Goal: Task Accomplishment & Management: Use online tool/utility

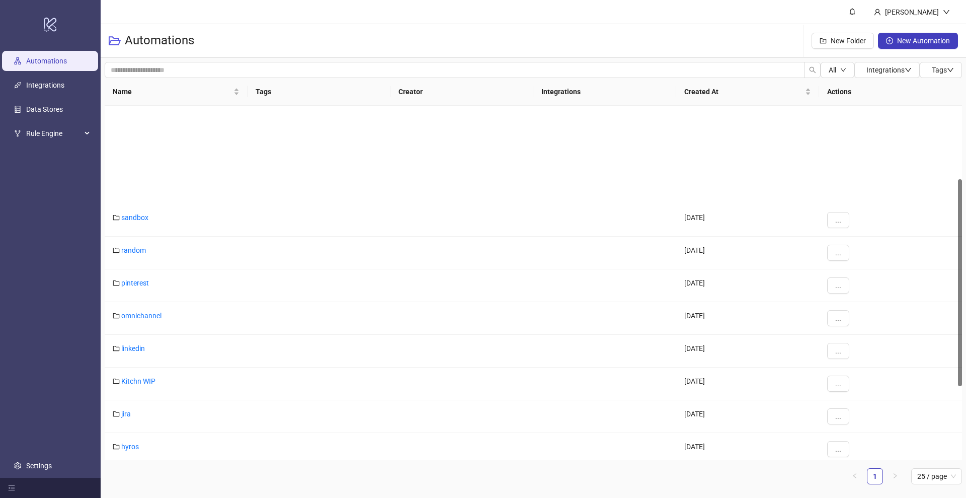
scroll to position [267, 0]
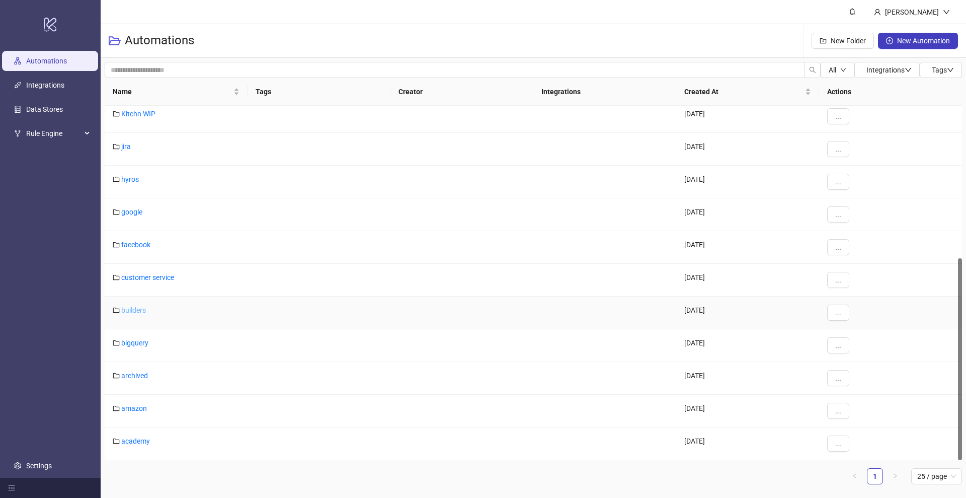
click at [127, 311] on link "builders" at bounding box center [133, 310] width 25 height 8
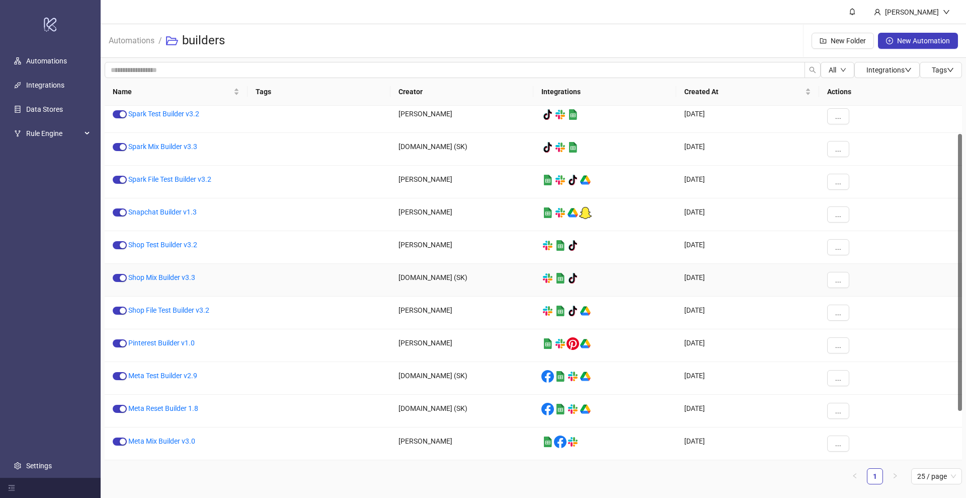
scroll to position [36, 0]
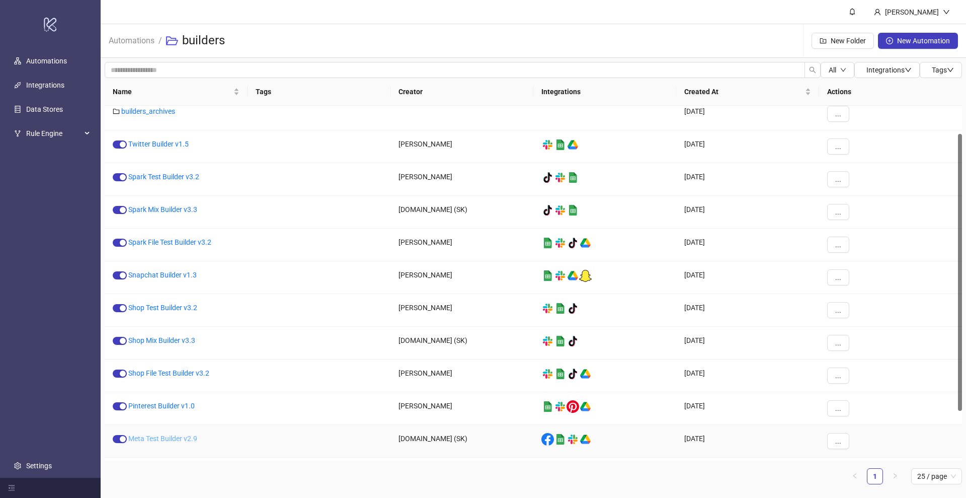
click at [172, 436] on link "Meta Test Builder v2.9" at bounding box center [162, 438] width 69 height 8
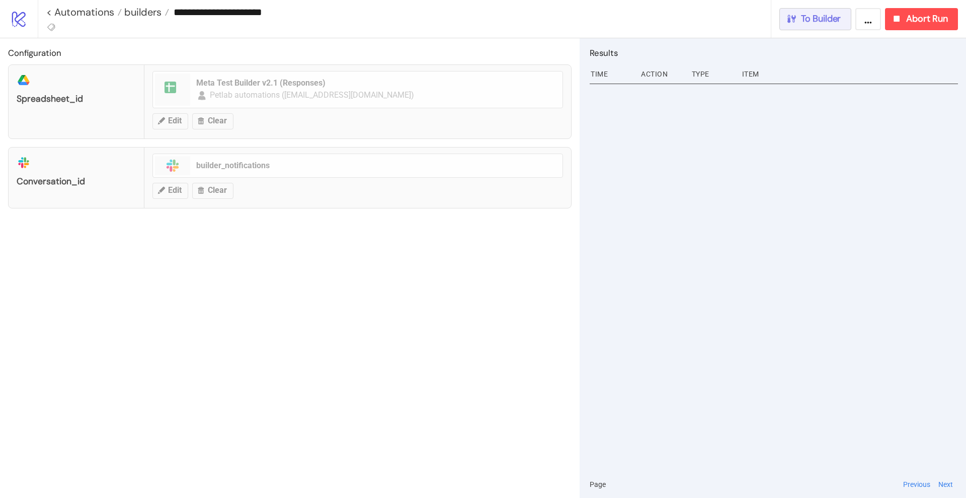
click at [823, 26] on button "To Builder" at bounding box center [815, 19] width 72 height 22
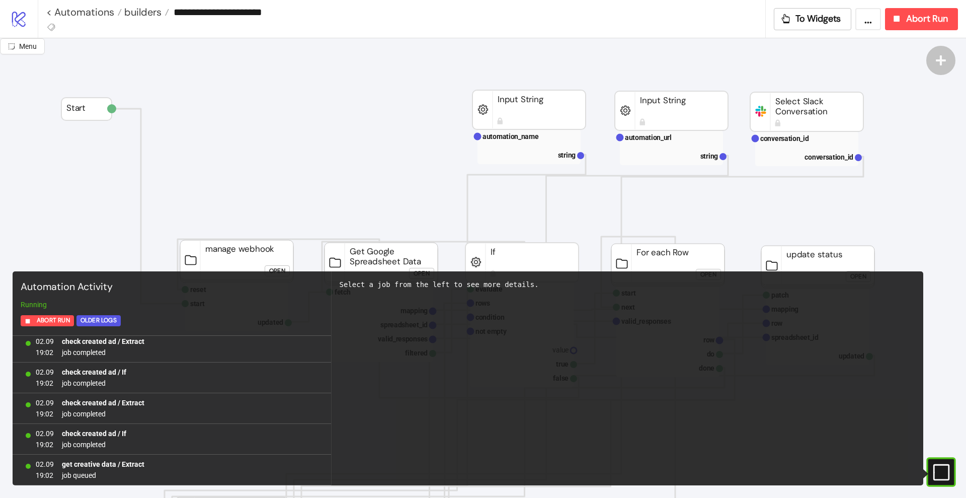
scroll to position [45639, 0]
click at [922, 23] on span "Abort Run" at bounding box center [927, 19] width 42 height 12
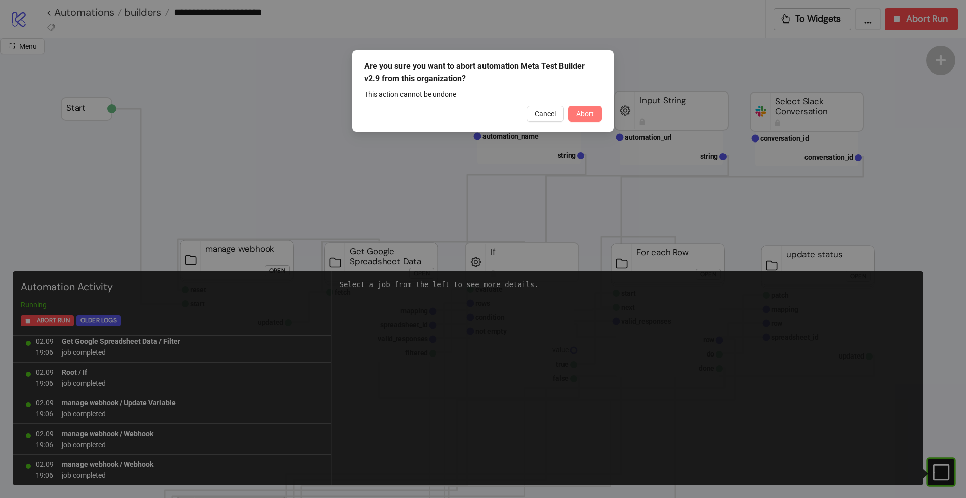
click at [583, 110] on span "Abort" at bounding box center [585, 114] width 18 height 8
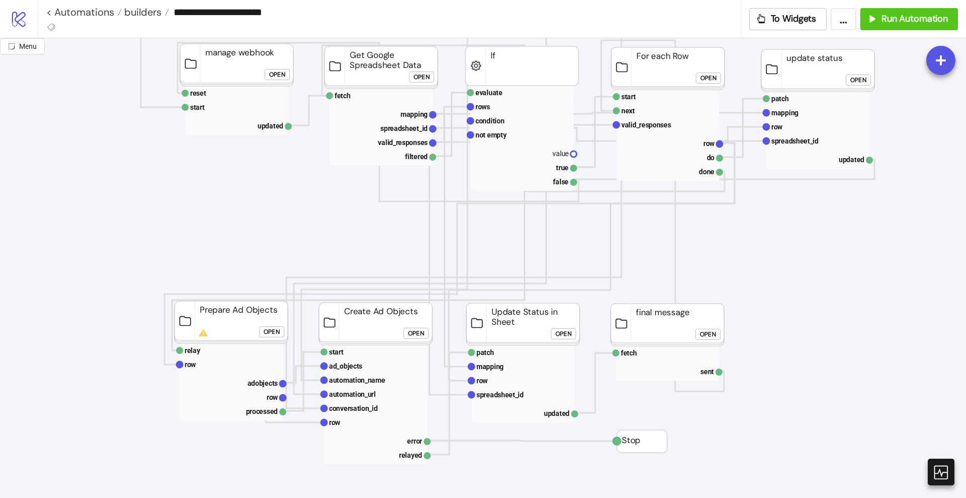
scroll to position [189, 0]
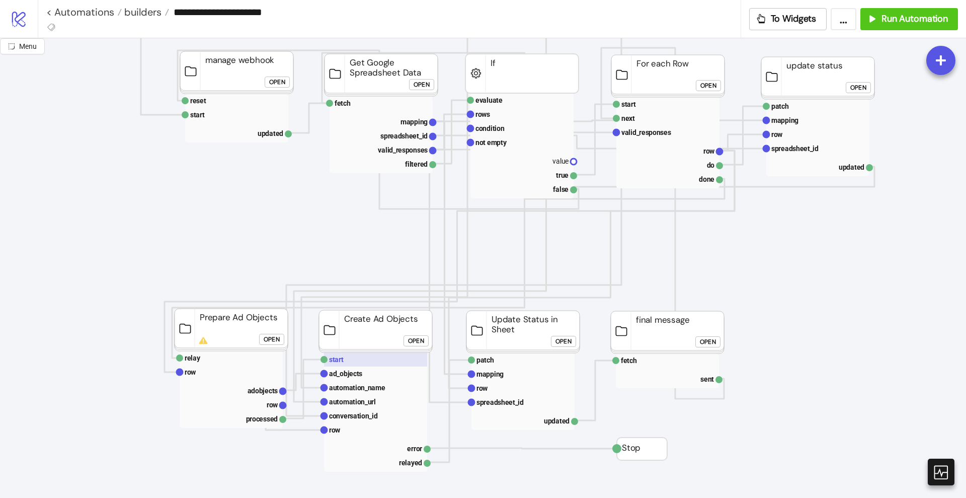
click at [339, 360] on text "start" at bounding box center [336, 359] width 15 height 8
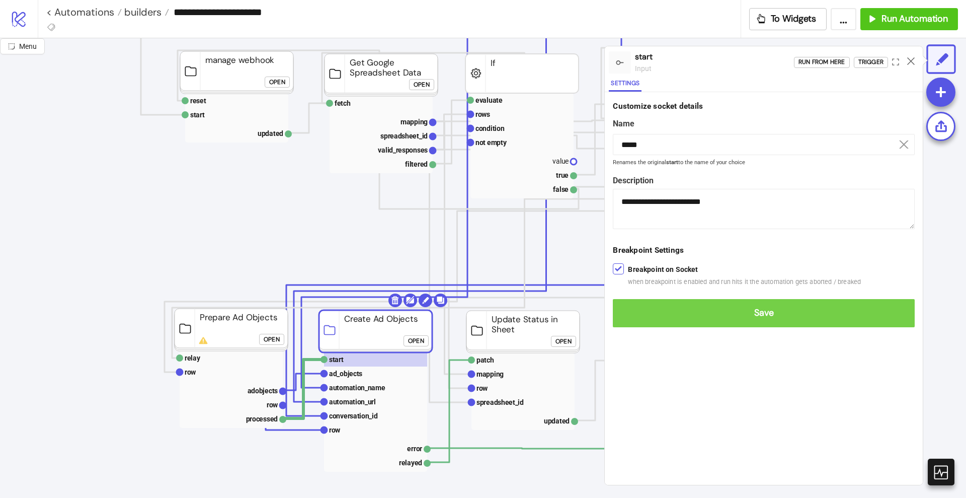
click at [631, 306] on button "Save" at bounding box center [764, 313] width 302 height 28
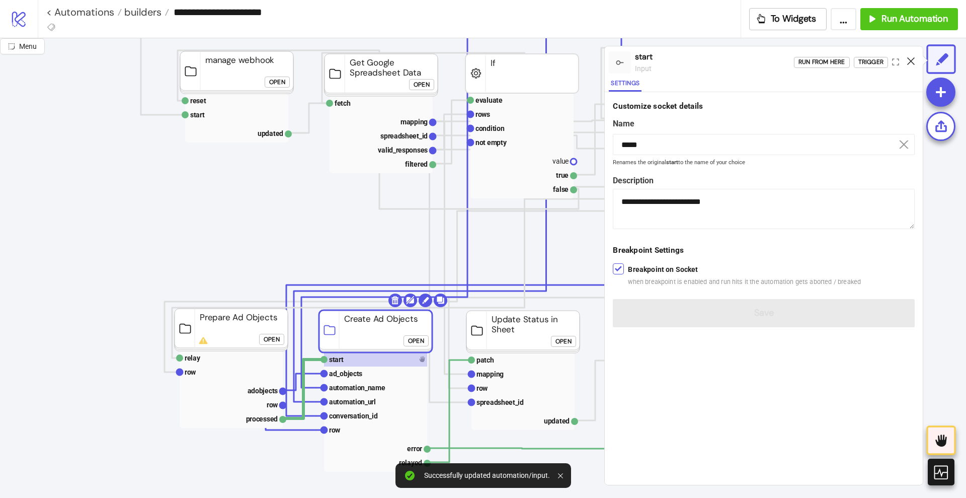
click at [909, 62] on icon at bounding box center [911, 61] width 8 height 8
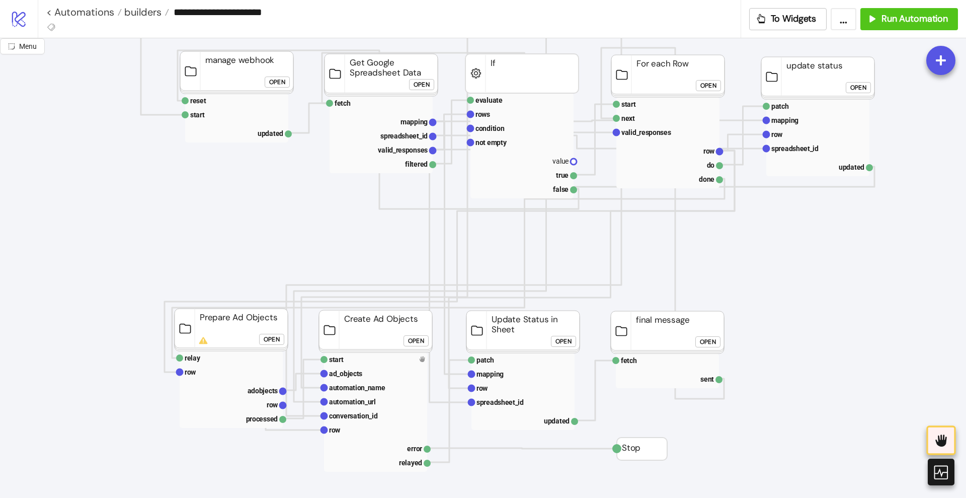
click at [271, 340] on div "Open" at bounding box center [272, 340] width 16 height 12
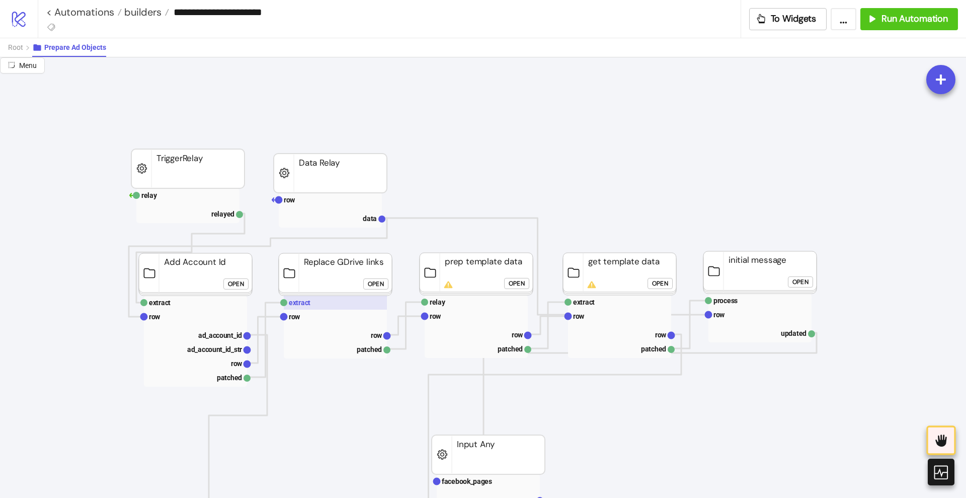
scroll to position [0, 0]
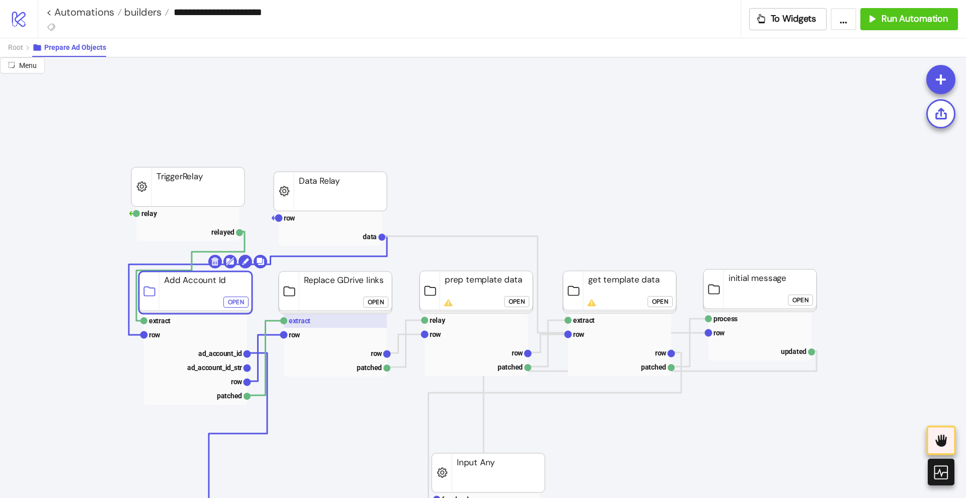
click at [303, 322] on text "extract" at bounding box center [300, 321] width 22 height 8
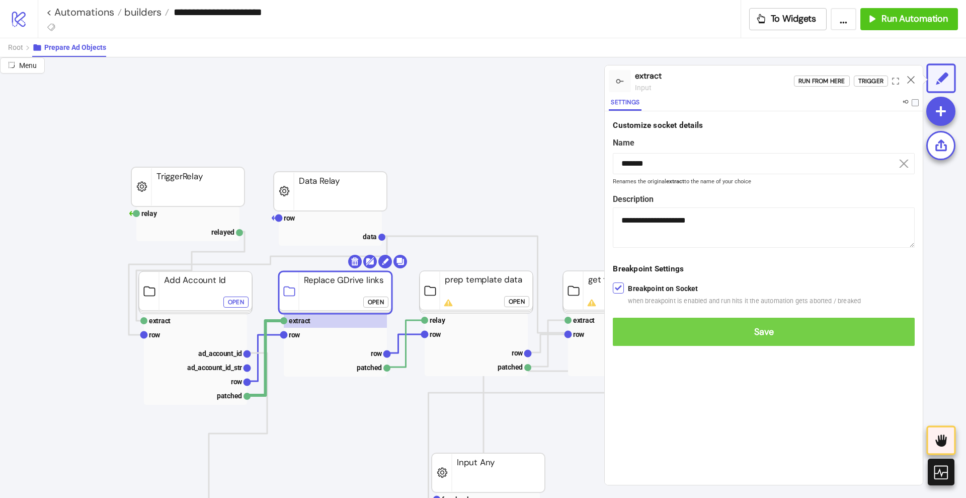
click at [628, 325] on button "Save" at bounding box center [764, 332] width 302 height 28
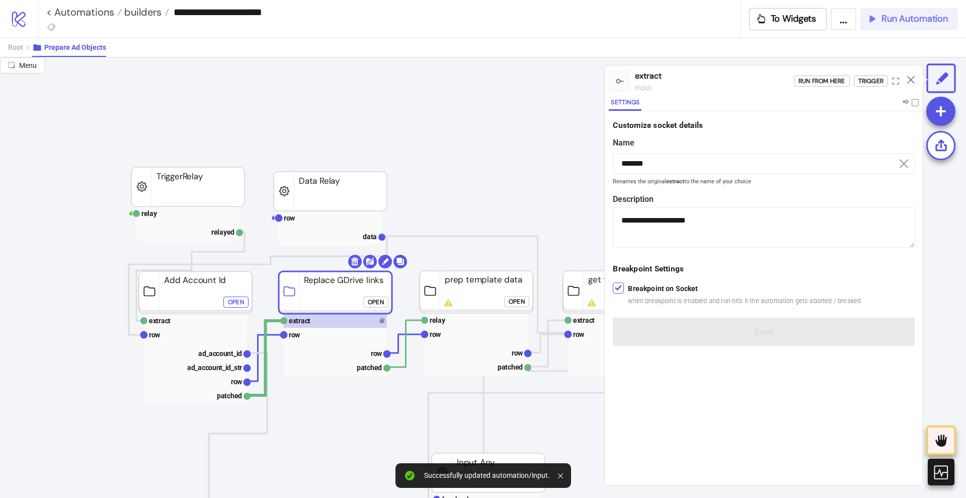
click at [891, 27] on button "Run Automation" at bounding box center [909, 19] width 98 height 22
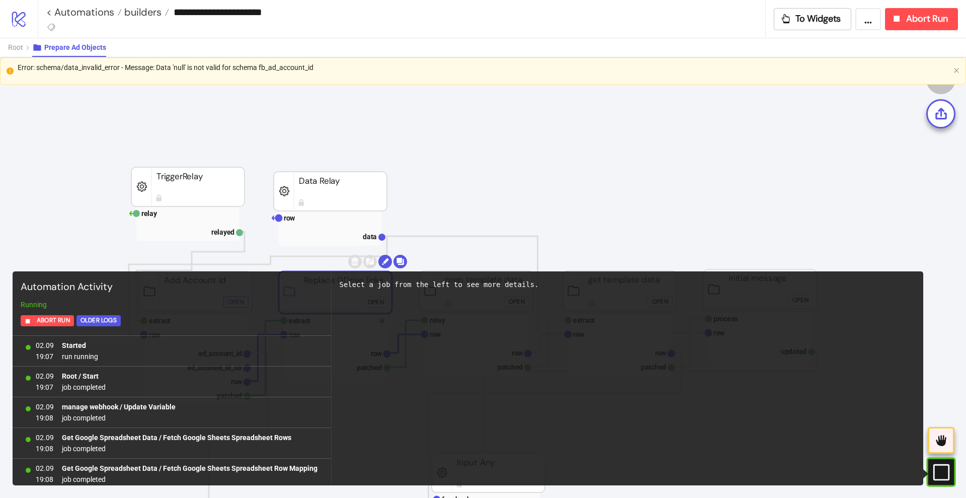
scroll to position [464, 0]
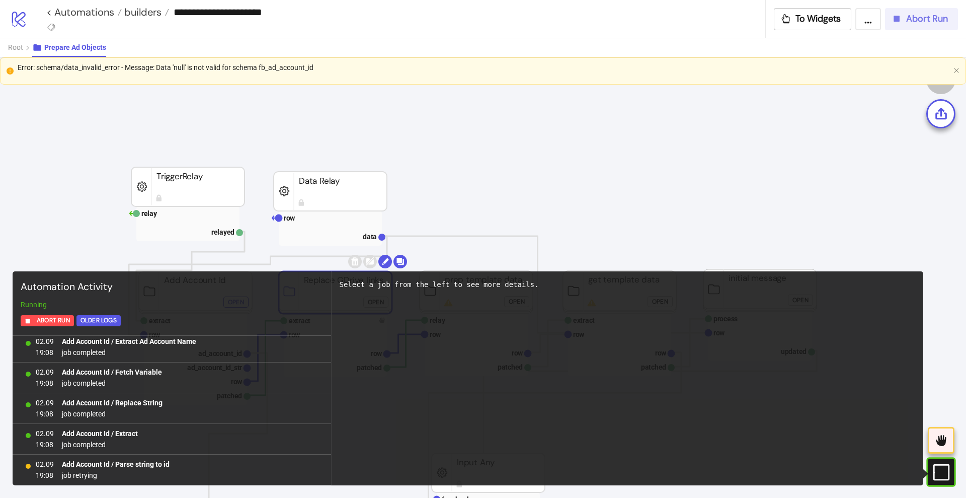
click at [911, 23] on span "Abort Run" at bounding box center [927, 19] width 42 height 12
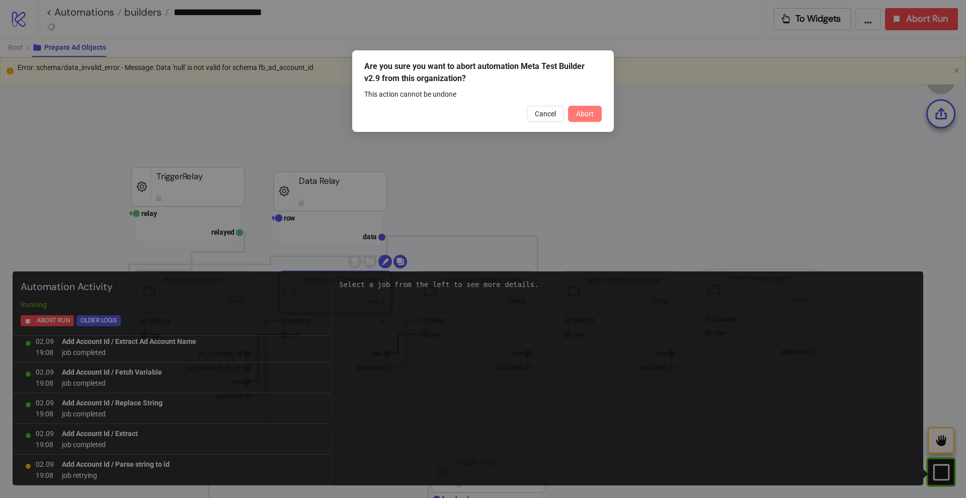
click at [595, 115] on button "Abort" at bounding box center [585, 114] width 34 height 16
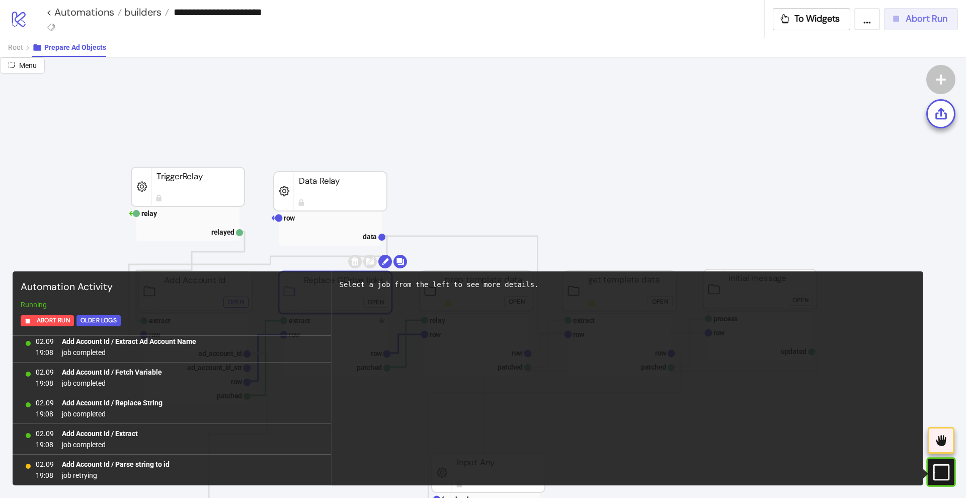
scroll to position [0, 0]
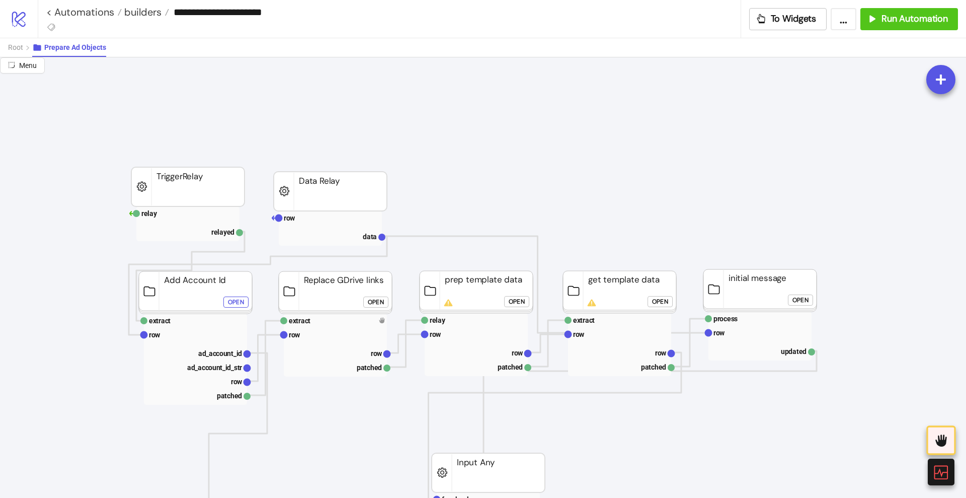
click div "Open"
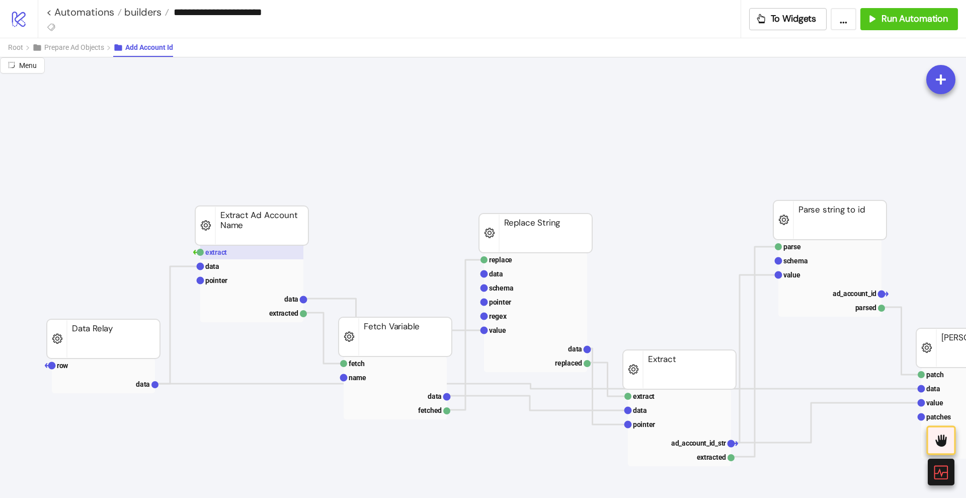
click at [233, 254] on rect at bounding box center [251, 252] width 103 height 14
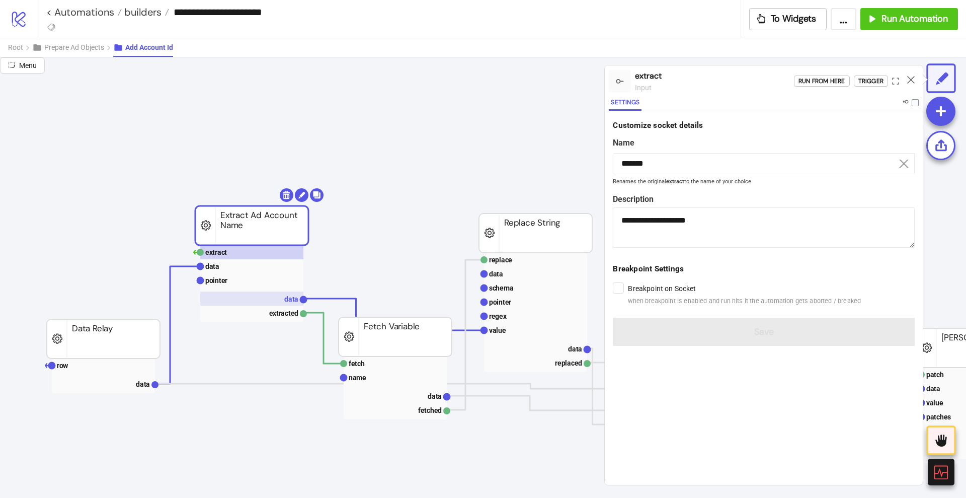
click at [276, 294] on rect at bounding box center [251, 298] width 103 height 14
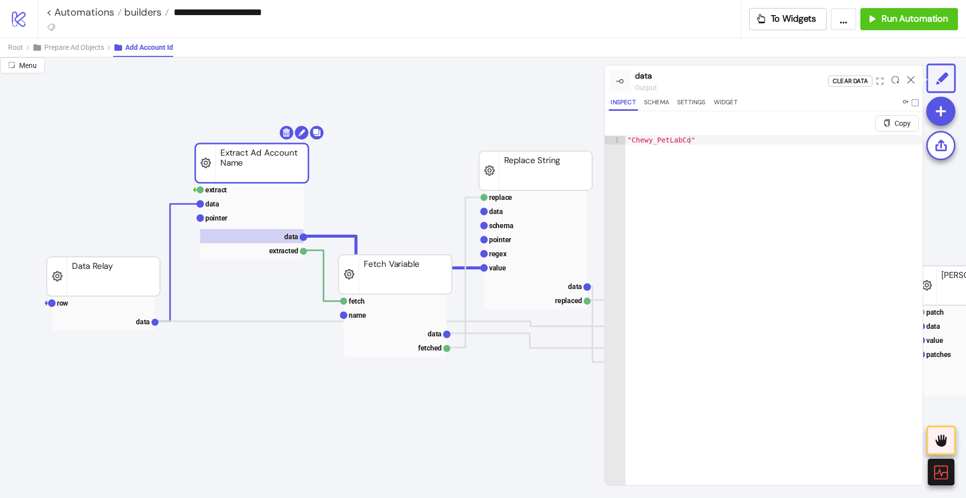
scroll to position [63, 0]
click at [377, 299] on rect at bounding box center [395, 300] width 103 height 14
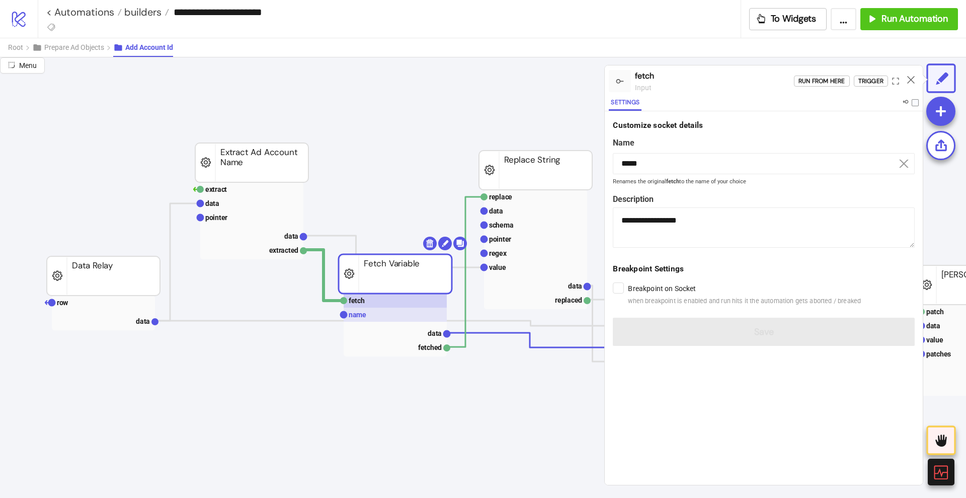
click at [382, 314] on rect at bounding box center [395, 314] width 103 height 14
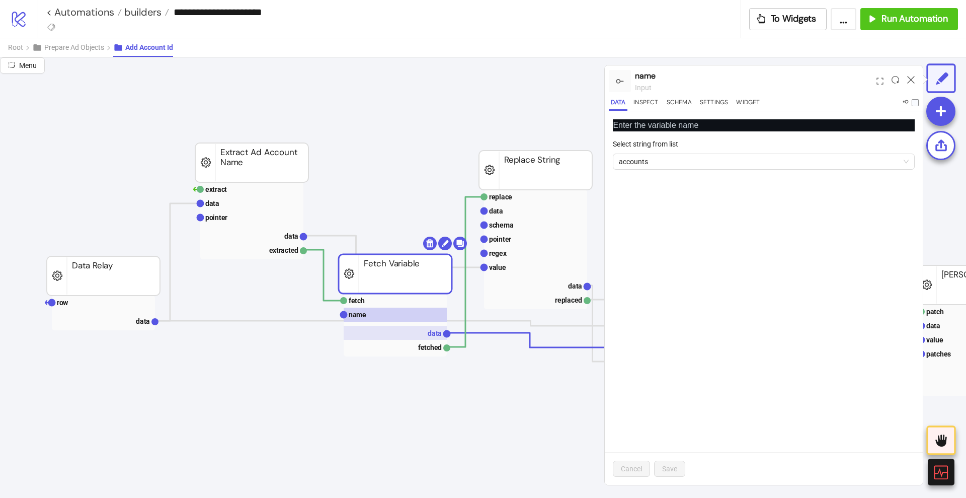
click at [425, 333] on rect at bounding box center [395, 333] width 103 height 14
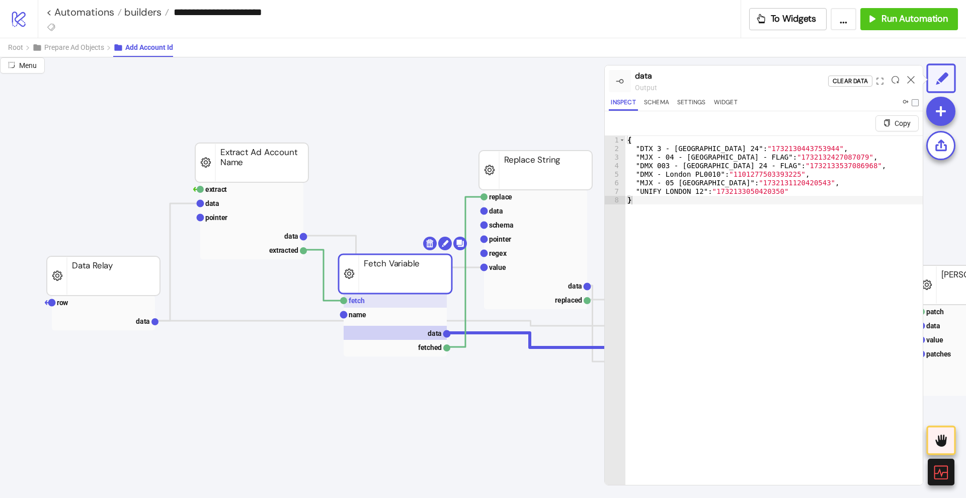
click at [369, 301] on rect at bounding box center [395, 300] width 103 height 14
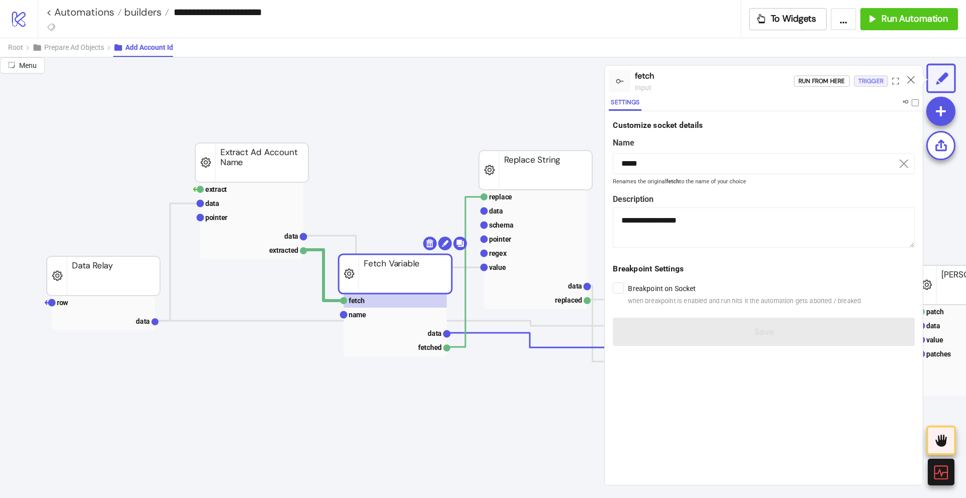
click at [865, 79] on div "Trigger" at bounding box center [870, 81] width 25 height 12
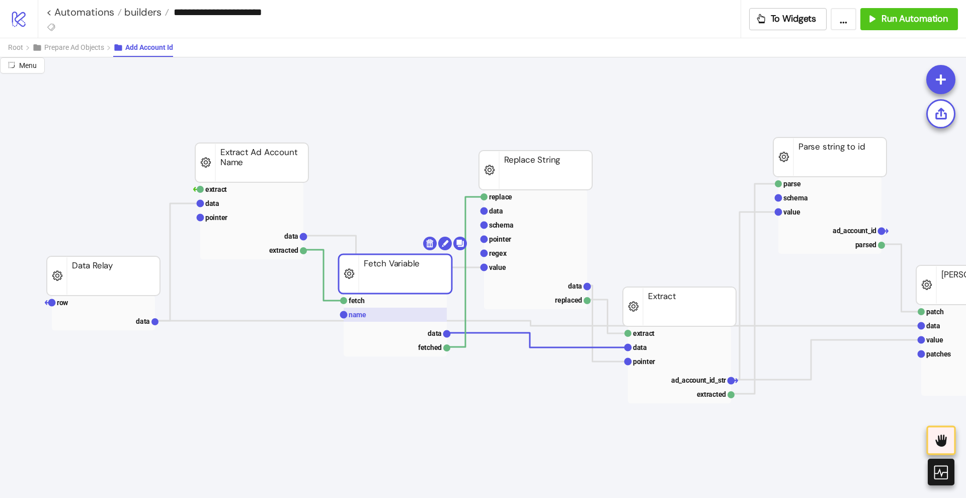
click at [394, 313] on rect at bounding box center [395, 314] width 103 height 14
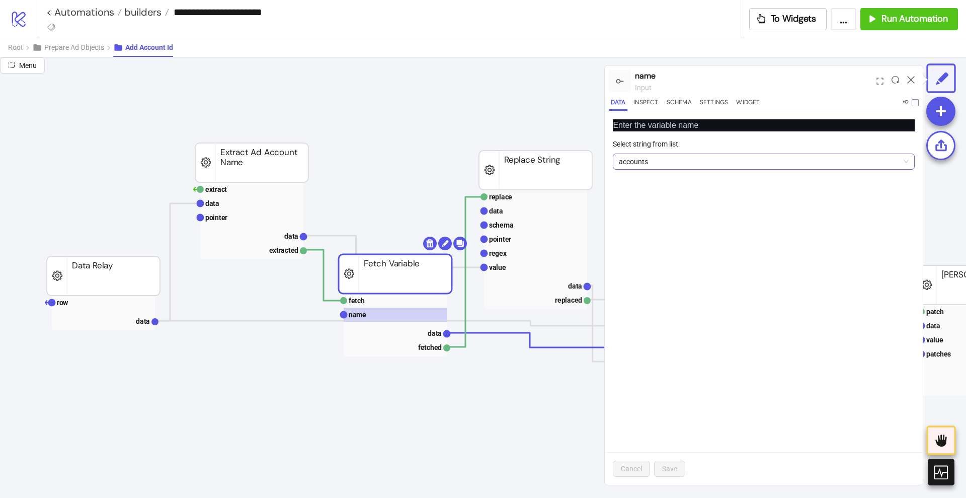
click at [647, 165] on span "accounts" at bounding box center [764, 161] width 290 height 15
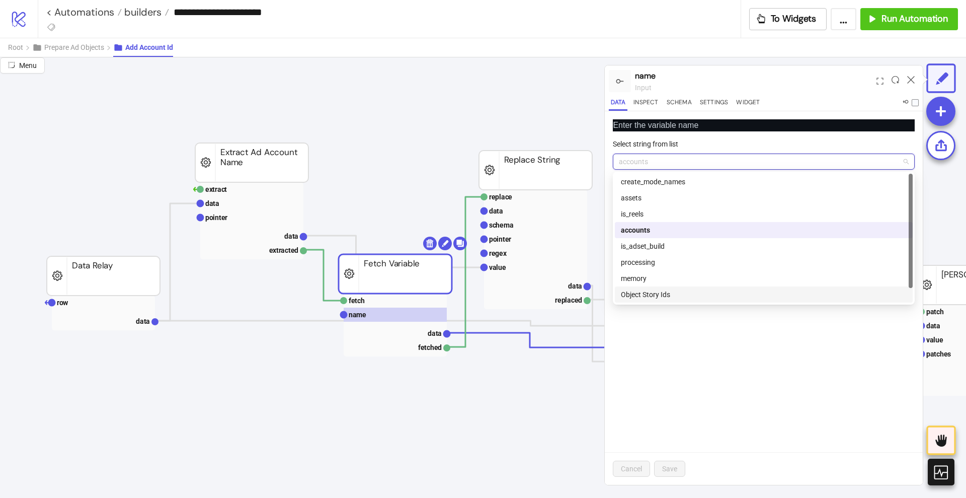
click at [658, 358] on div "Enter the variable name Select string from list accounts Cancel Save" at bounding box center [764, 297] width 318 height 373
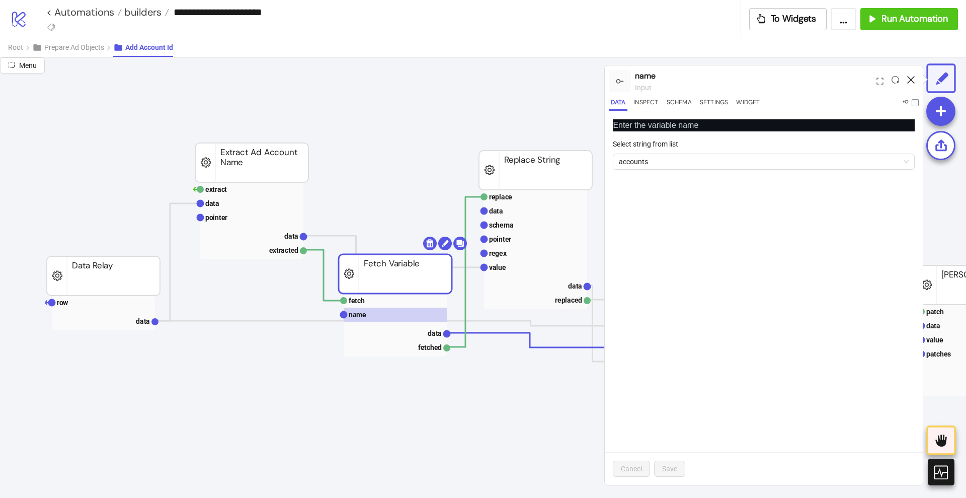
click at [910, 78] on icon at bounding box center [911, 80] width 8 height 8
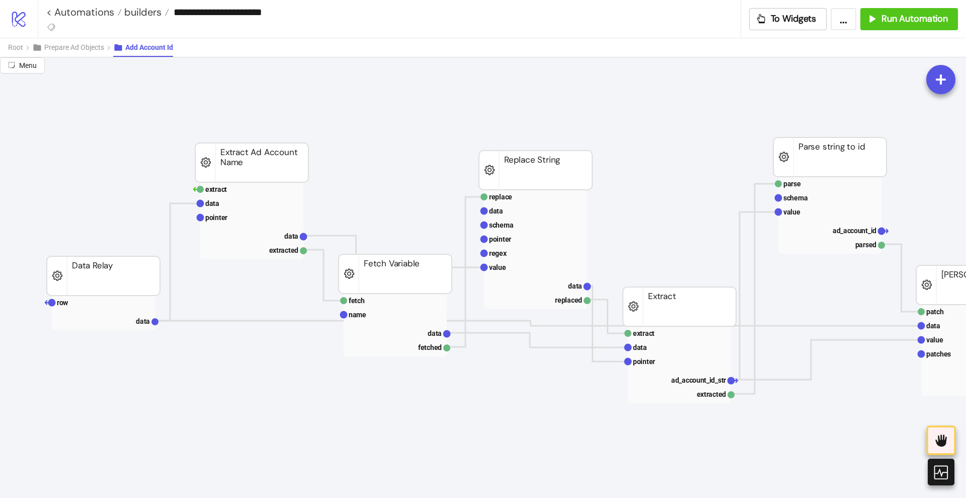
scroll to position [189, 0]
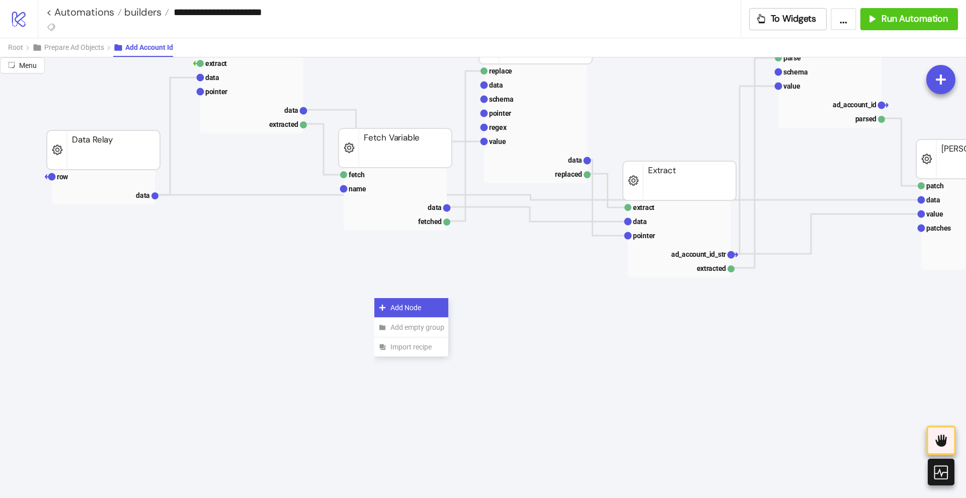
click at [385, 306] on icon at bounding box center [382, 307] width 8 height 8
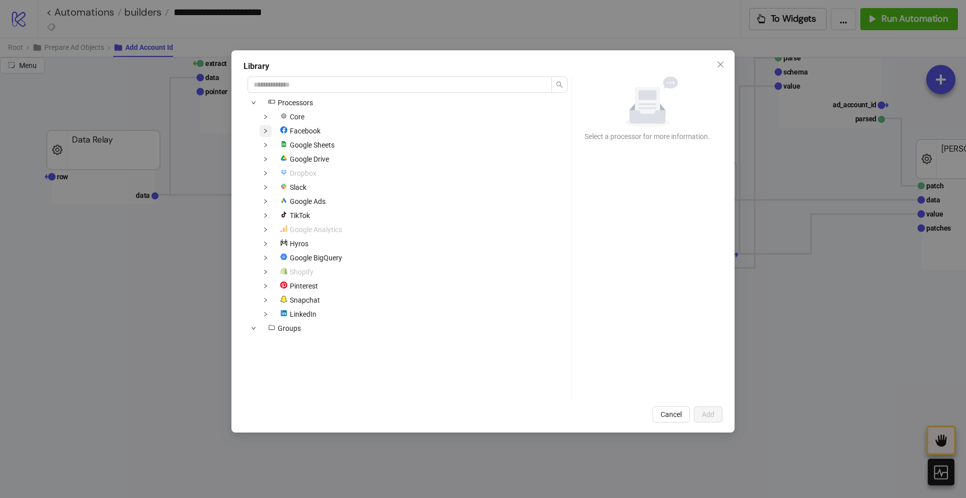
click at [270, 132] on span at bounding box center [266, 131] width 12 height 12
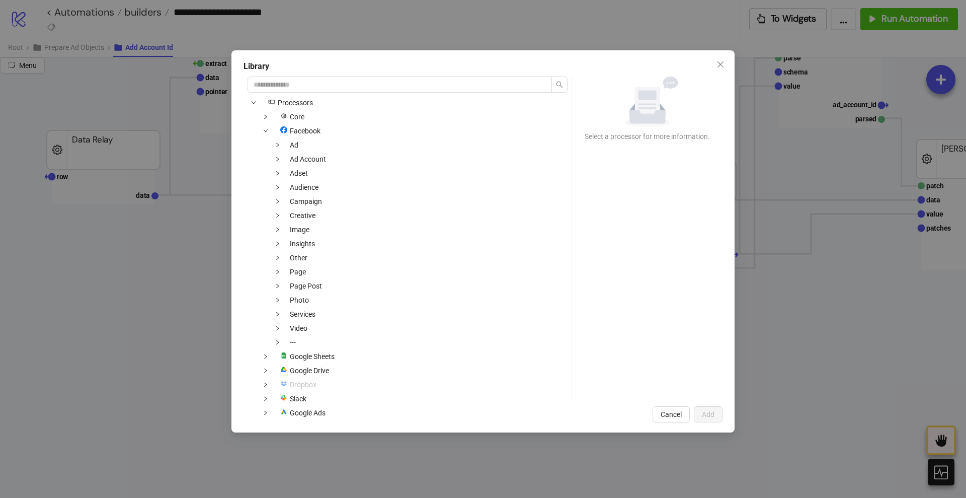
click at [284, 161] on div "Ad Account" at bounding box center [289, 159] width 83 height 12
click at [282, 159] on span at bounding box center [278, 159] width 12 height 12
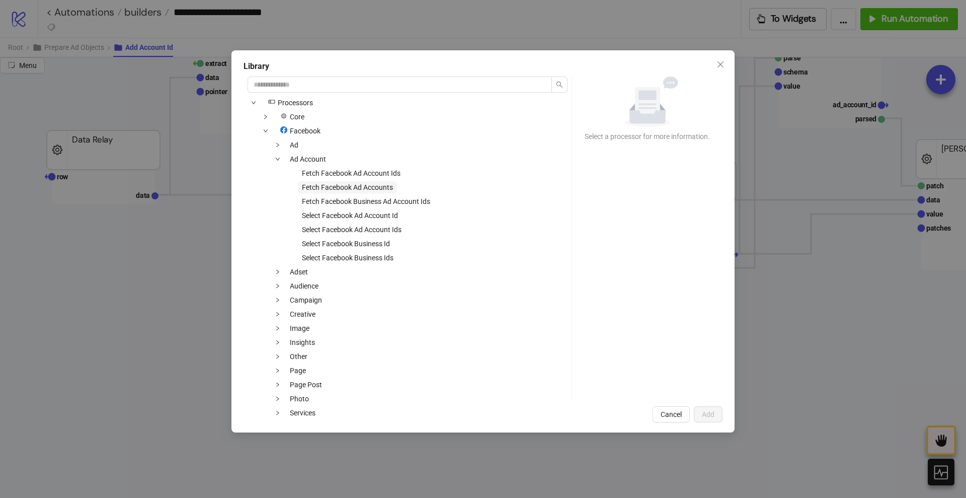
click at [366, 188] on span "Fetch Facebook Ad Accounts" at bounding box center [347, 187] width 91 height 8
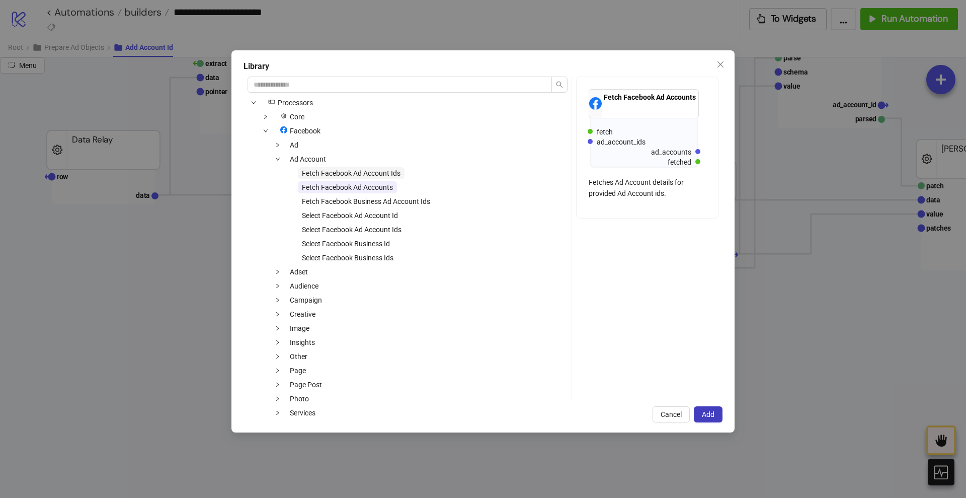
click at [340, 174] on span "Fetch Facebook Ad Account Ids" at bounding box center [351, 173] width 99 height 8
click at [714, 414] on span "Add" at bounding box center [708, 414] width 13 height 8
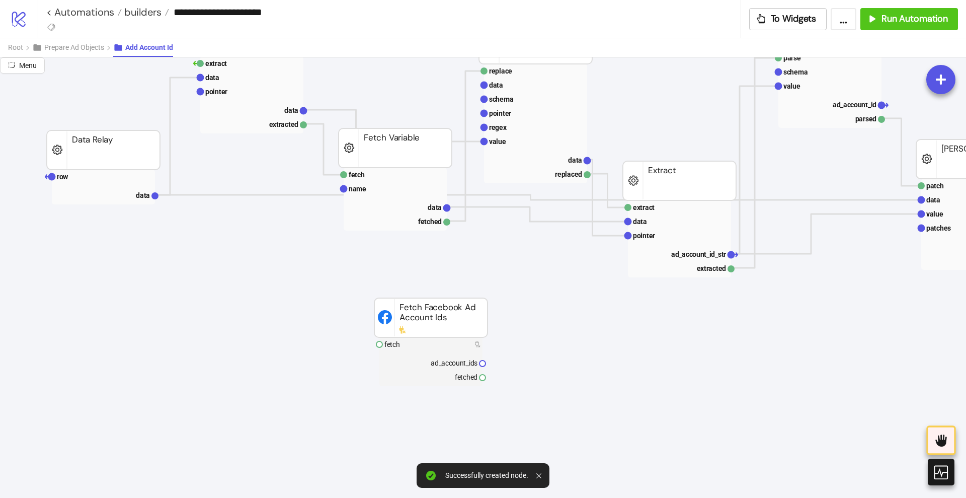
drag, startPoint x: 411, startPoint y: 341, endPoint x: 501, endPoint y: 312, distance: 95.0
click at [410, 341] on rect at bounding box center [430, 344] width 103 height 14
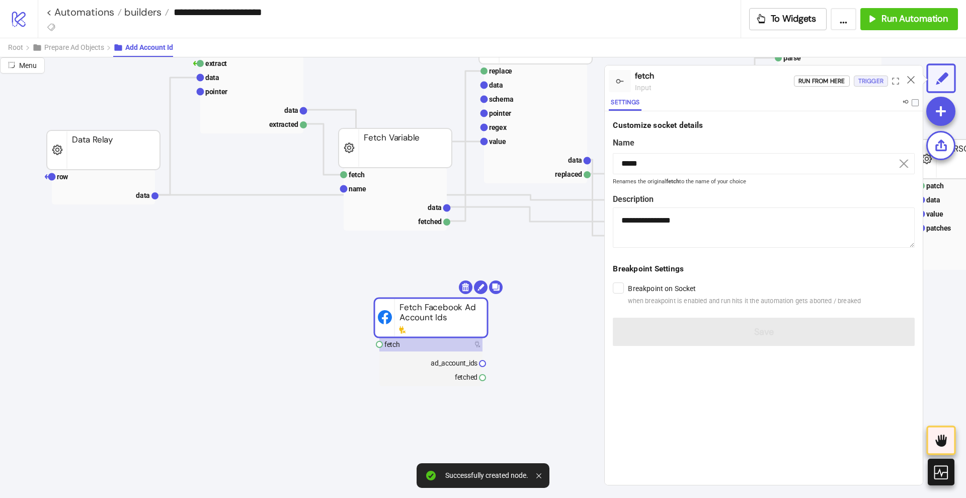
click at [874, 76] on div "Trigger" at bounding box center [870, 81] width 25 height 12
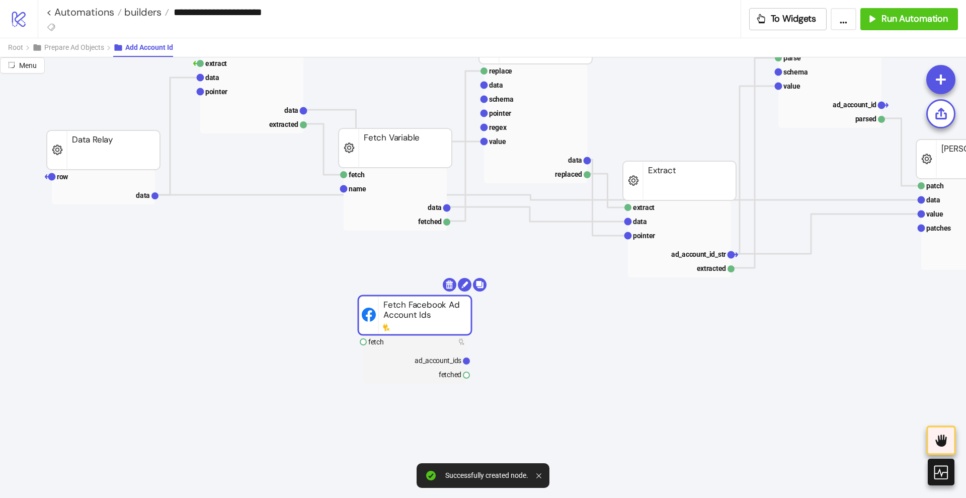
drag, startPoint x: 430, startPoint y: 319, endPoint x: 362, endPoint y: 283, distance: 76.5
click at [362, 295] on rect at bounding box center [414, 314] width 113 height 39
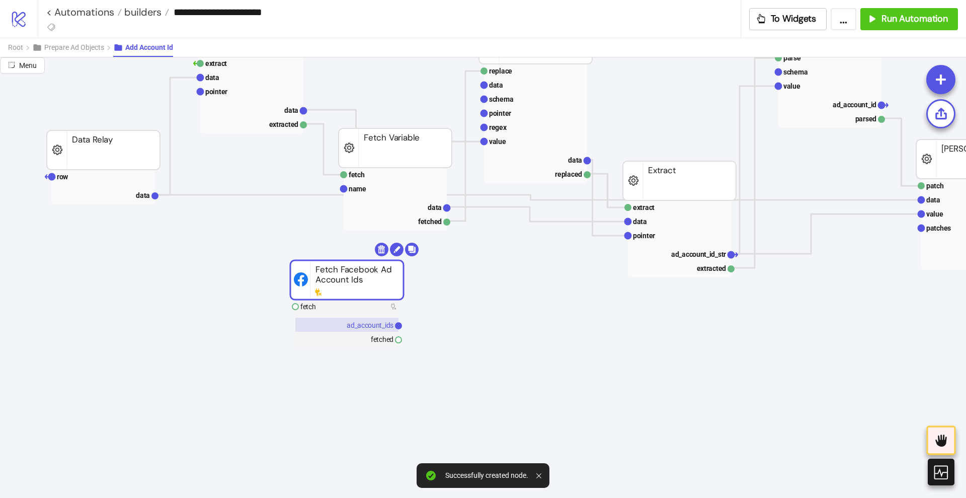
click at [379, 329] on text "ad_account_ids" at bounding box center [370, 325] width 47 height 8
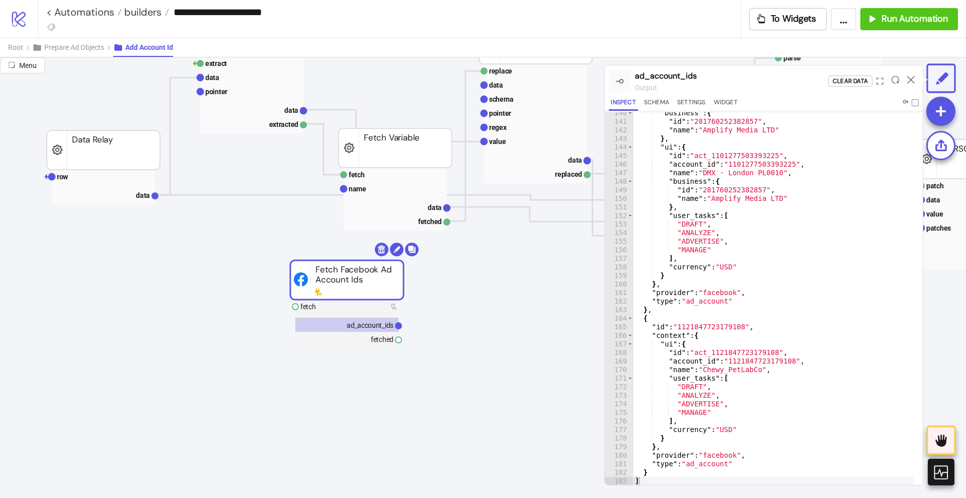
scroll to position [24, 0]
click at [910, 78] on icon at bounding box center [911, 80] width 8 height 8
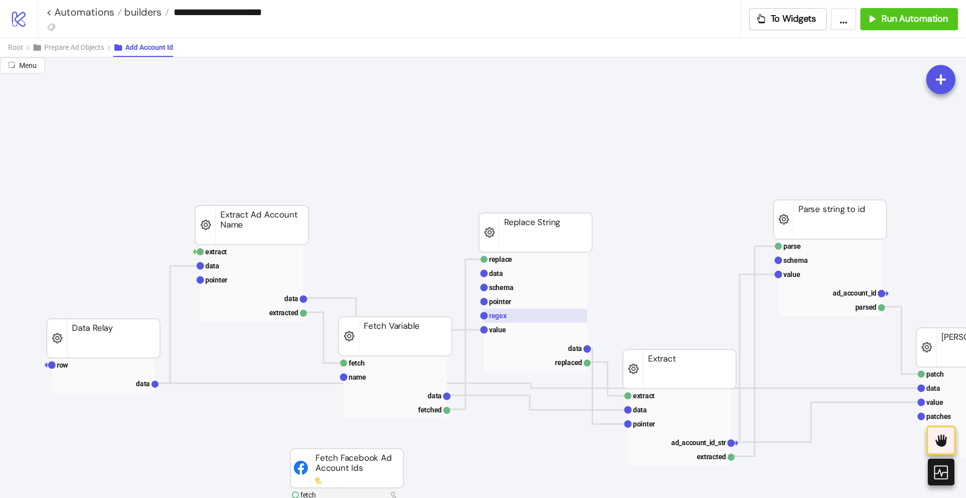
scroll to position [0, 0]
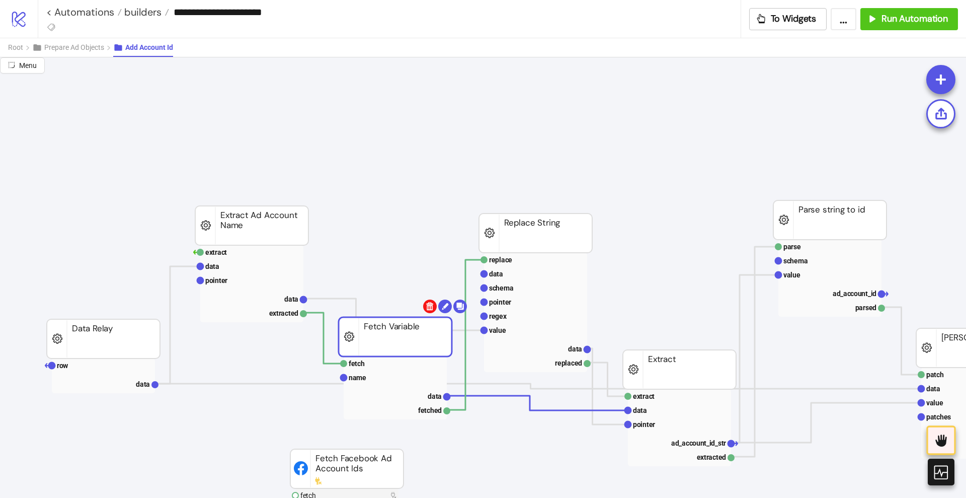
click at [428, 309] on body "**********" at bounding box center [483, 249] width 966 height 498
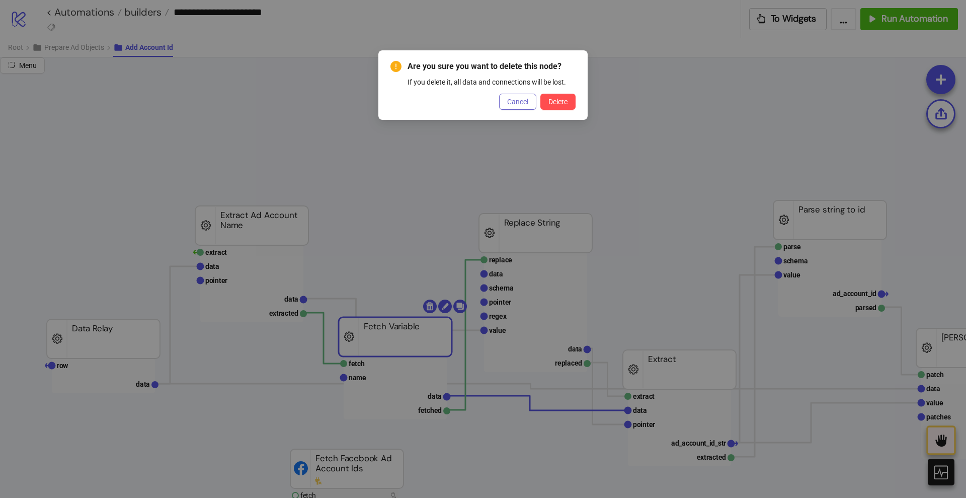
click at [513, 99] on span "Cancel" at bounding box center [517, 102] width 21 height 8
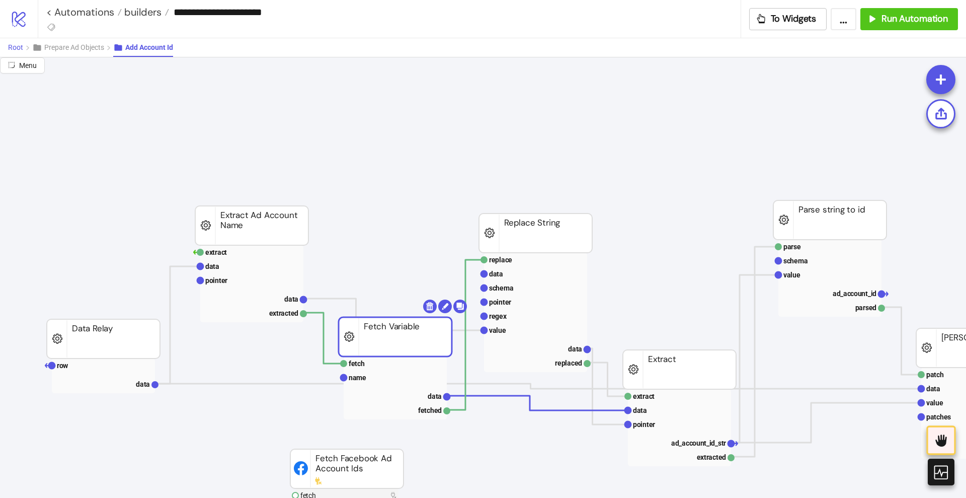
click at [23, 51] on span "Root" at bounding box center [15, 47] width 15 height 8
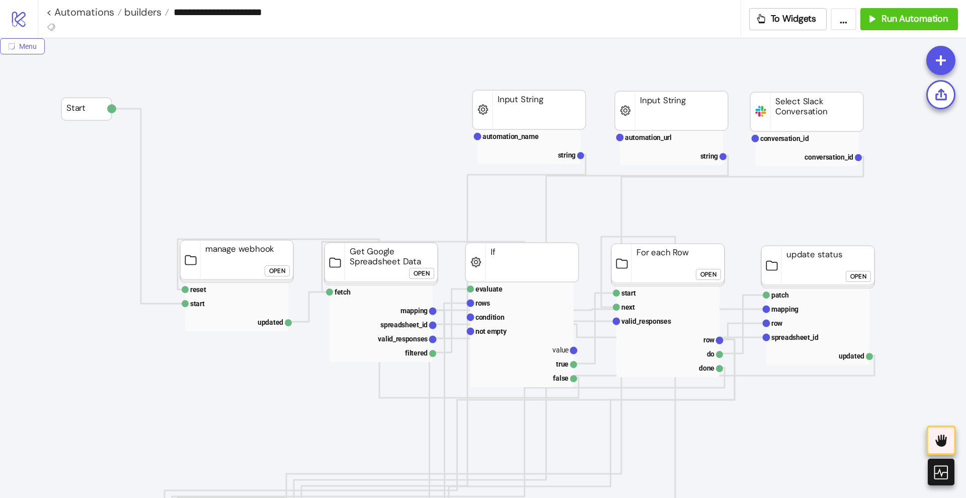
click at [27, 50] on button "Menu" at bounding box center [22, 46] width 45 height 16
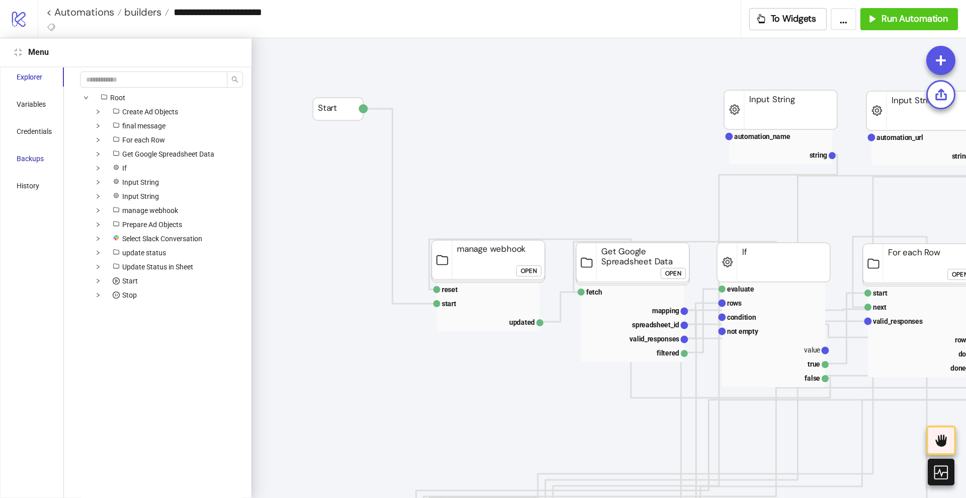
click at [30, 159] on div "Backups" at bounding box center [30, 158] width 27 height 11
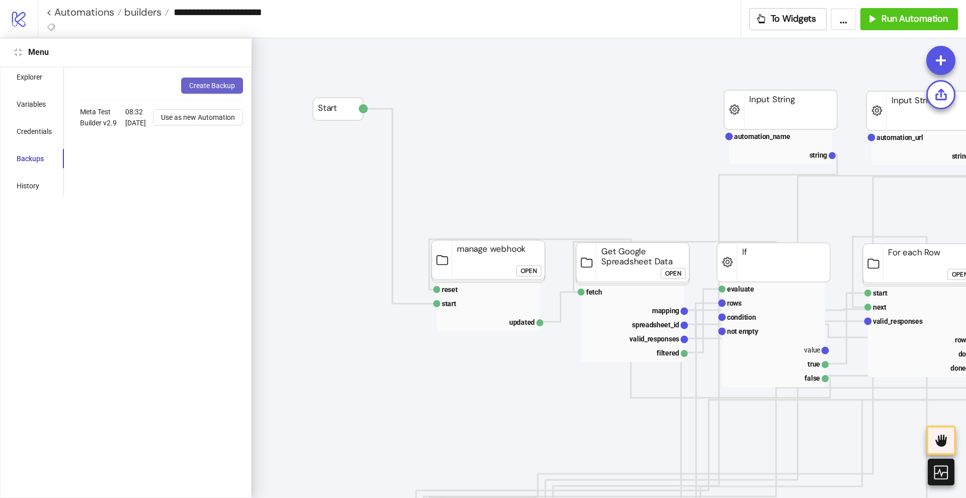
click at [207, 87] on span "Create Backup" at bounding box center [212, 86] width 46 height 8
click at [14, 52] on button "Close" at bounding box center [18, 52] width 12 height 12
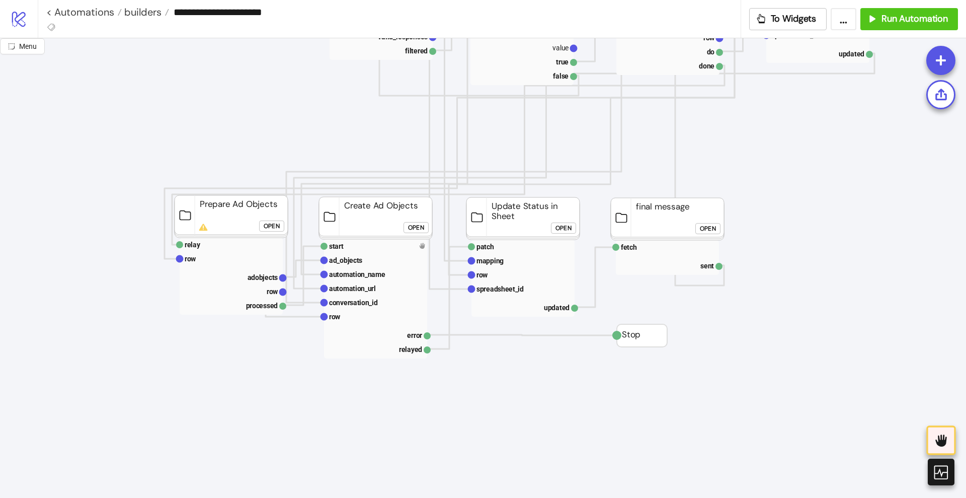
scroll to position [314, 0]
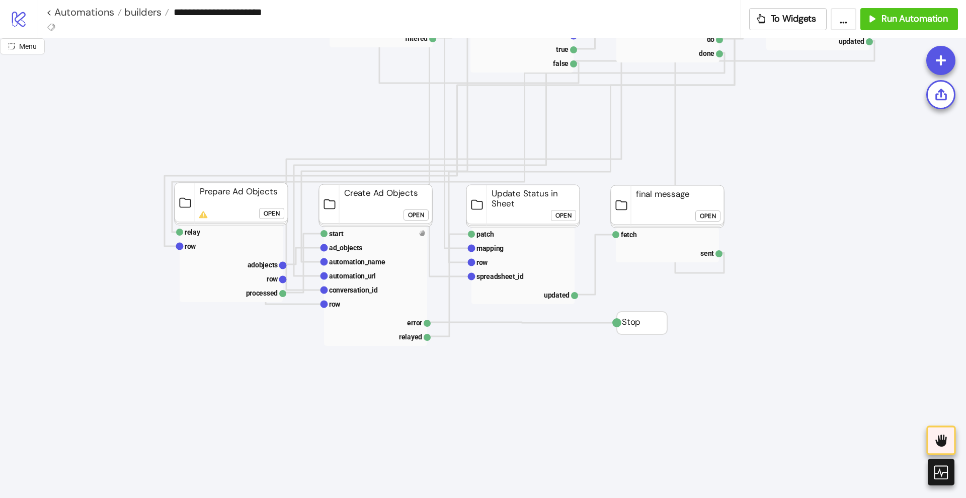
click at [272, 212] on div "Open" at bounding box center [272, 214] width 16 height 12
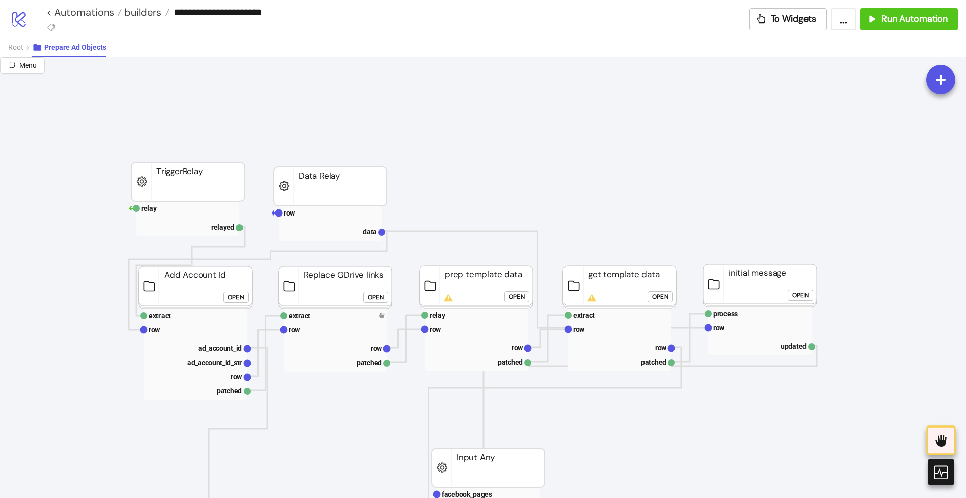
scroll to position [0, 0]
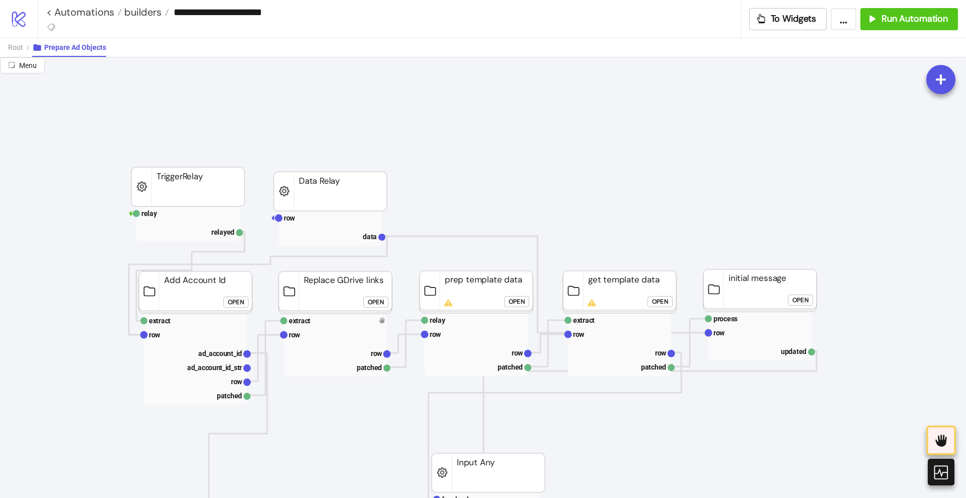
click at [237, 301] on div "Open" at bounding box center [236, 302] width 16 height 12
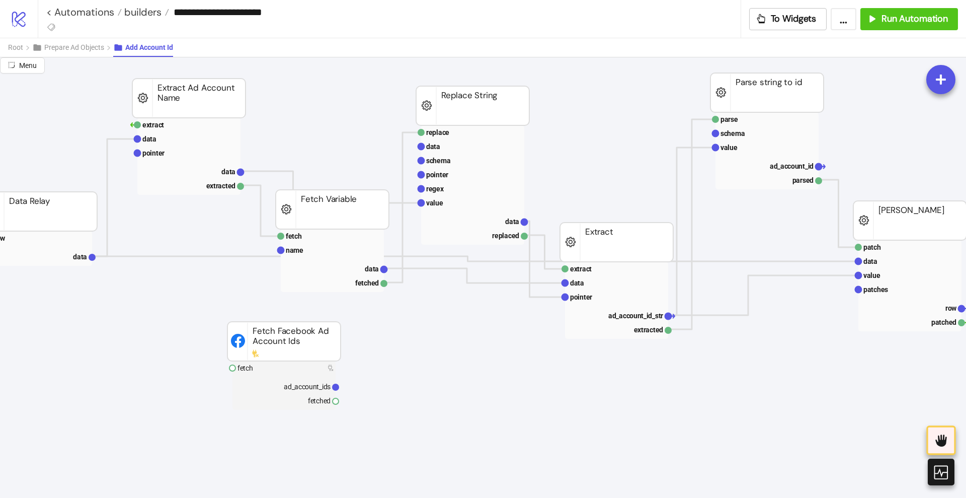
scroll to position [126, 63]
click at [259, 222] on polyline at bounding box center [261, 212] width 40 height 51
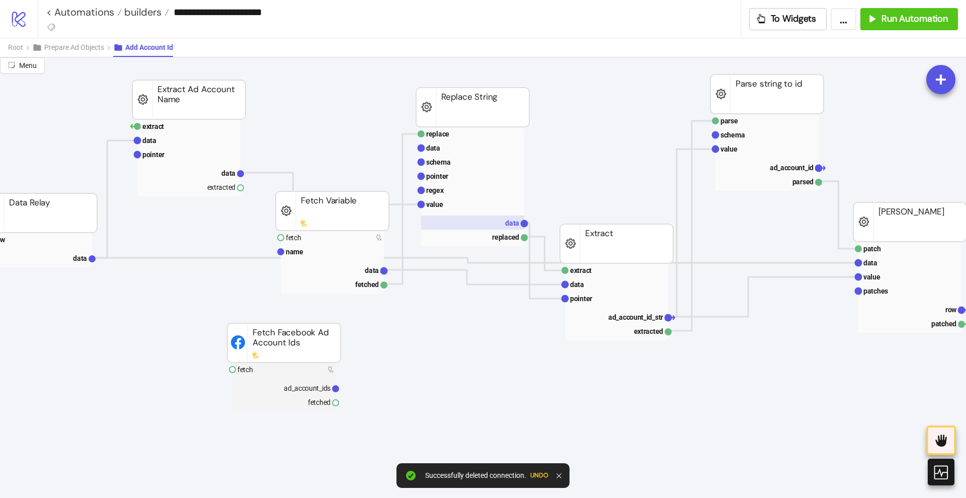
click at [490, 216] on rect at bounding box center [472, 222] width 103 height 14
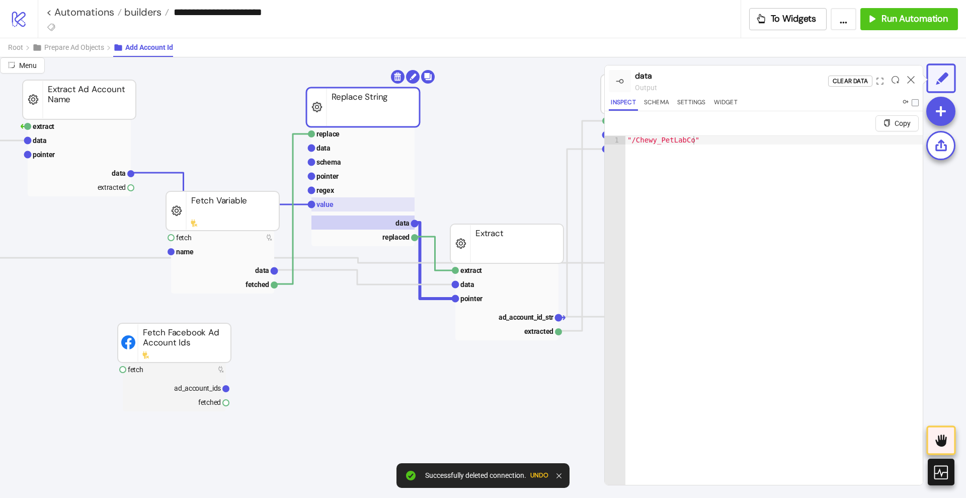
scroll to position [126, 189]
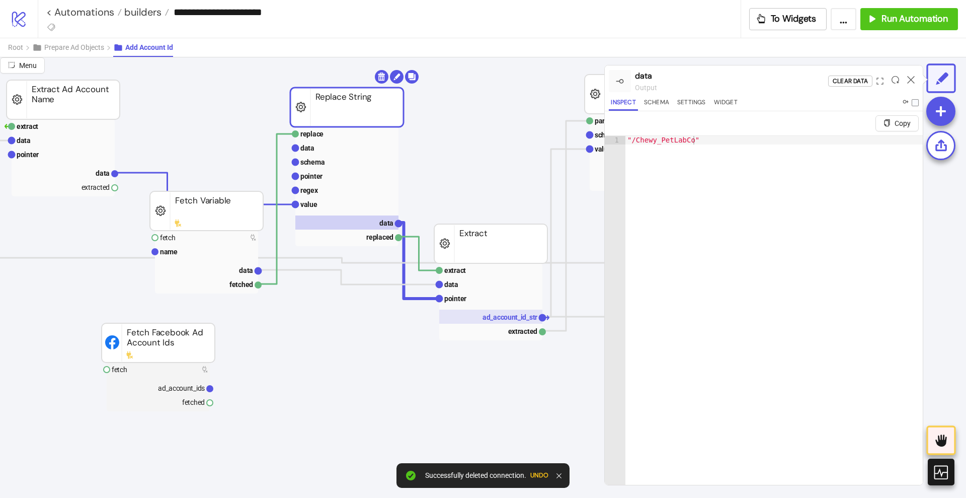
click at [488, 316] on text "ad_account_id_str" at bounding box center [510, 317] width 55 height 8
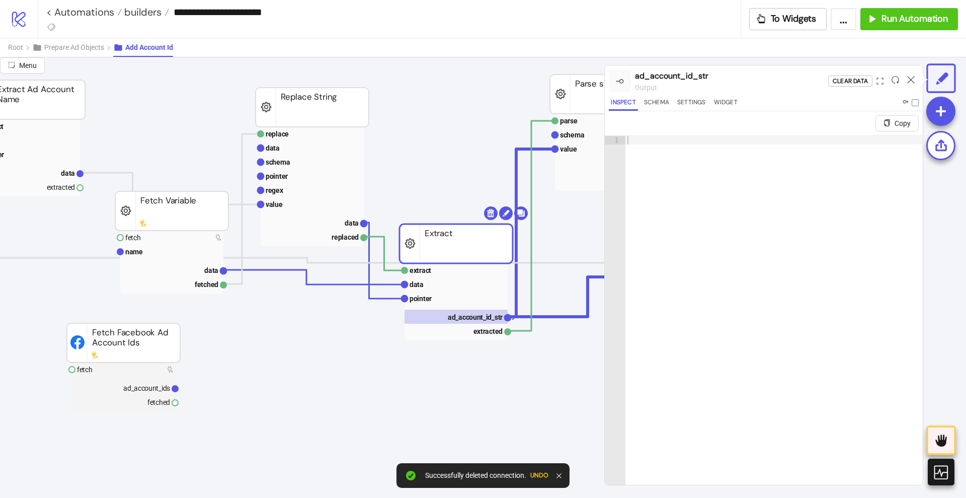
scroll to position [126, 377]
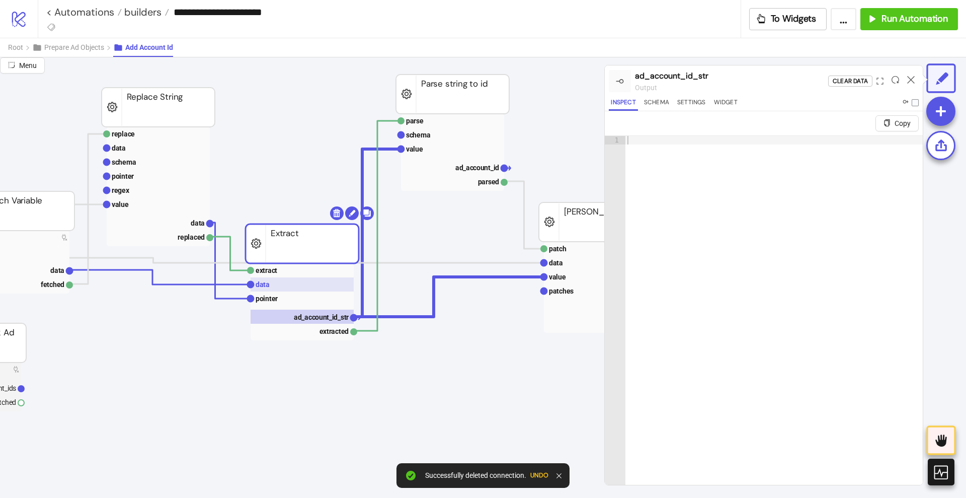
click at [289, 286] on rect at bounding box center [302, 284] width 103 height 14
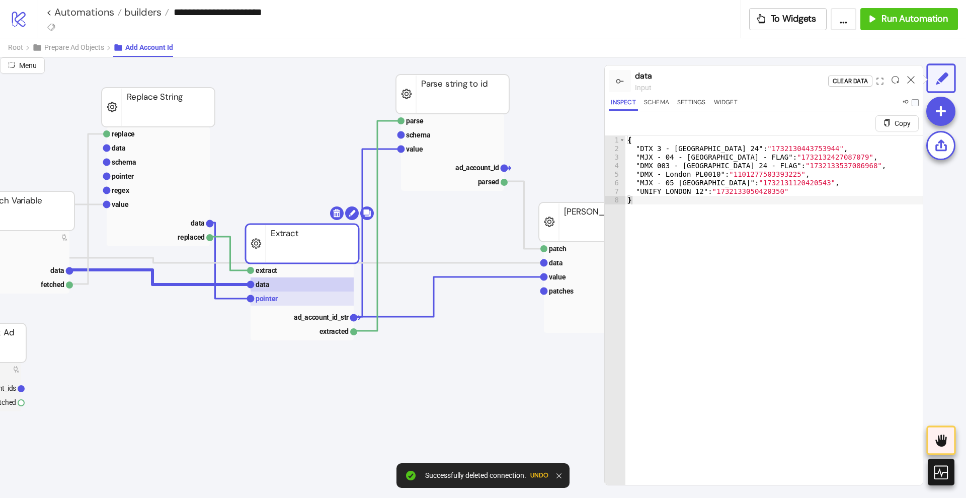
click at [292, 295] on rect at bounding box center [302, 298] width 103 height 14
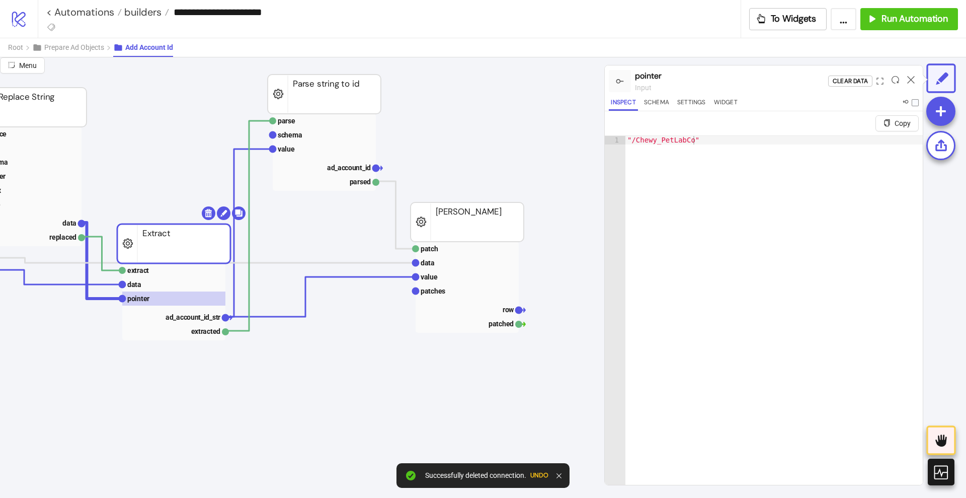
scroll to position [126, 629]
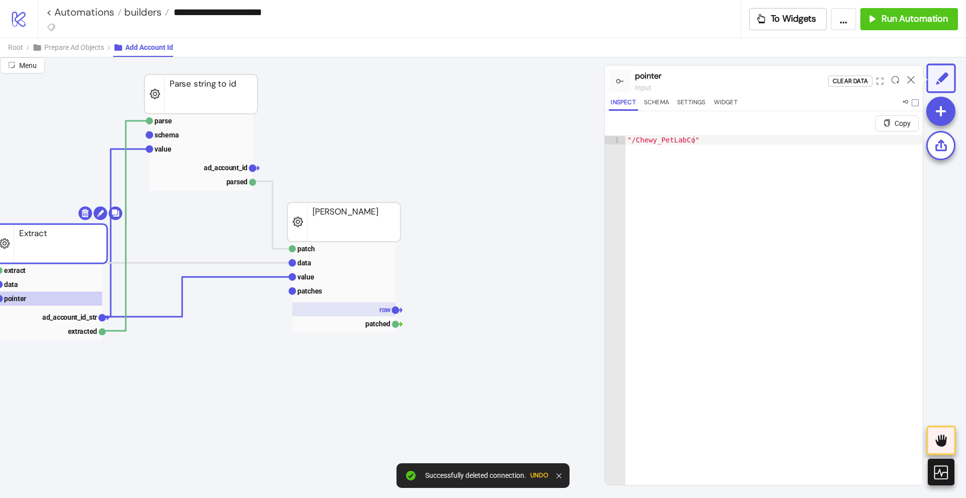
click at [371, 312] on rect at bounding box center [343, 309] width 103 height 14
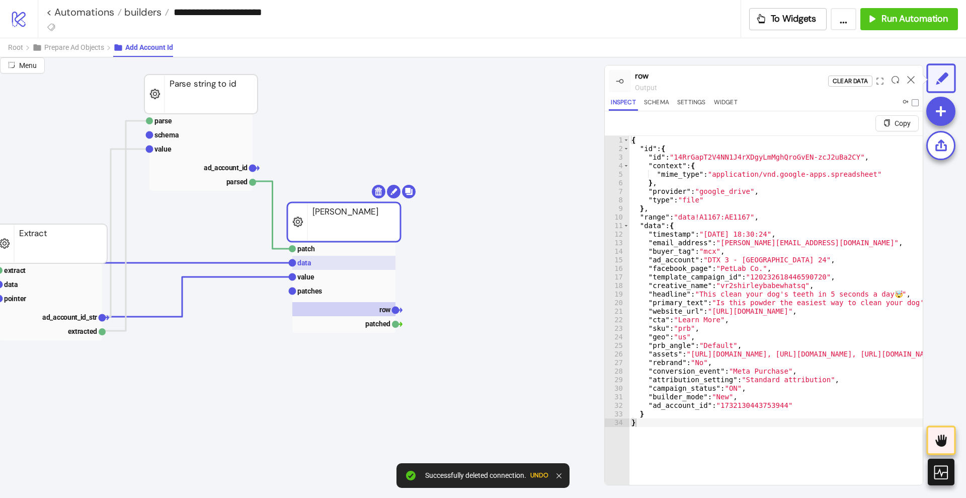
click at [310, 269] on rect at bounding box center [343, 263] width 103 height 14
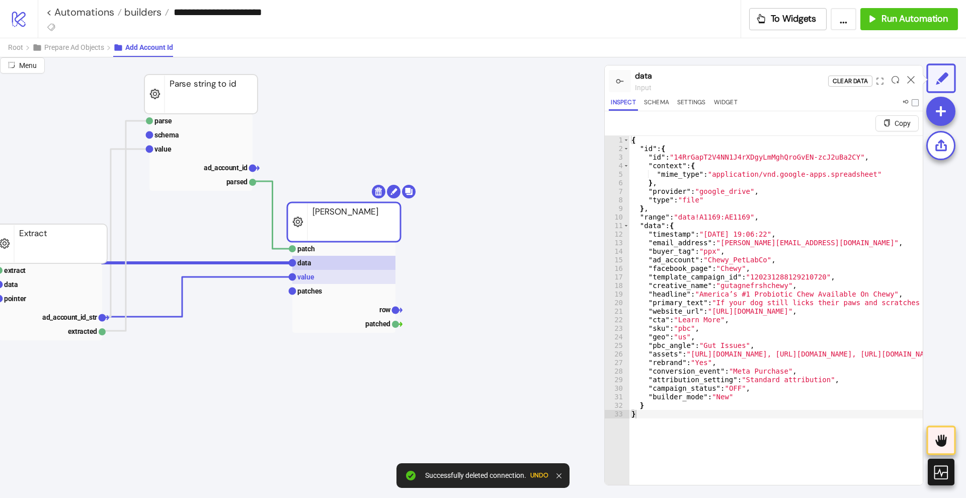
click at [313, 273] on text "value" at bounding box center [305, 277] width 17 height 8
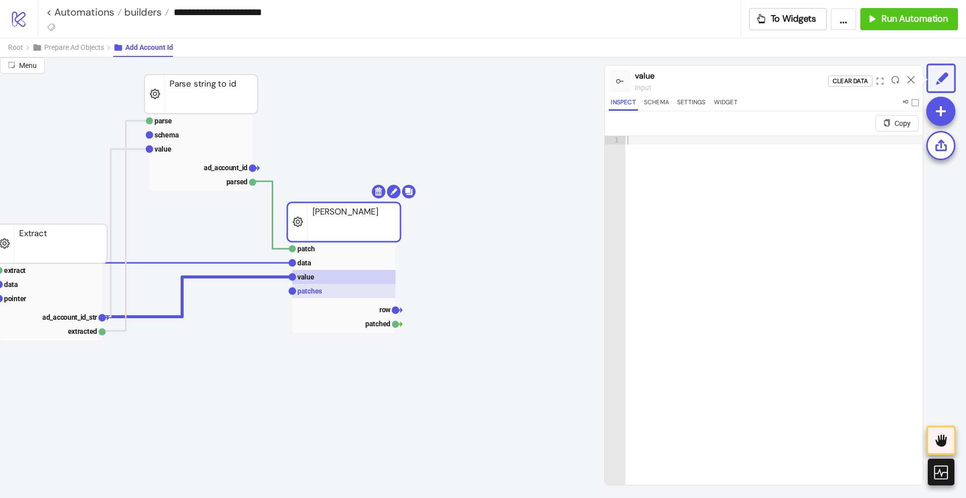
click at [313, 288] on text "patches" at bounding box center [309, 291] width 25 height 8
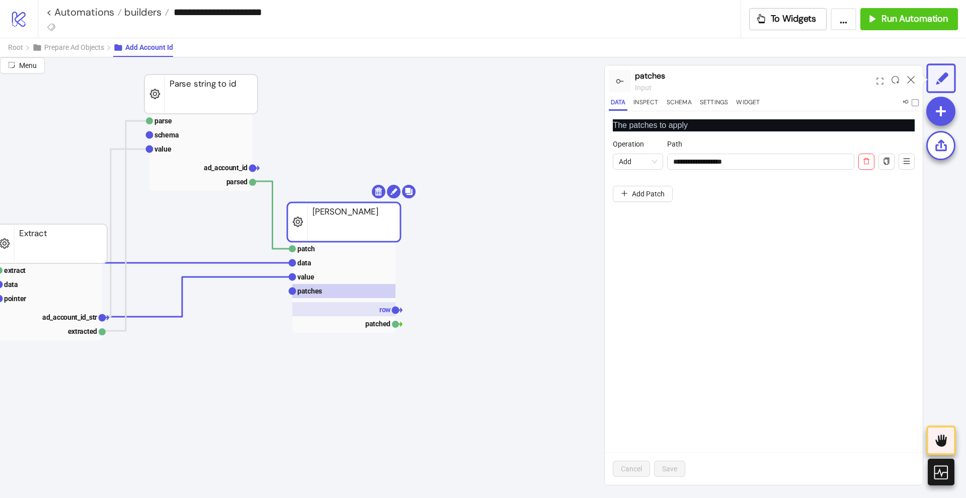
click at [351, 304] on rect at bounding box center [343, 309] width 103 height 14
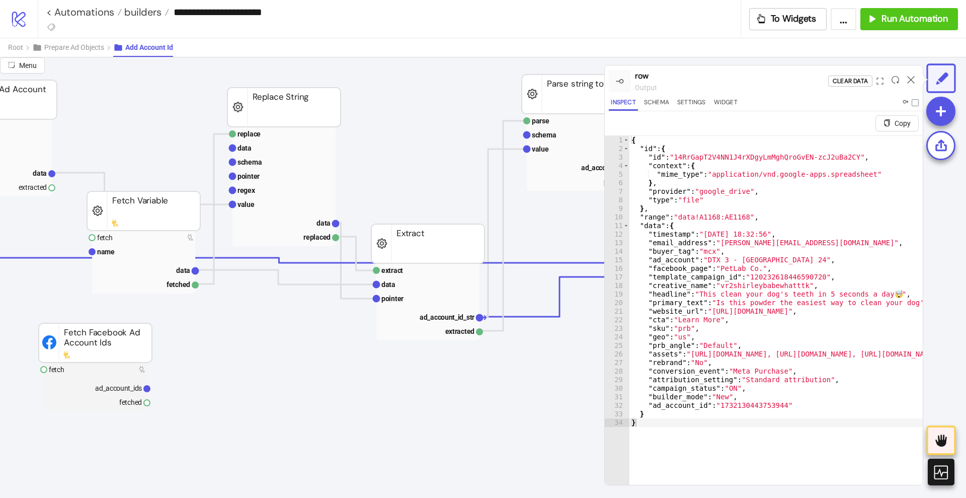
scroll to position [126, 566]
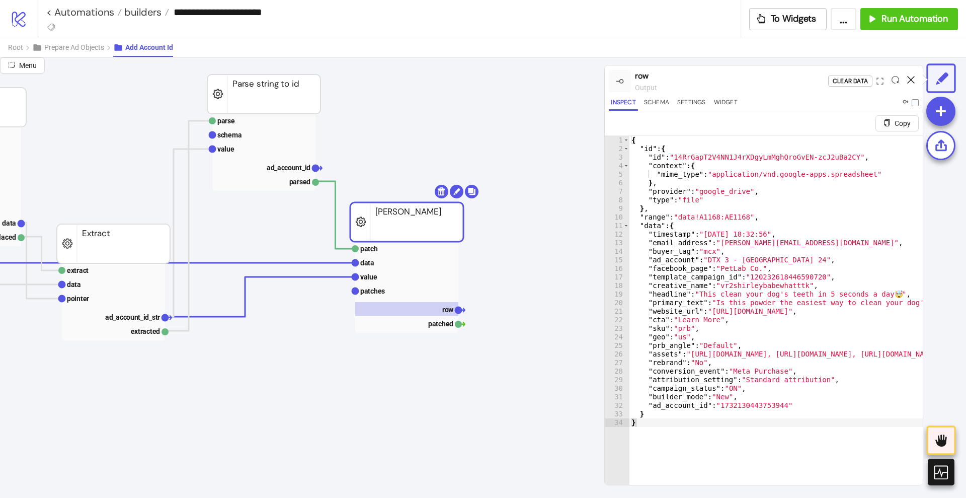
click at [908, 78] on icon at bounding box center [911, 80] width 8 height 8
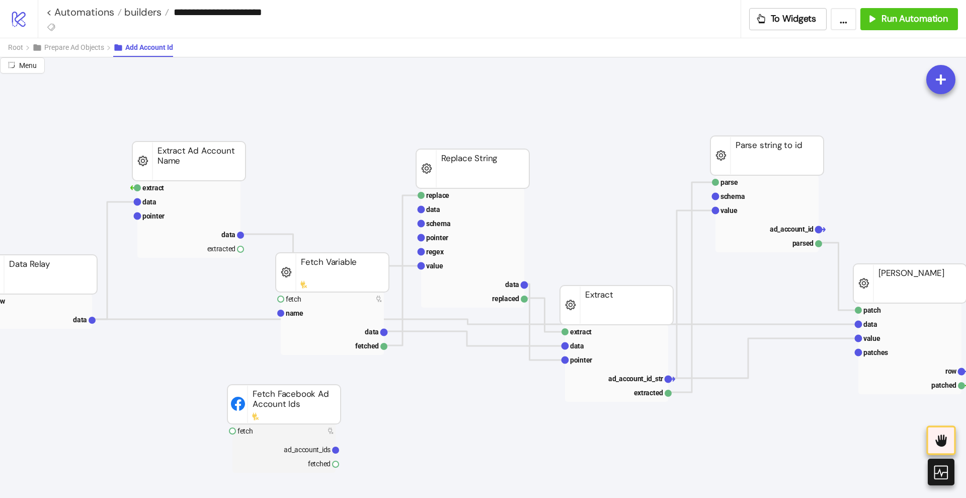
scroll to position [63, 63]
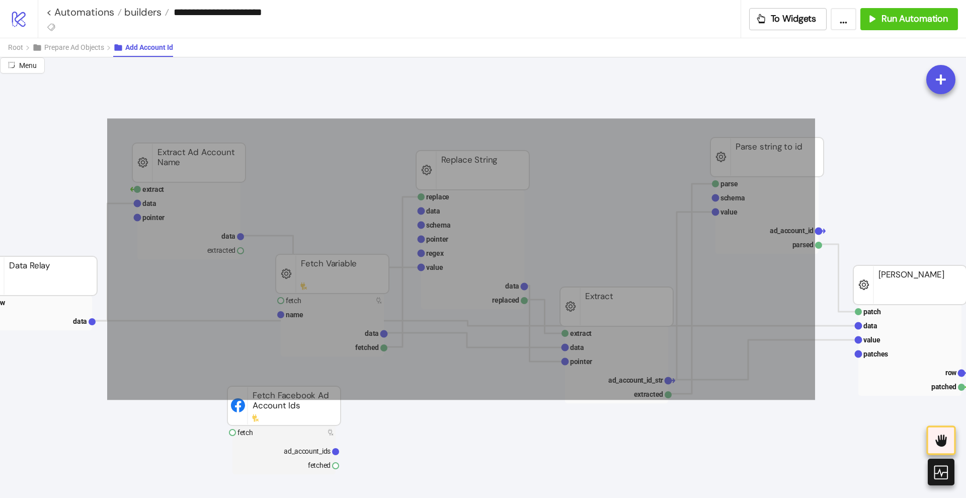
drag, startPoint x: 107, startPoint y: 118, endPoint x: 813, endPoint y: 380, distance: 752.6
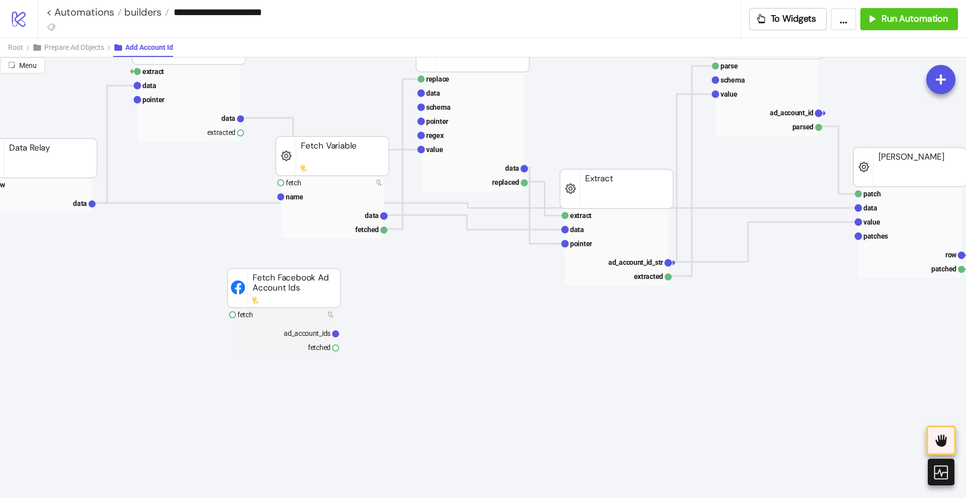
scroll to position [189, 63]
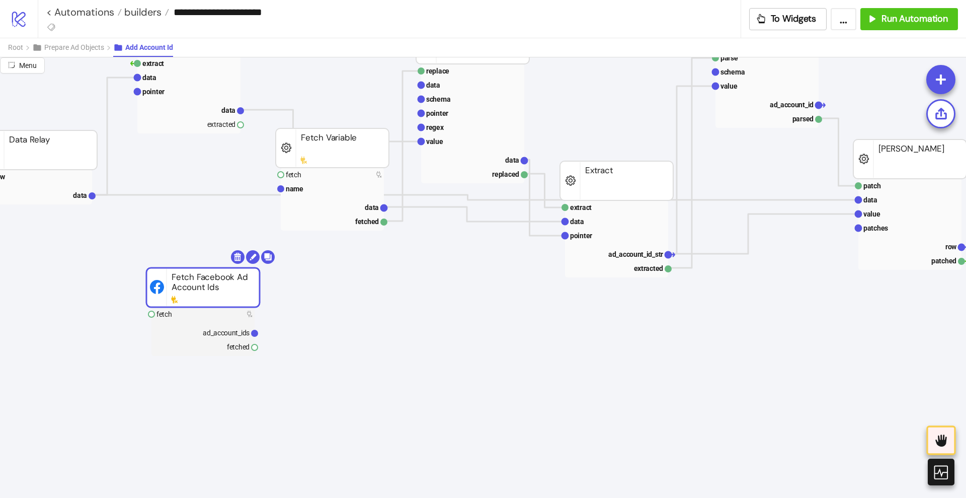
drag, startPoint x: 274, startPoint y: 287, endPoint x: 218, endPoint y: 292, distance: 55.5
click at [218, 292] on rect at bounding box center [202, 287] width 113 height 39
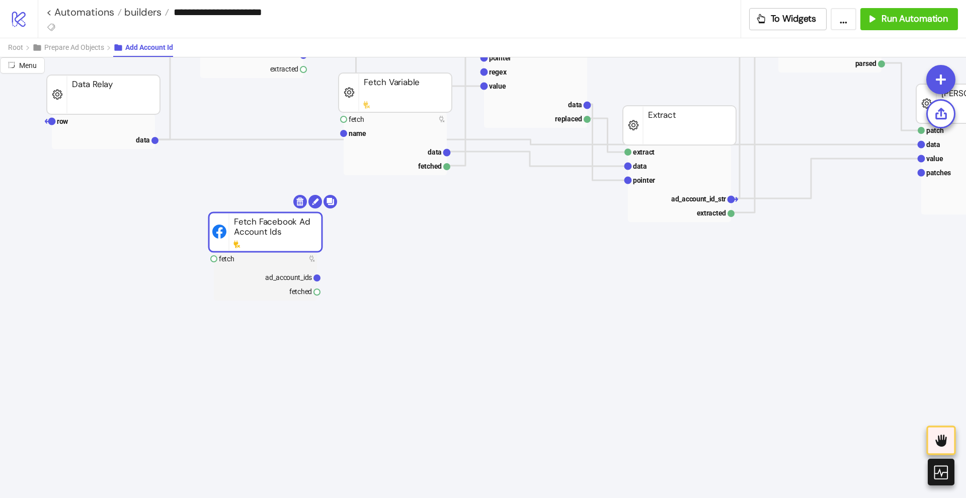
scroll to position [252, 0]
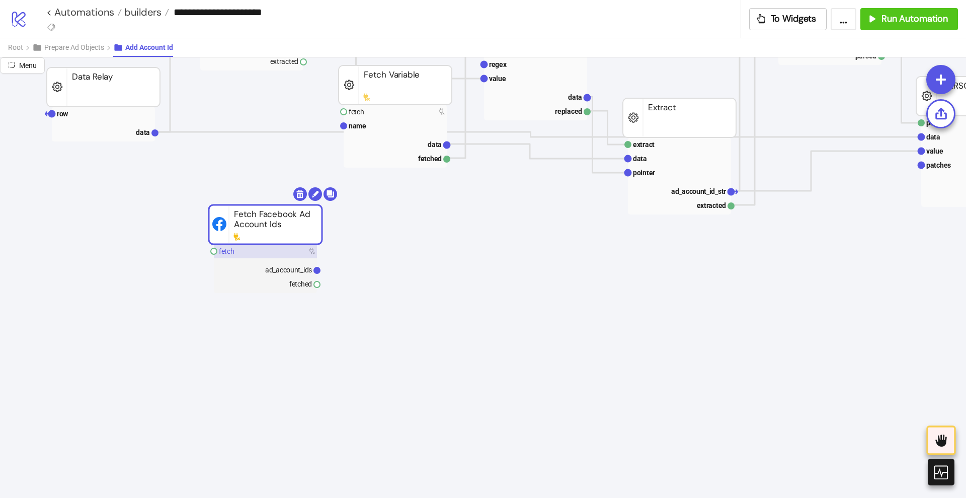
click at [258, 254] on rect at bounding box center [265, 251] width 103 height 14
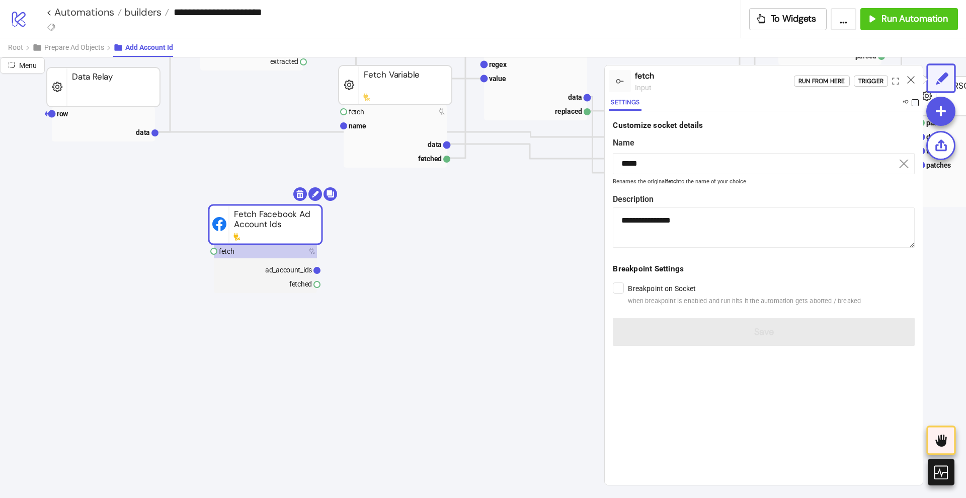
click at [914, 102] on span at bounding box center [915, 102] width 7 height 7
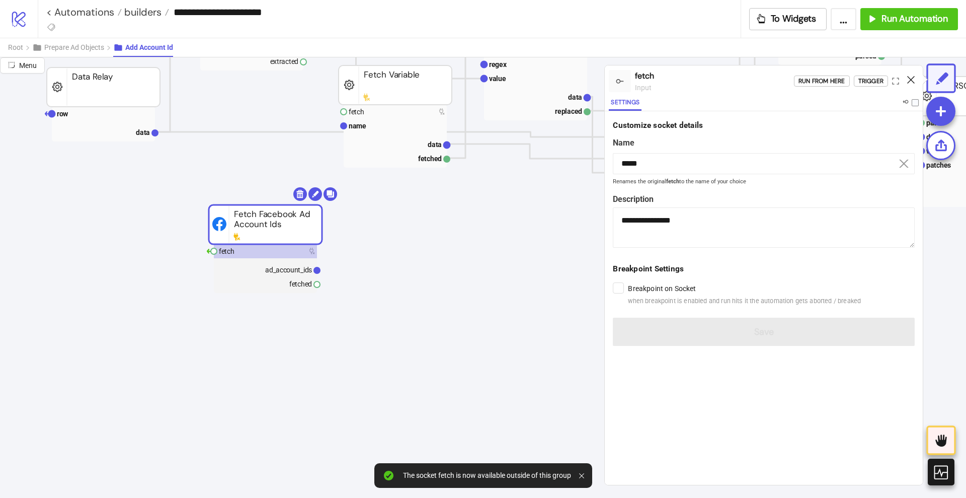
click at [910, 79] on icon at bounding box center [911, 80] width 8 height 8
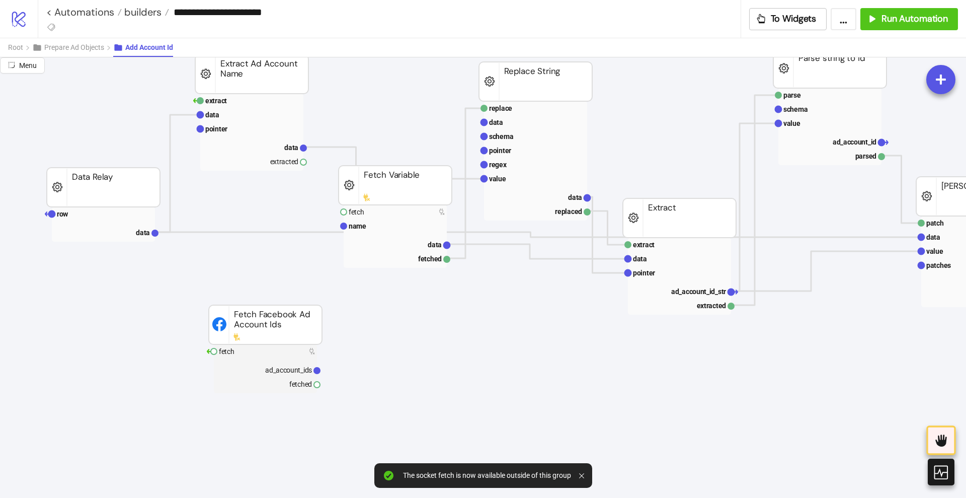
scroll to position [126, 0]
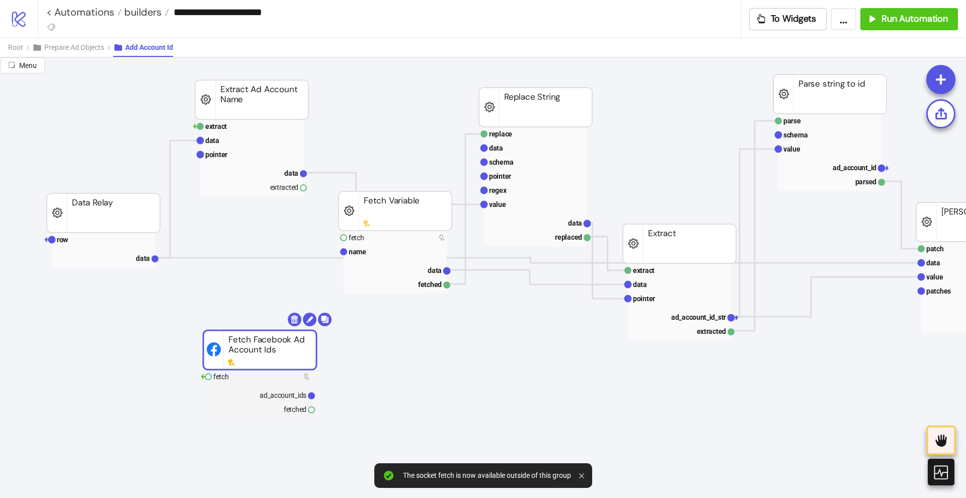
click at [264, 357] on rect at bounding box center [259, 349] width 113 height 39
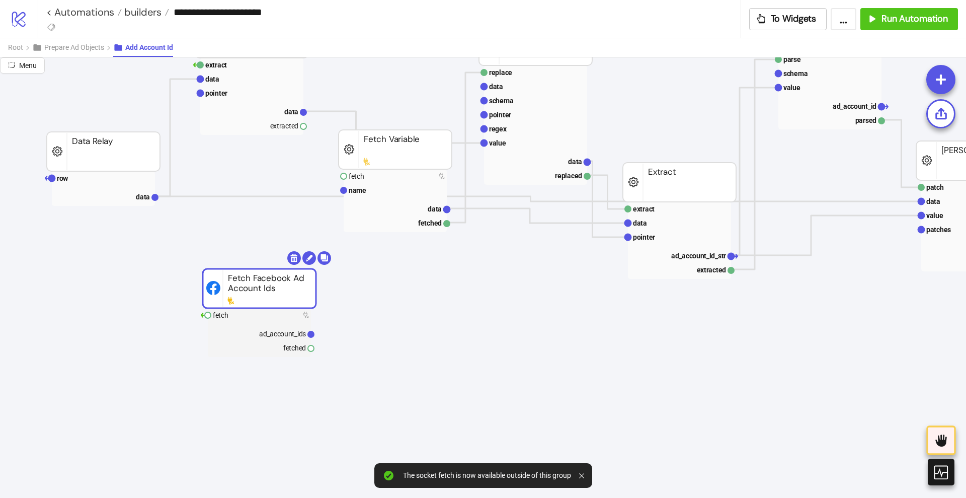
scroll to position [189, 0]
click at [288, 334] on text "ad_account_ids" at bounding box center [282, 332] width 47 height 8
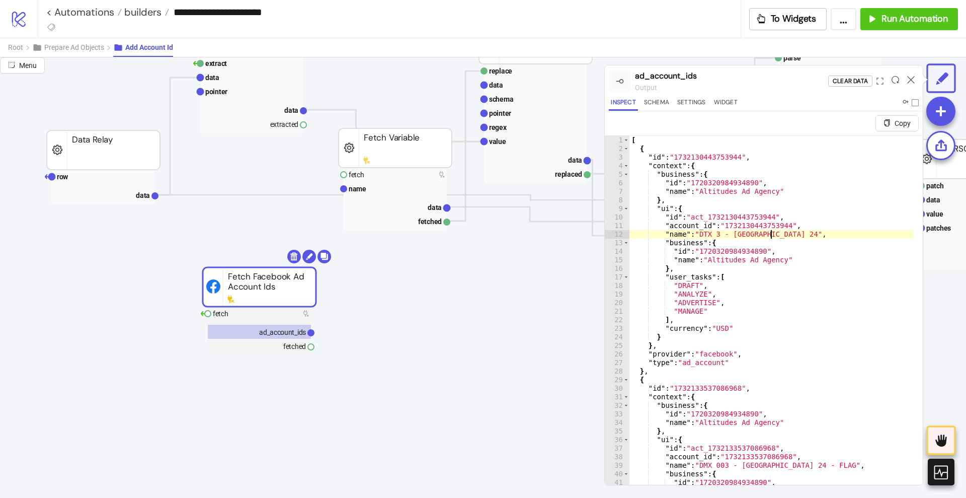
click at [798, 231] on div "[ { "id" : "1732130443753944" , "context" : { "business" : { "id" : "1720320984…" at bounding box center [772, 331] width 284 height 390
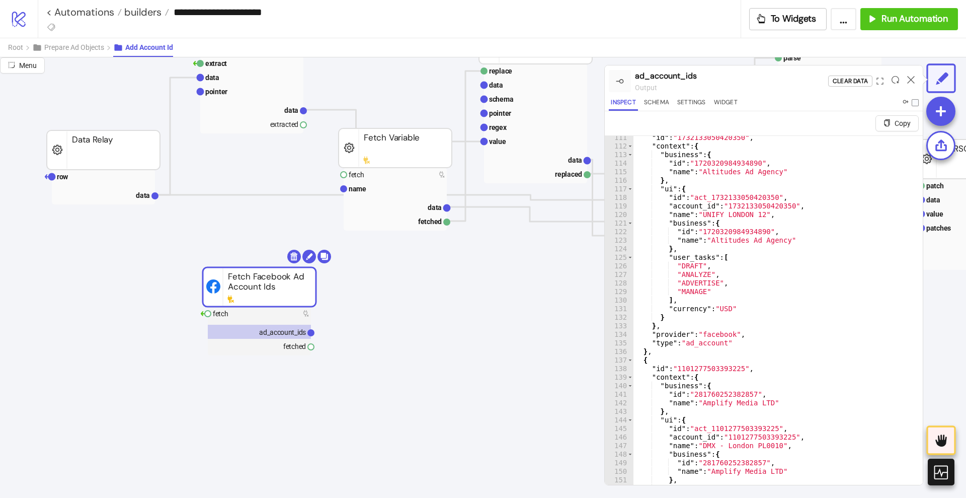
scroll to position [1193, 0]
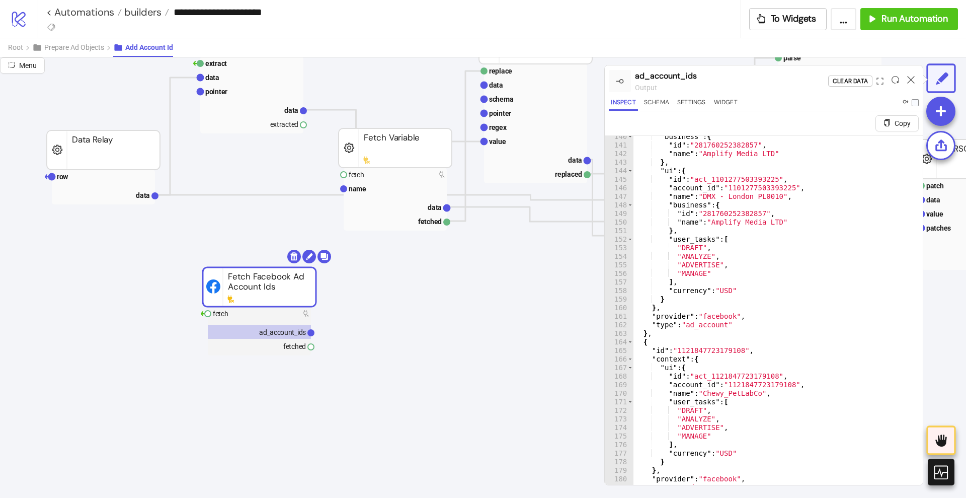
click at [805, 314] on div ""business" : { "id" : "281760252382857" , "name" : "Amplify Media LTD" } , "ui"…" at bounding box center [773, 327] width 280 height 390
type textarea "* *"
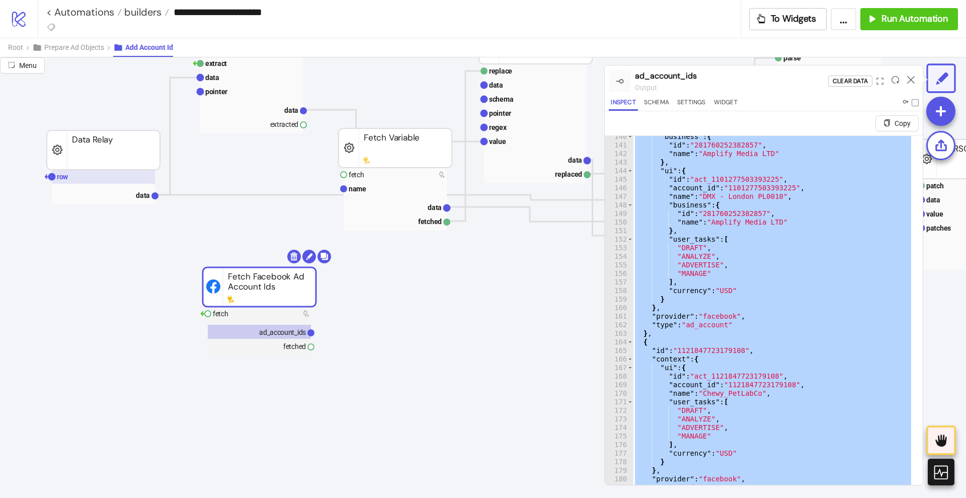
click at [83, 177] on rect at bounding box center [103, 177] width 103 height 14
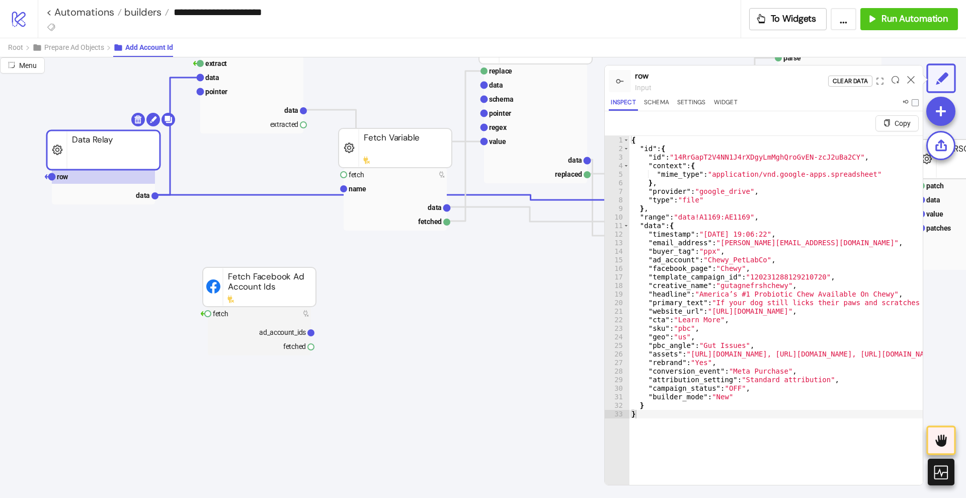
type textarea "* *"
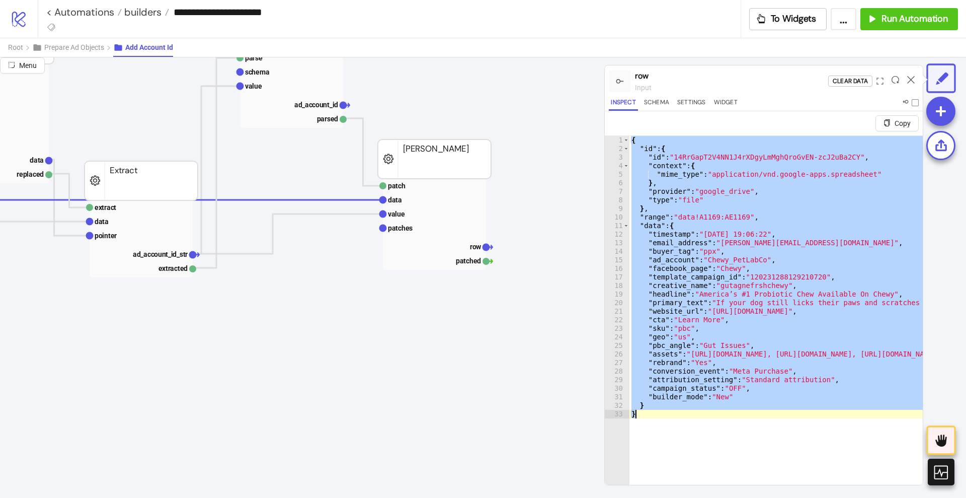
scroll to position [189, 755]
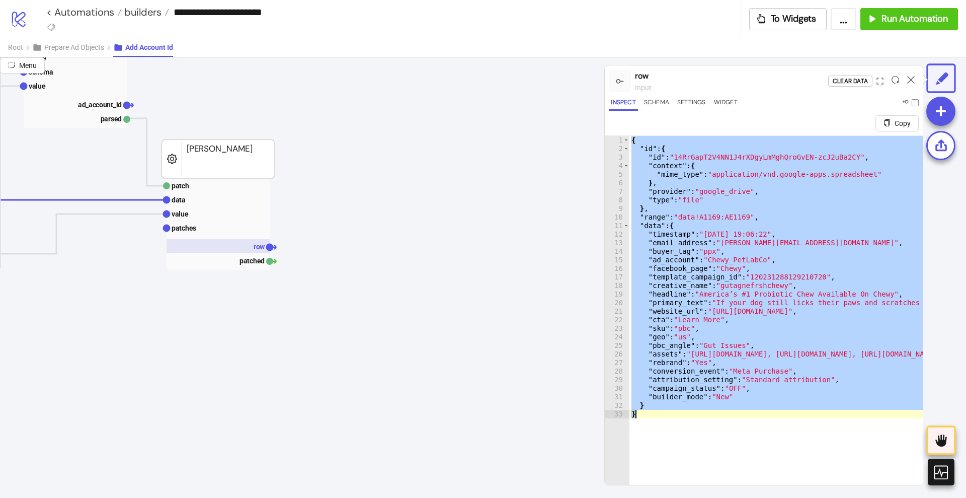
click at [250, 245] on rect at bounding box center [218, 246] width 103 height 14
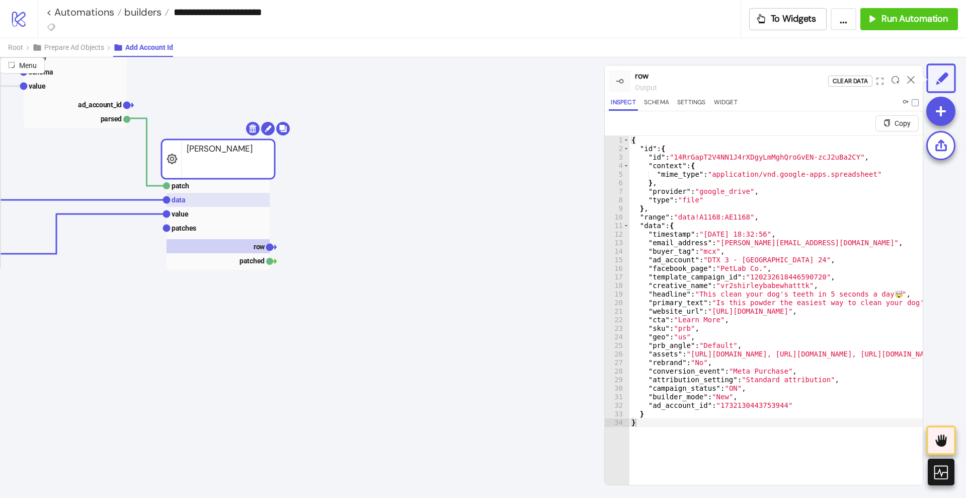
click at [190, 204] on rect at bounding box center [218, 200] width 103 height 14
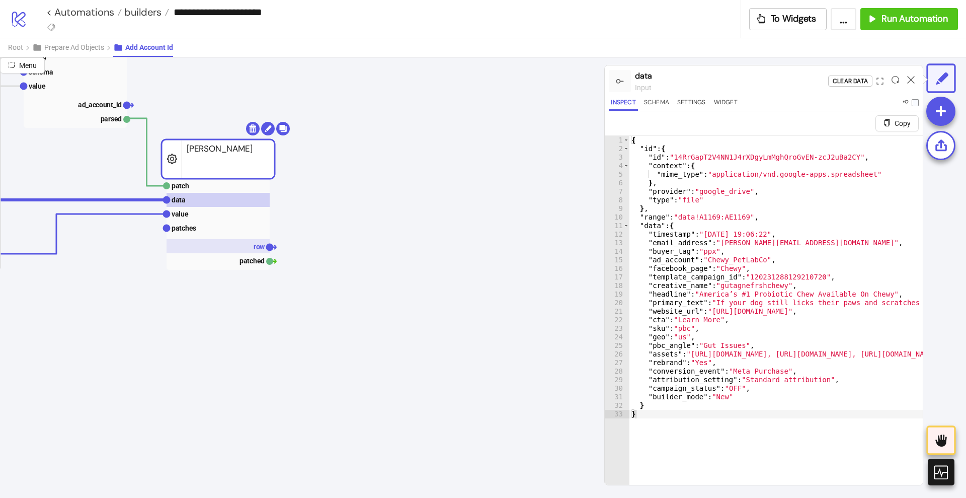
click at [245, 247] on rect at bounding box center [218, 246] width 103 height 14
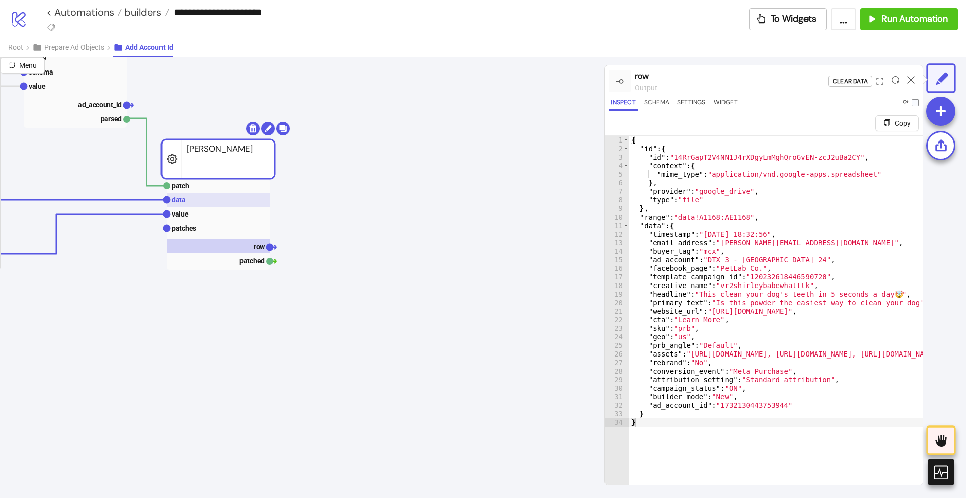
click at [195, 203] on rect at bounding box center [218, 200] width 103 height 14
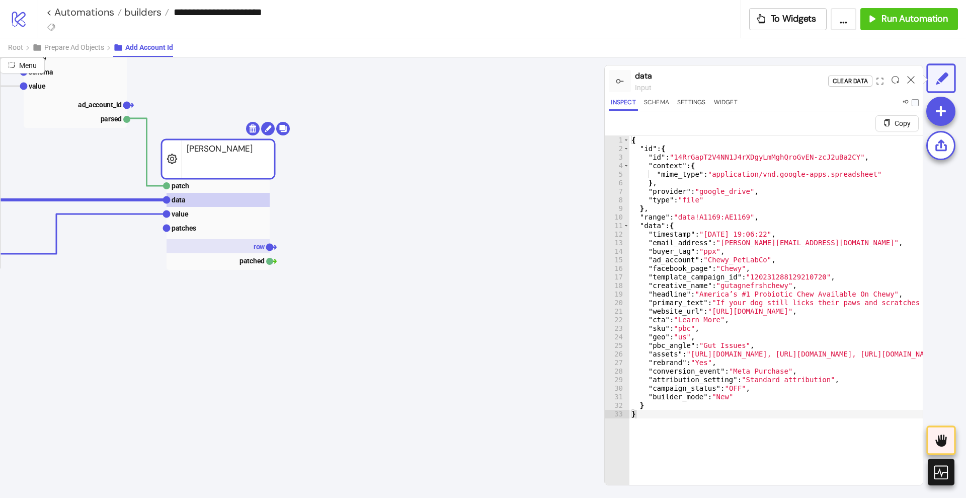
click at [248, 251] on rect at bounding box center [218, 246] width 103 height 14
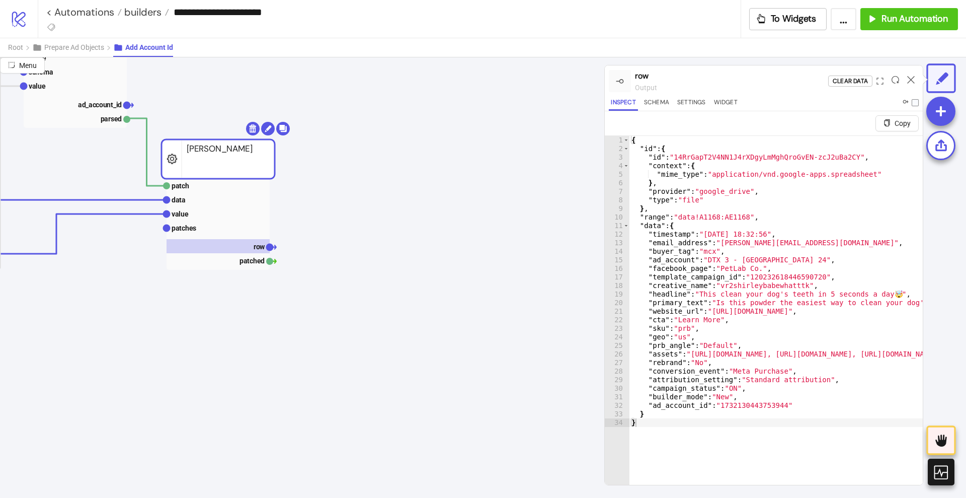
type textarea "**********"
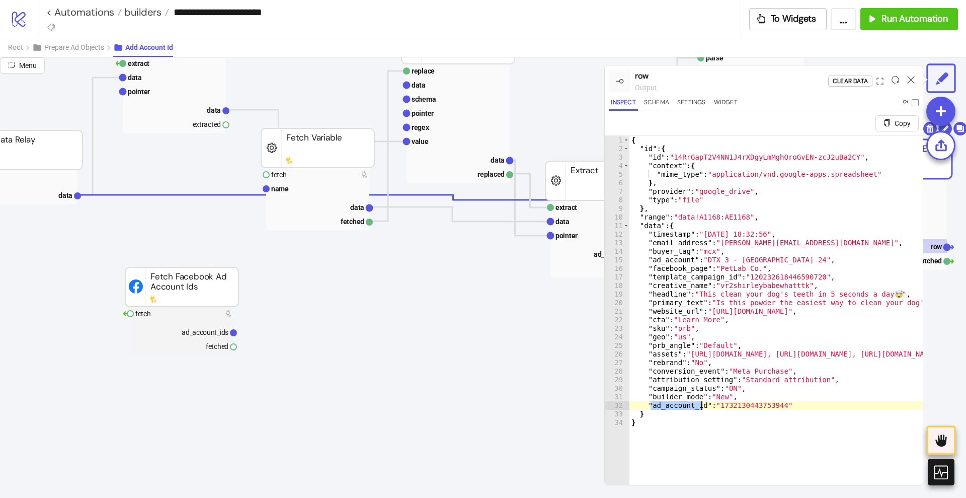
scroll to position [189, 63]
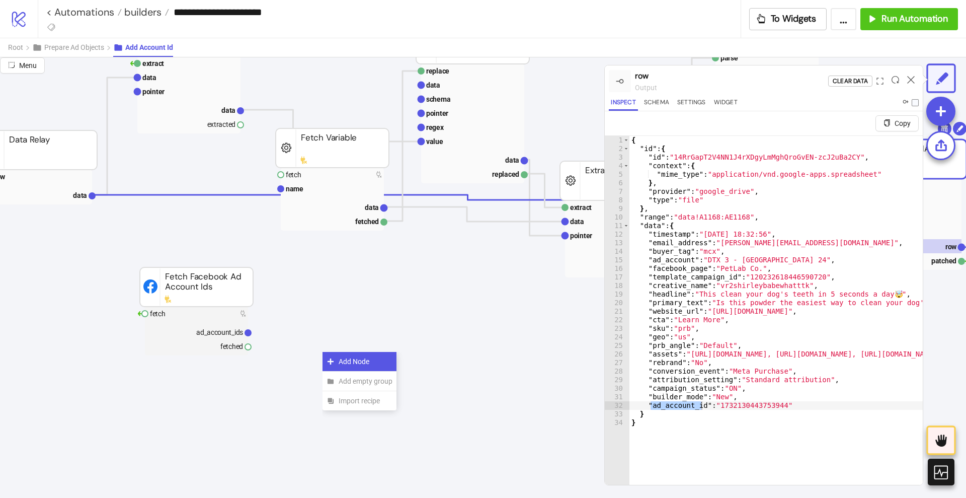
click at [334, 360] on icon at bounding box center [331, 361] width 8 height 8
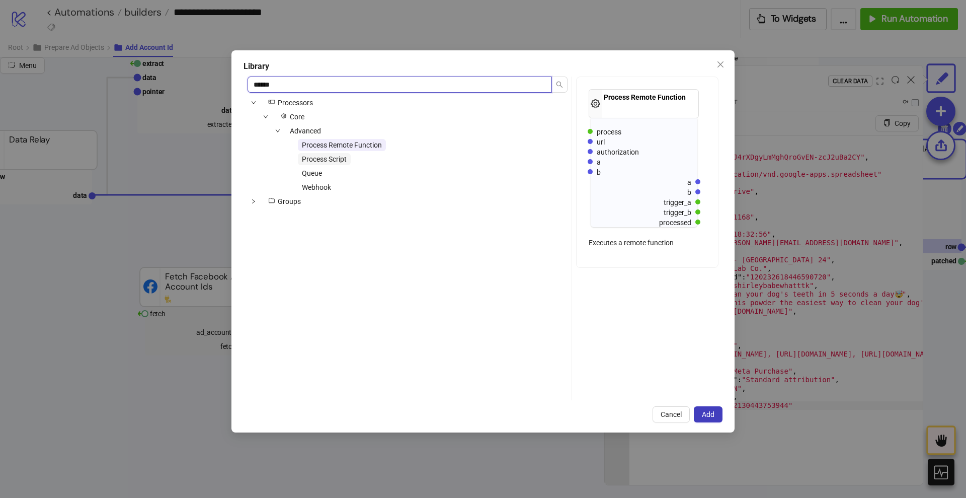
type input "******"
click at [331, 163] on span "Process Script" at bounding box center [324, 159] width 45 height 8
click at [705, 416] on span "Add" at bounding box center [708, 414] width 13 height 8
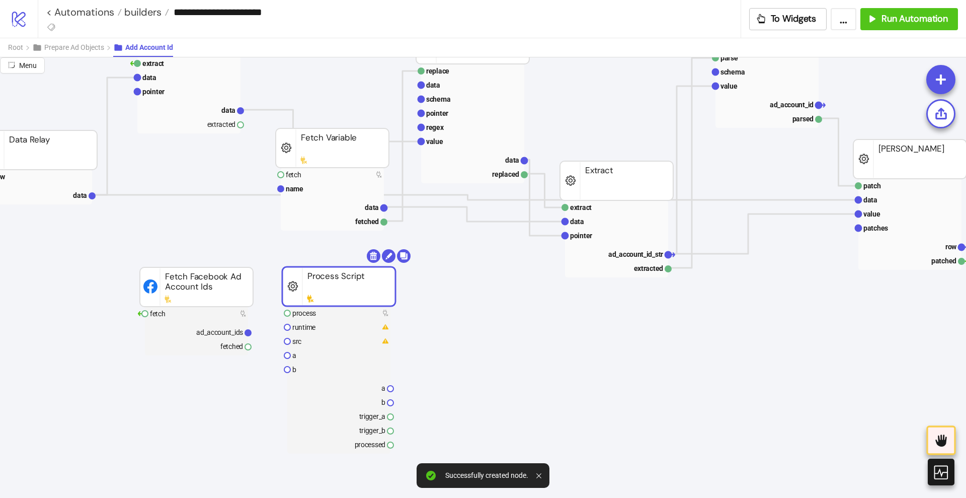
drag, startPoint x: 340, startPoint y: 366, endPoint x: 300, endPoint y: 281, distance: 94.1
drag, startPoint x: 250, startPoint y: 331, endPoint x: 270, endPoint y: 343, distance: 23.9
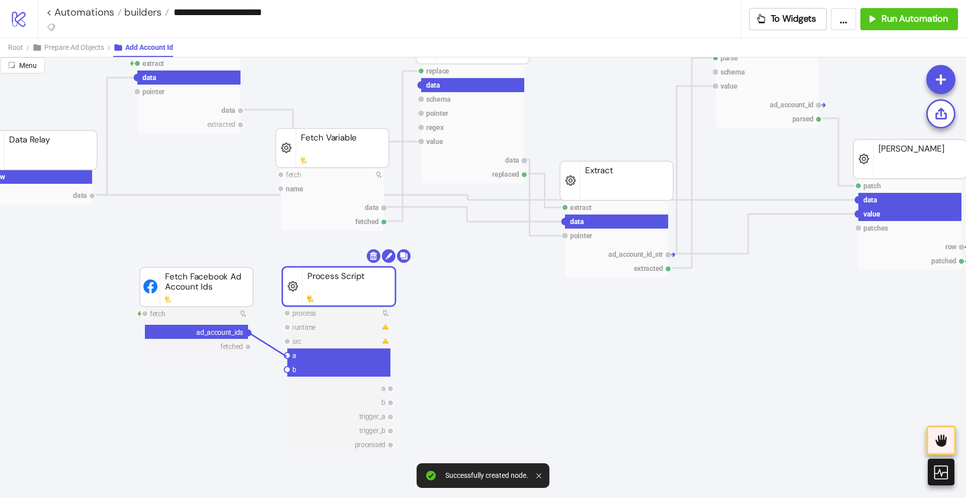
click at [287, 356] on circle at bounding box center [287, 355] width 6 height 6
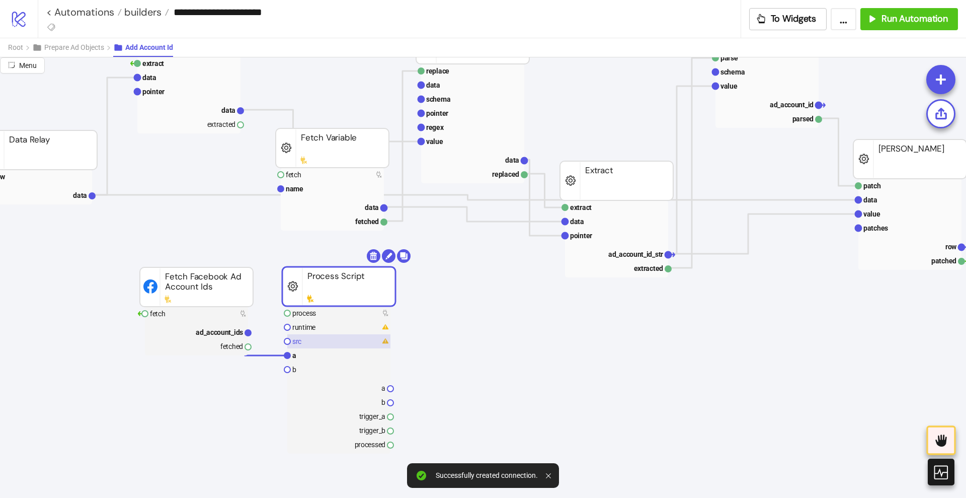
click at [307, 345] on rect at bounding box center [338, 341] width 103 height 14
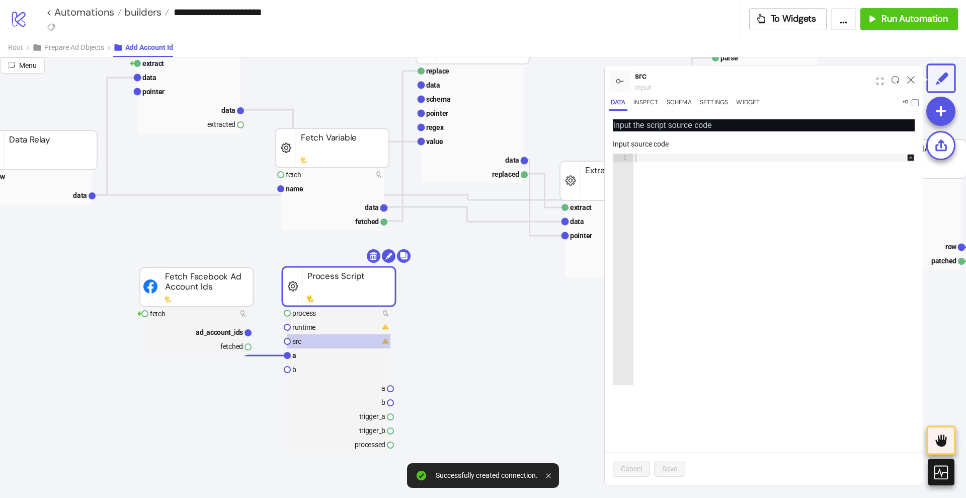
click at [707, 275] on div at bounding box center [780, 277] width 292 height 249
paste textarea "*****"
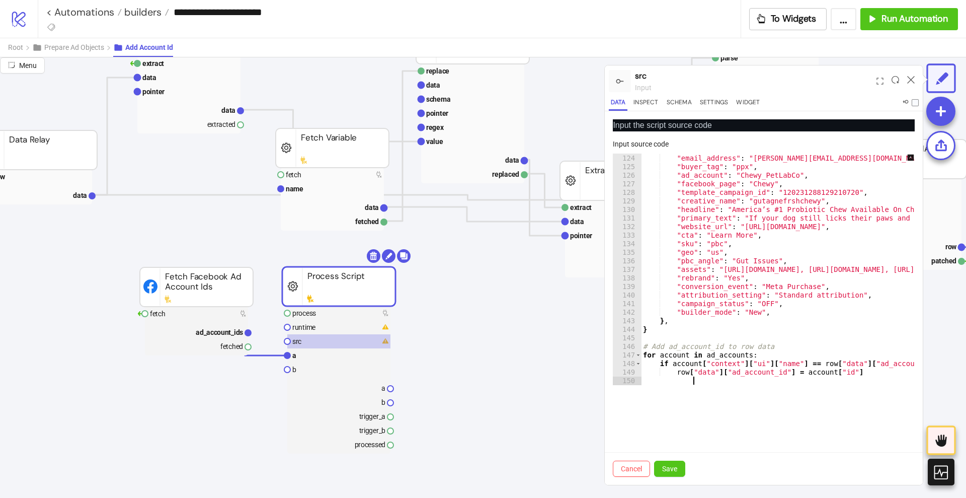
scroll to position [1061, 0]
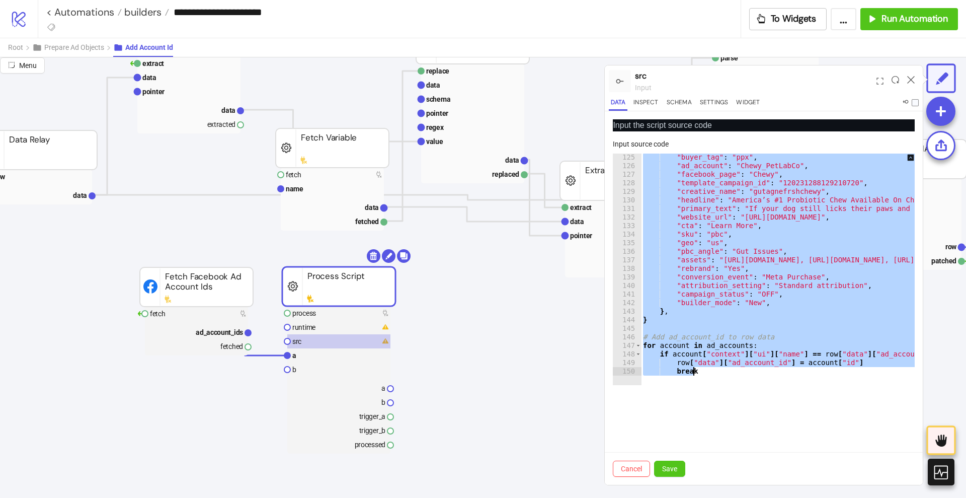
paste textarea "Cursor at row 150"
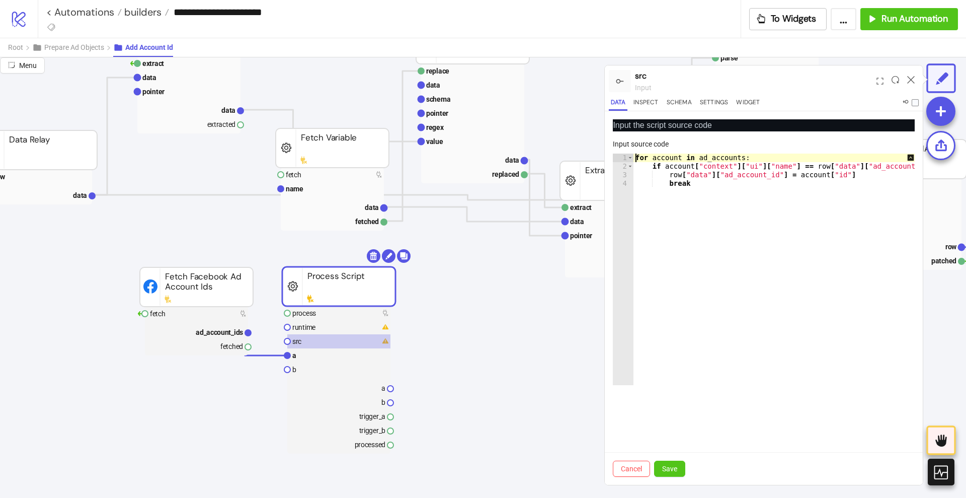
click at [636, 159] on div "for account in ad_accounts : if account [ "context" ] [ "ui" ] [ "name" ] == ro…" at bounding box center [780, 277] width 292 height 249
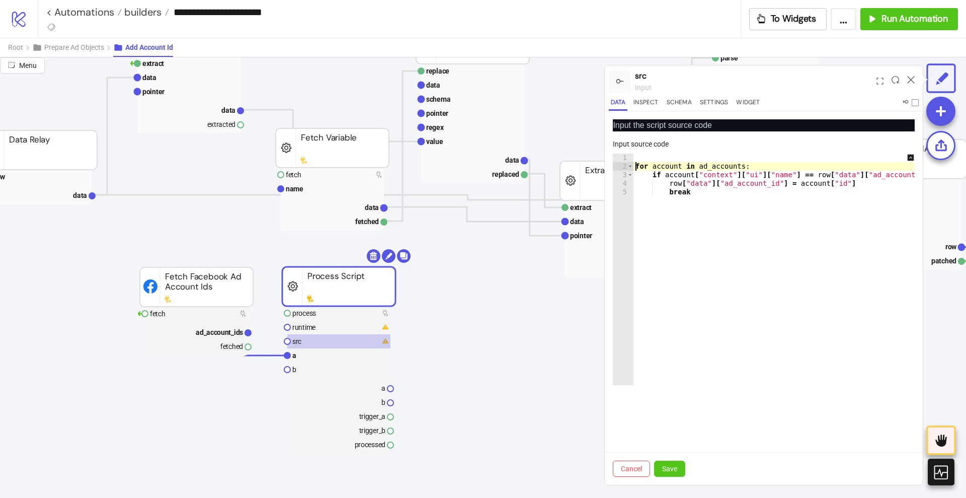
type textarea "**********"
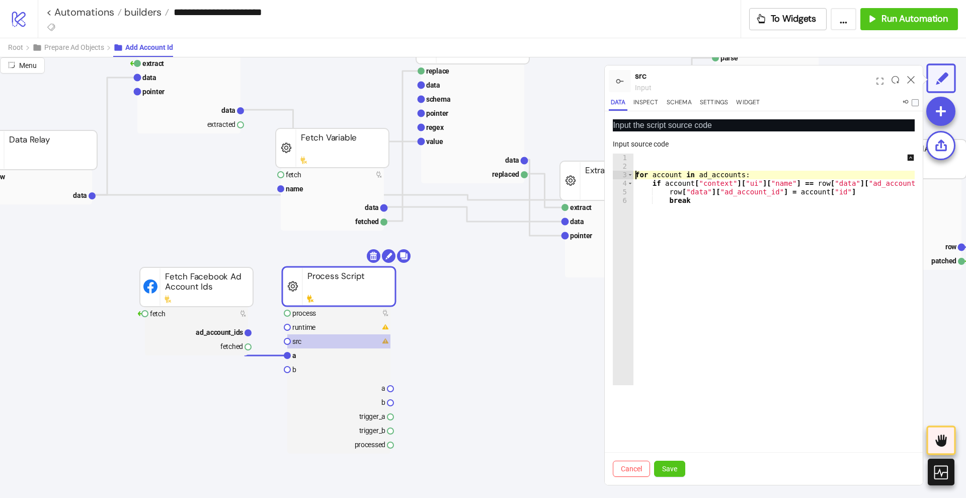
click at [648, 159] on div "for account in ad_accounts : if account [ "context" ] [ "ui" ] [ "name" ] == ro…" at bounding box center [780, 277] width 292 height 249
type textarea "**********"
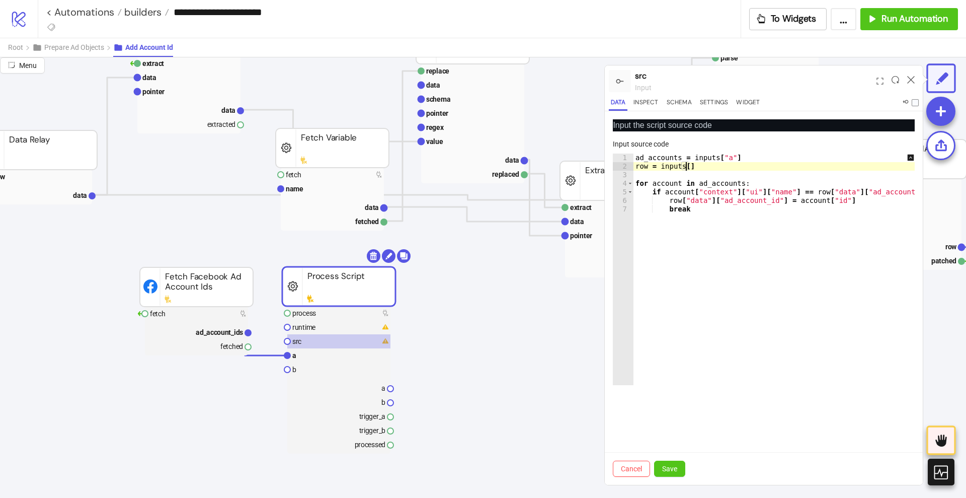
scroll to position [0, 4]
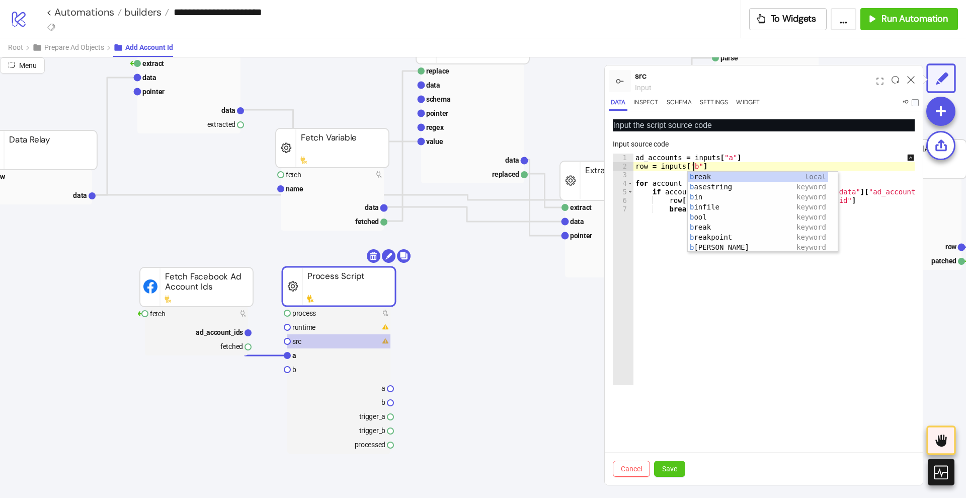
type textarea "**********"
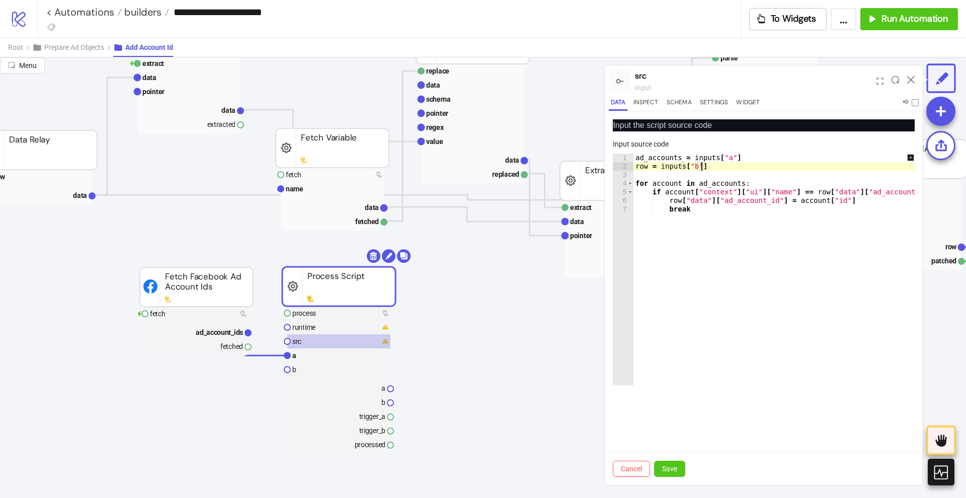
scroll to position [0, 0]
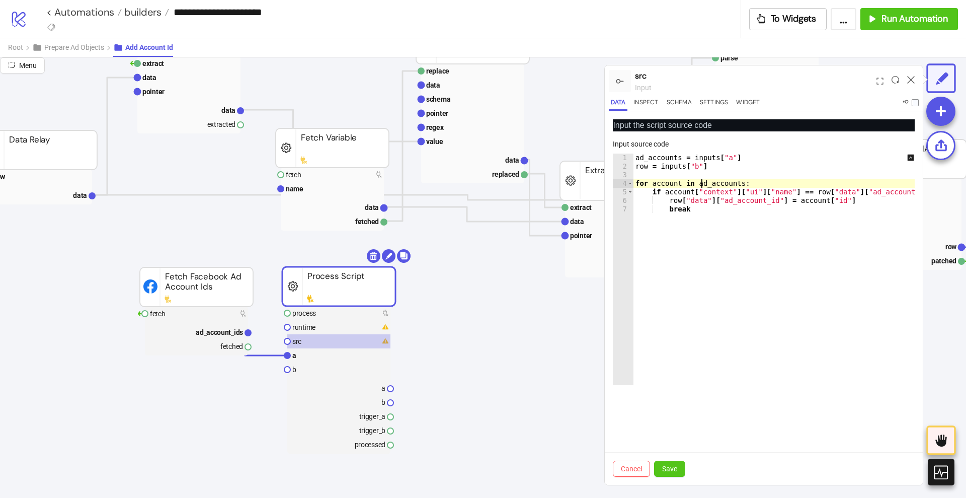
type textarea "*****"
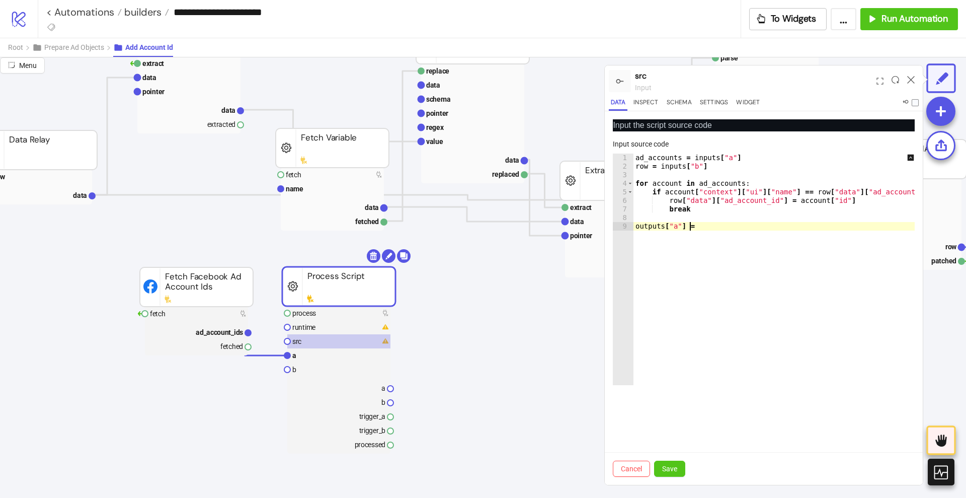
scroll to position [0, 4]
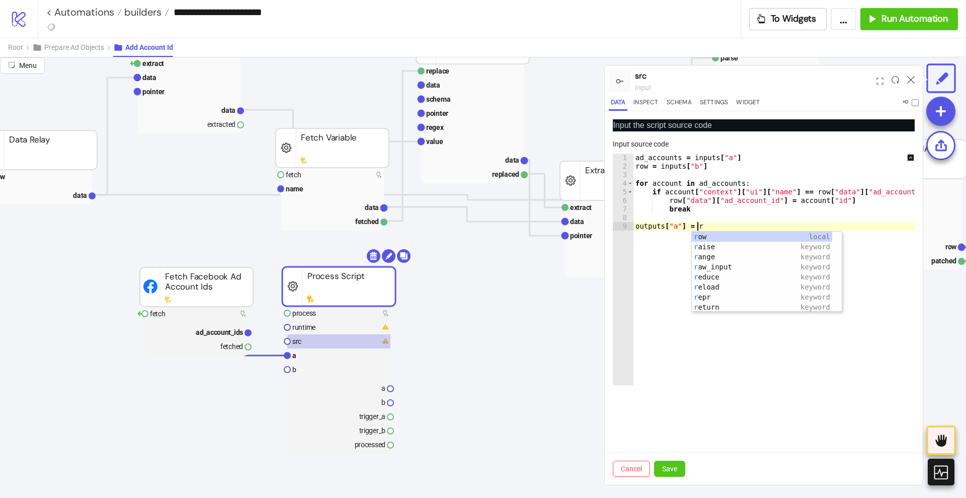
type textarea "**********"
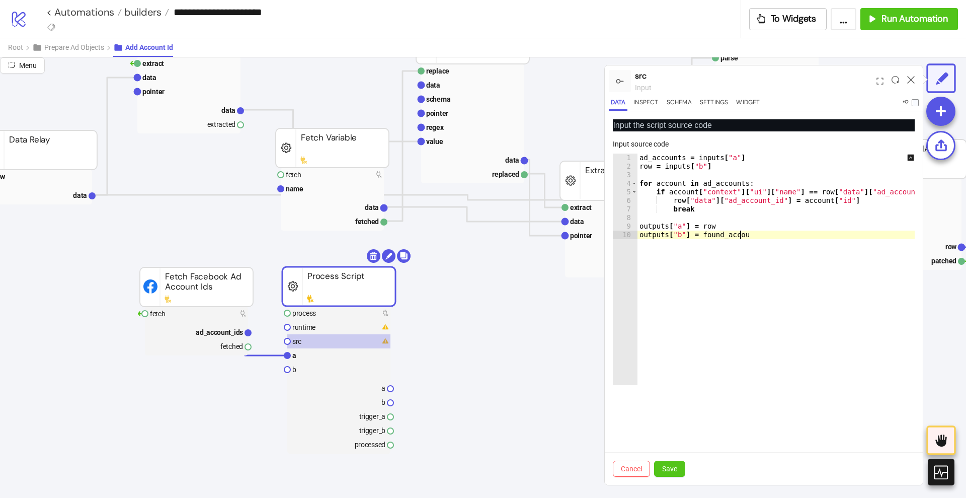
scroll to position [0, 7]
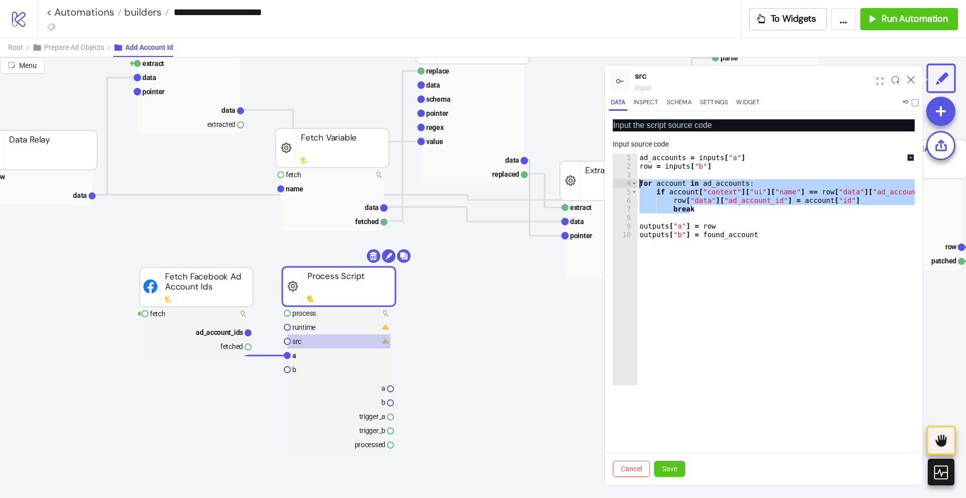
drag, startPoint x: 691, startPoint y: 210, endPoint x: 637, endPoint y: 184, distance: 59.9
click at [637, 184] on div "**********" at bounding box center [764, 268] width 302 height 231
paste textarea "Cursor at row 4"
type textarea "*****"
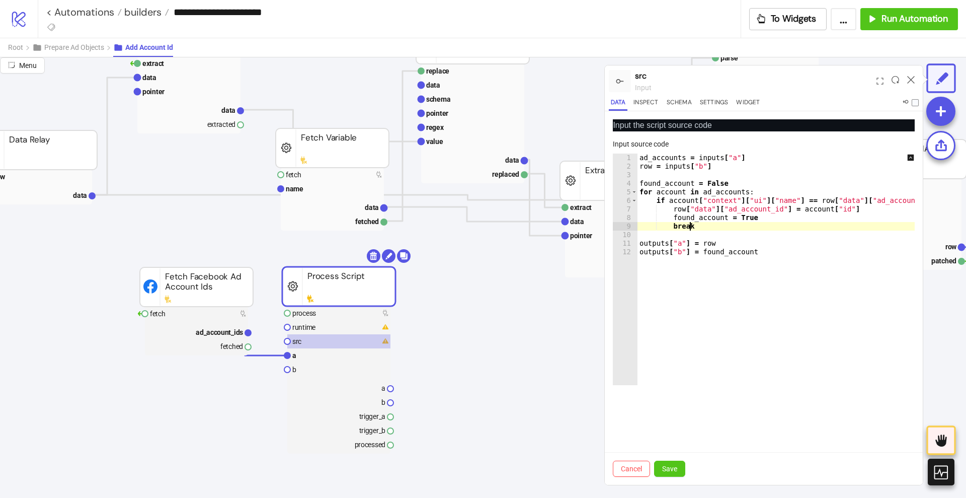
scroll to position [0, 3]
click at [672, 465] on span "Save" at bounding box center [669, 468] width 15 height 8
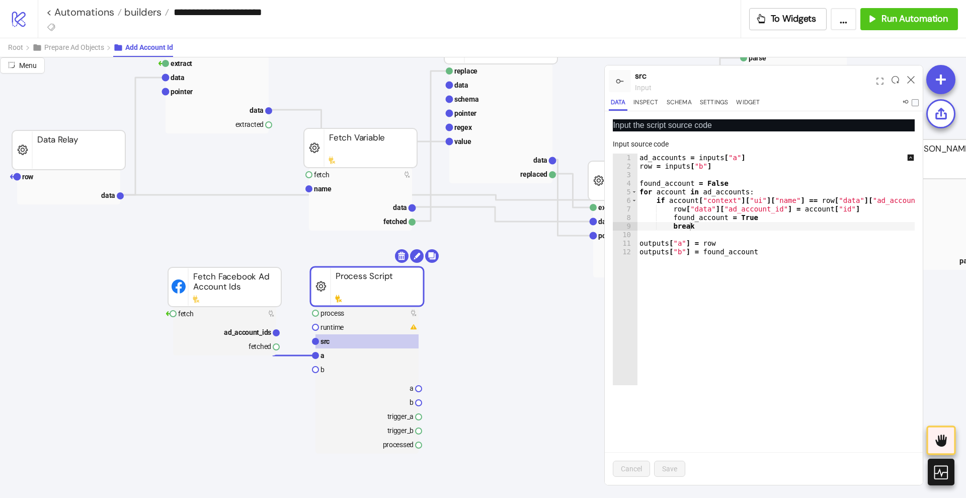
scroll to position [189, 0]
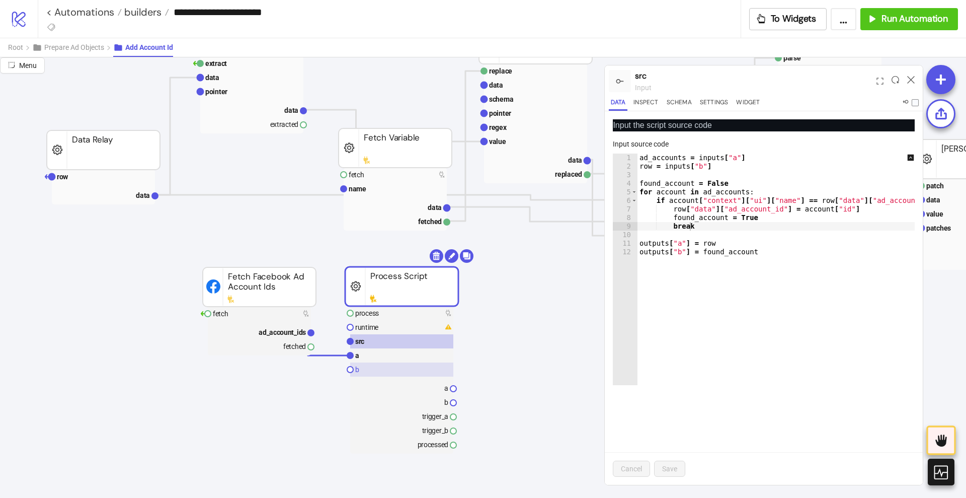
click at [377, 369] on rect at bounding box center [401, 369] width 103 height 14
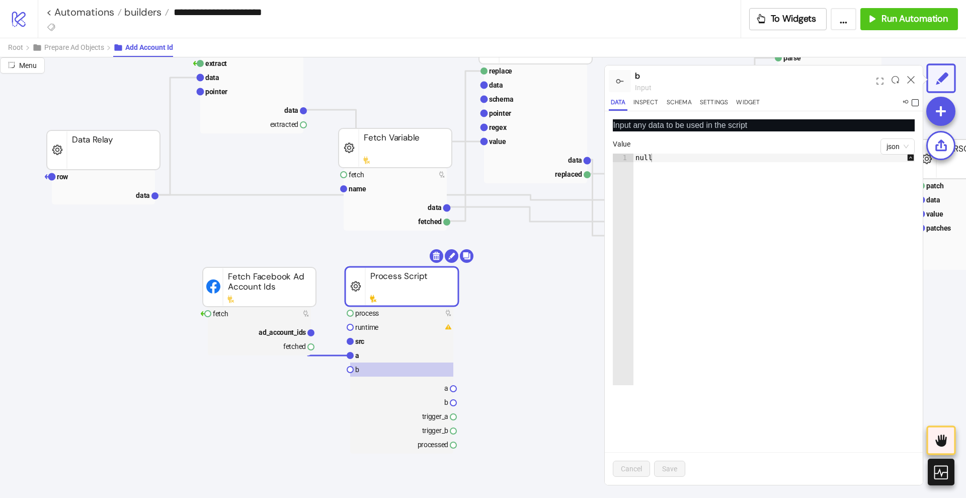
click at [914, 101] on span at bounding box center [915, 102] width 7 height 7
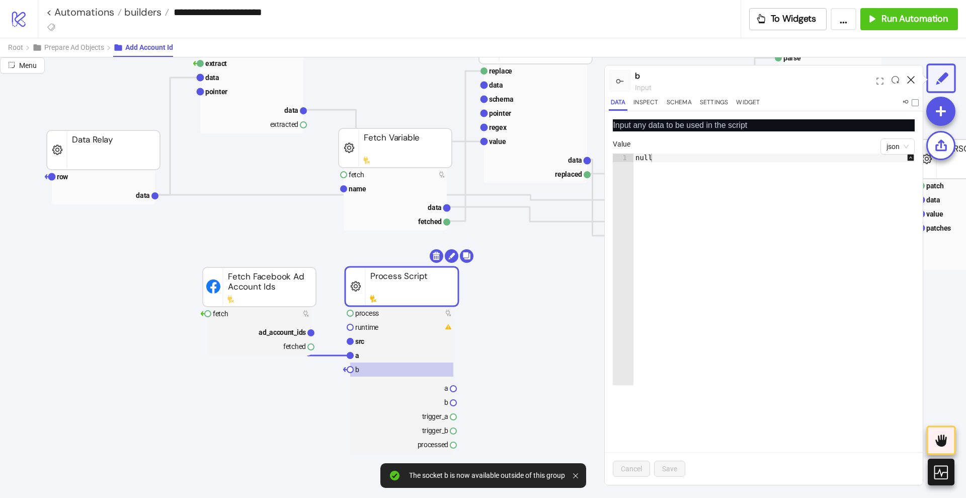
click at [909, 78] on icon at bounding box center [911, 80] width 8 height 8
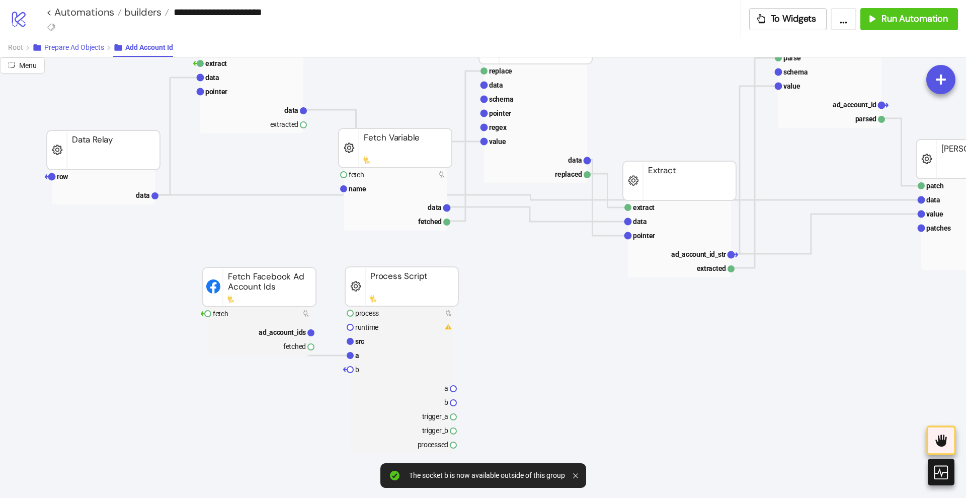
click at [70, 43] on span "Prepare Ad Objects" at bounding box center [74, 47] width 60 height 8
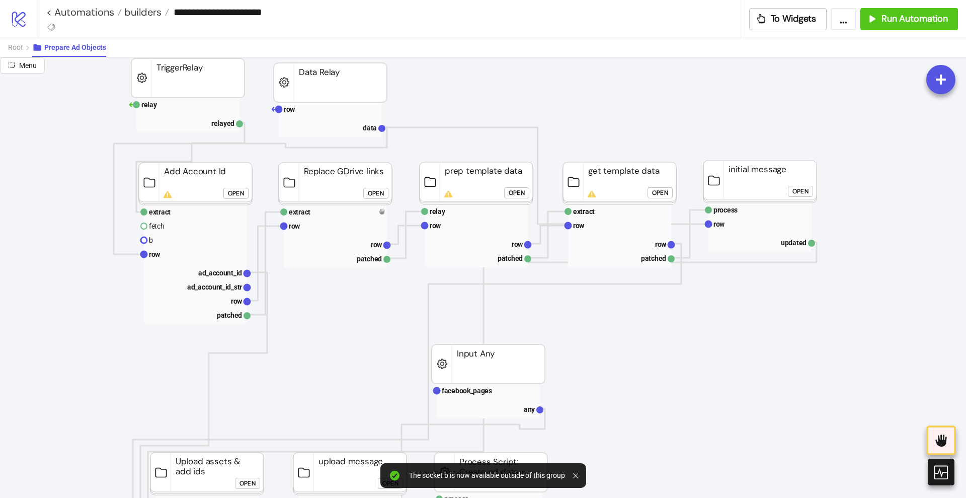
scroll to position [0, 0]
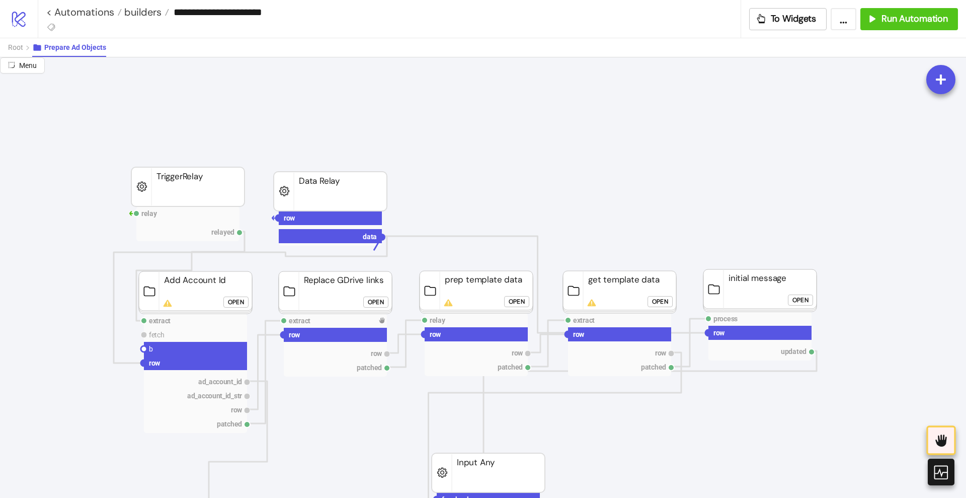
drag, startPoint x: 381, startPoint y: 237, endPoint x: 290, endPoint y: 263, distance: 95.2
click at [145, 347] on circle at bounding box center [144, 349] width 6 height 6
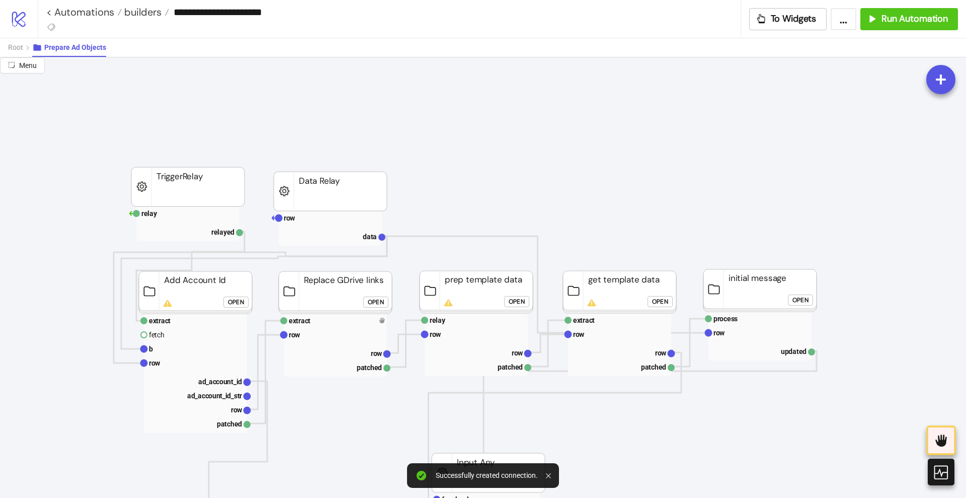
drag, startPoint x: 241, startPoint y: 231, endPoint x: 233, endPoint y: 252, distance: 22.0
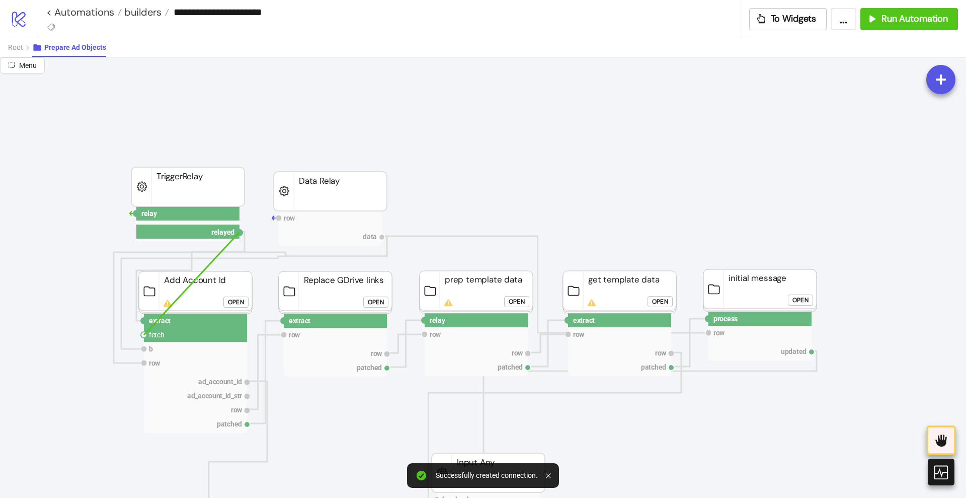
click at [144, 335] on circle at bounding box center [144, 335] width 6 height 6
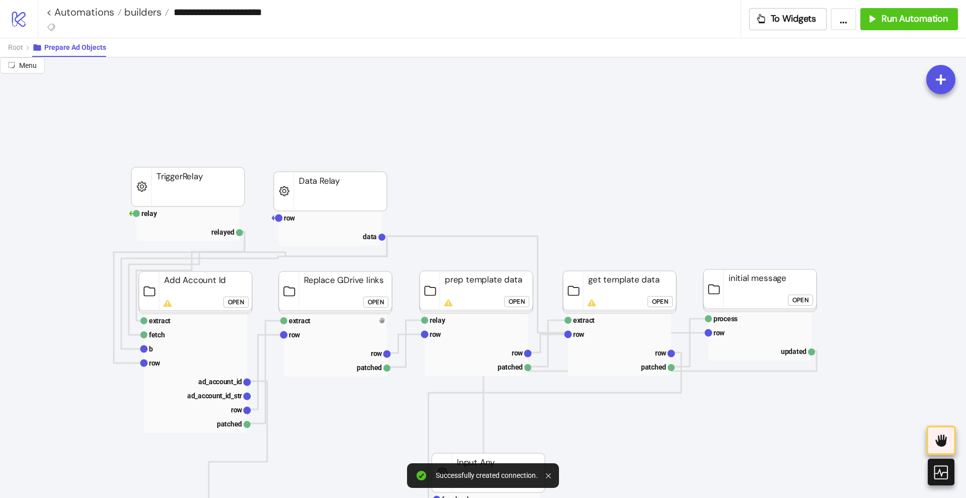
click at [230, 302] on div "Open" at bounding box center [236, 302] width 16 height 12
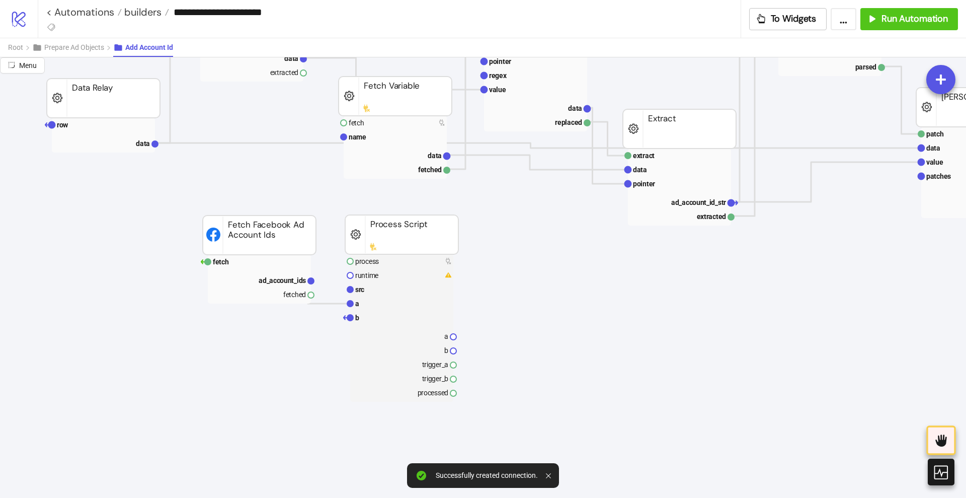
scroll to position [252, 0]
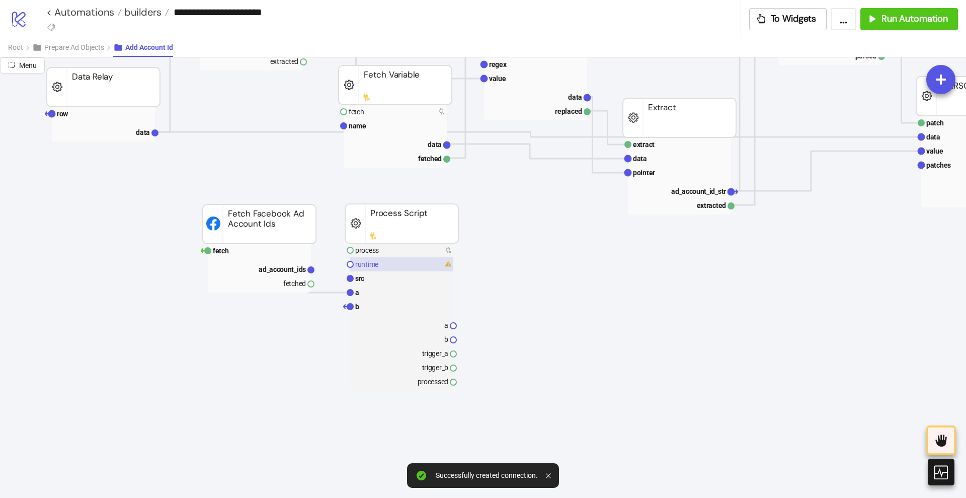
click at [368, 265] on text "runtime" at bounding box center [366, 264] width 23 height 8
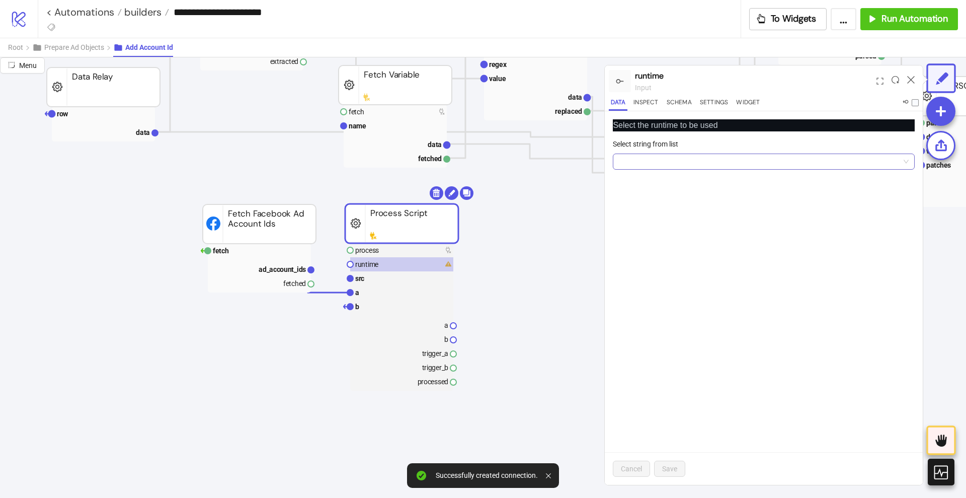
click at [669, 161] on input "Select string from list" at bounding box center [759, 161] width 281 height 15
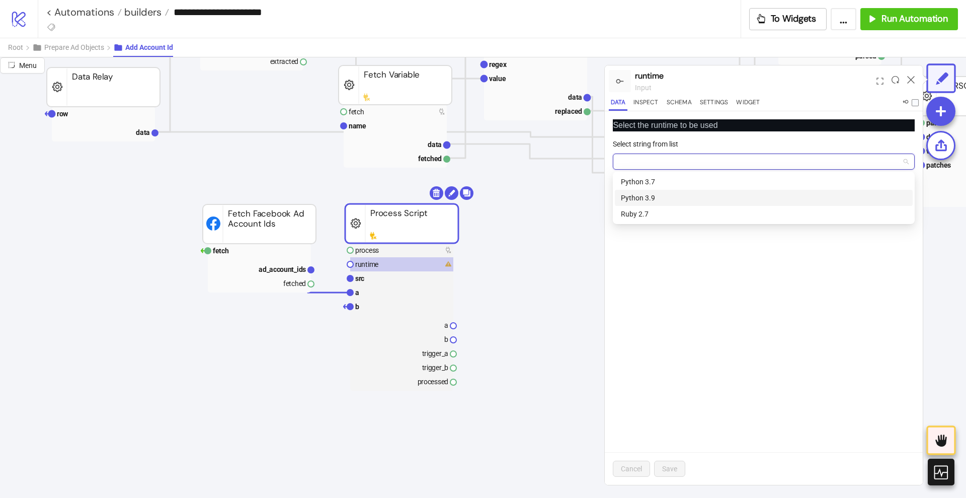
click at [652, 193] on div "Python 3.9" at bounding box center [764, 197] width 286 height 11
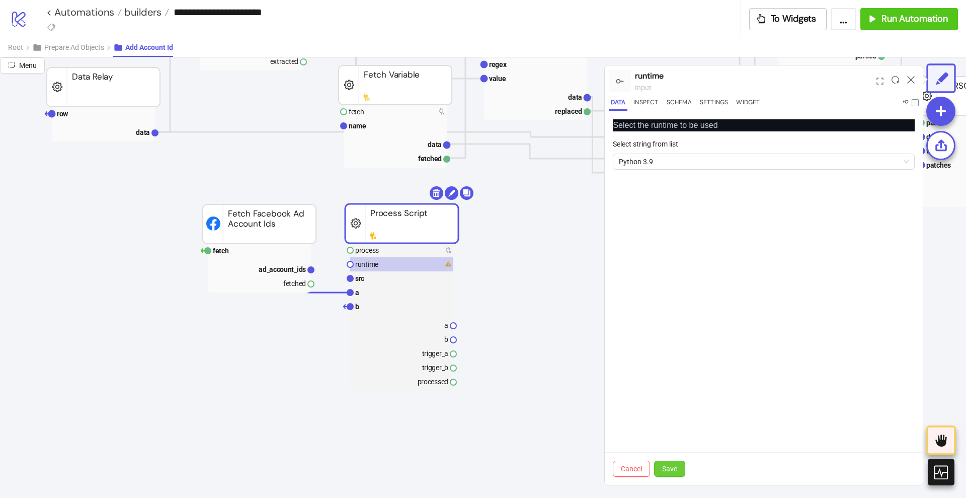
click at [672, 464] on span "Save" at bounding box center [669, 468] width 15 height 8
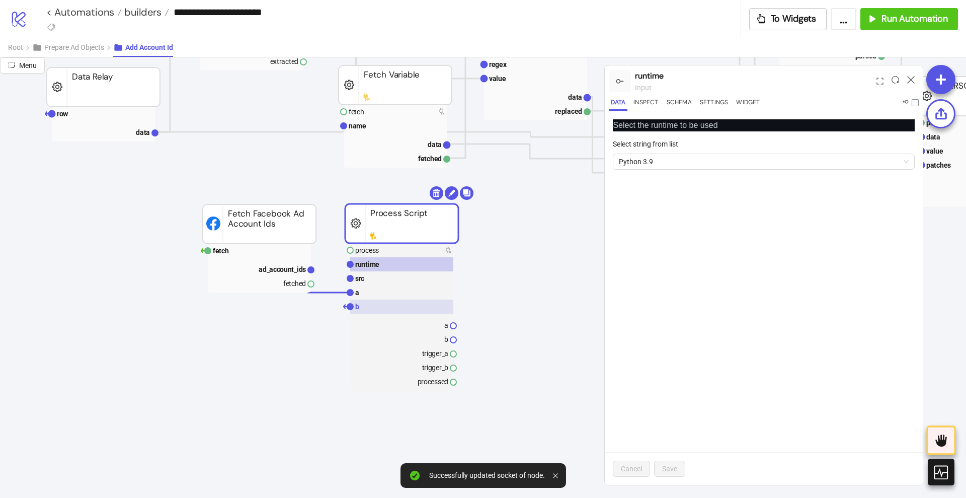
click at [388, 304] on rect at bounding box center [401, 306] width 103 height 14
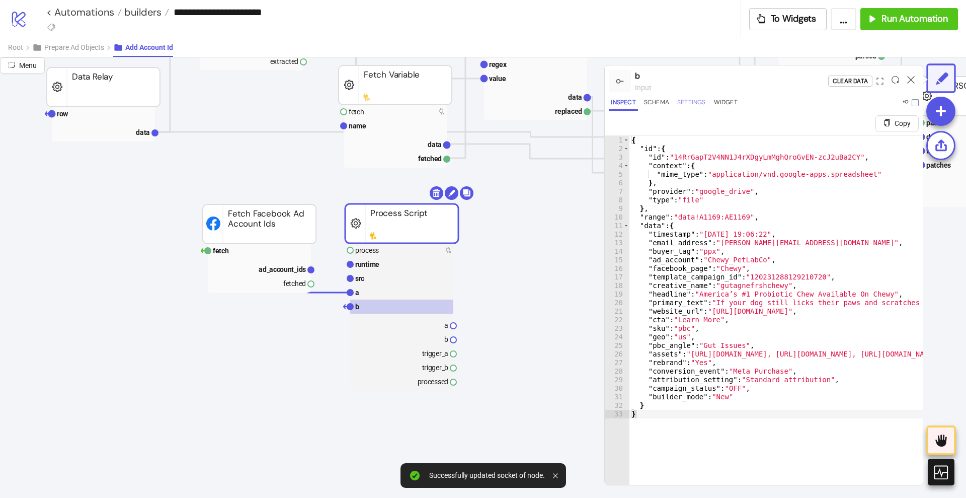
click at [697, 104] on button "Settings" at bounding box center [691, 104] width 33 height 14
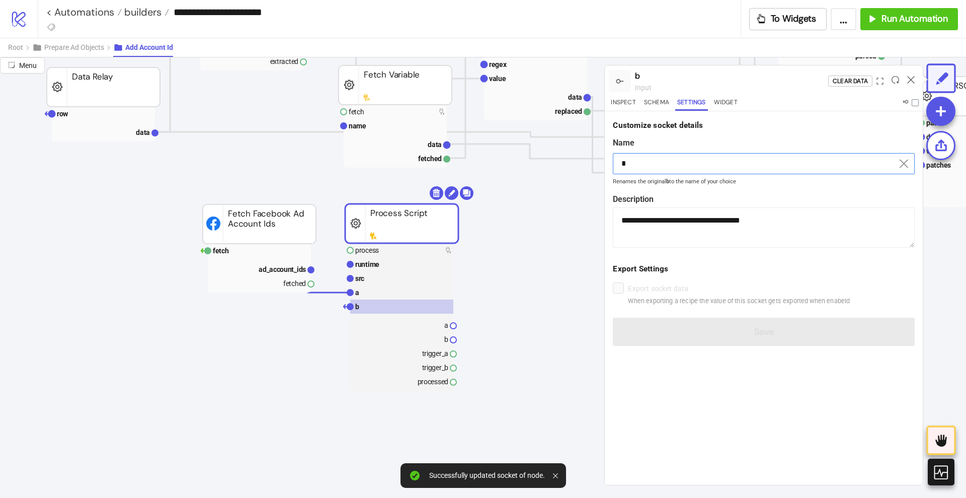
click at [649, 158] on input "*" at bounding box center [764, 163] width 302 height 21
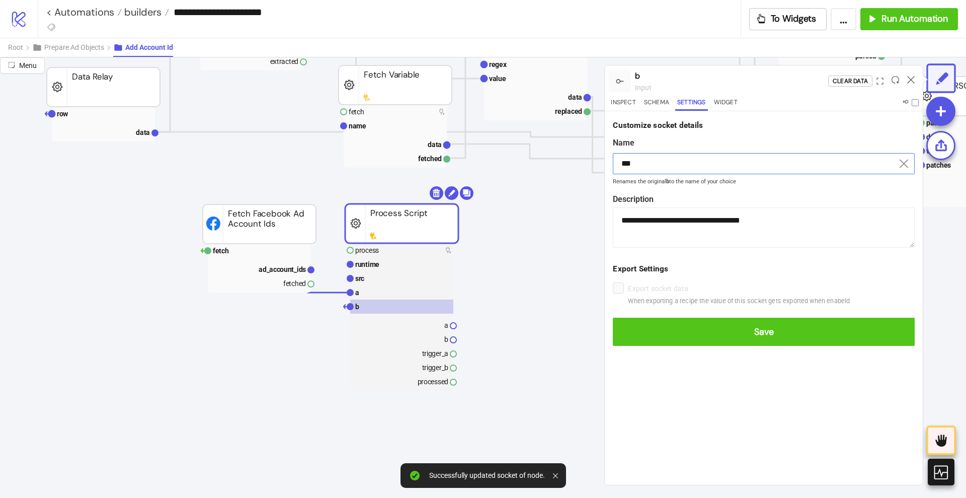
click at [613, 318] on button "Save" at bounding box center [764, 332] width 302 height 28
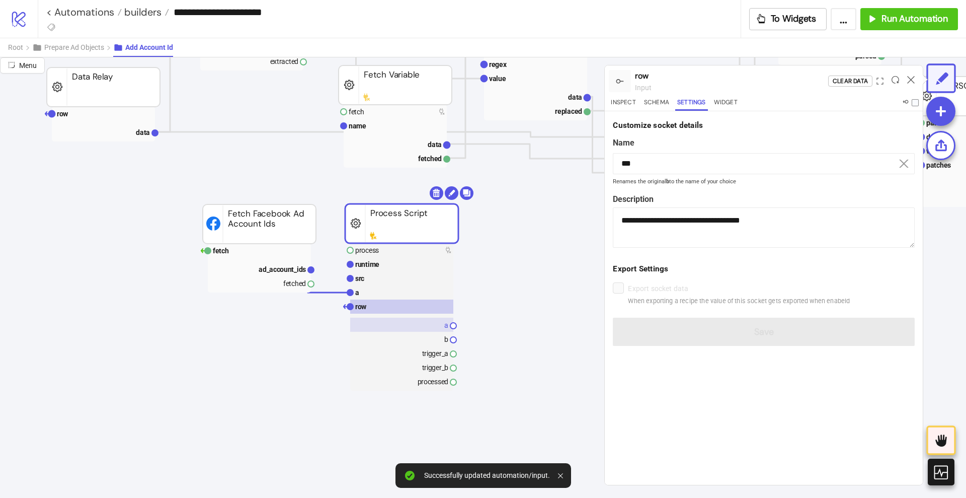
click at [443, 330] on rect at bounding box center [401, 325] width 103 height 14
type input "*"
type textarea "**********"
click at [650, 167] on input "*" at bounding box center [764, 163] width 302 height 21
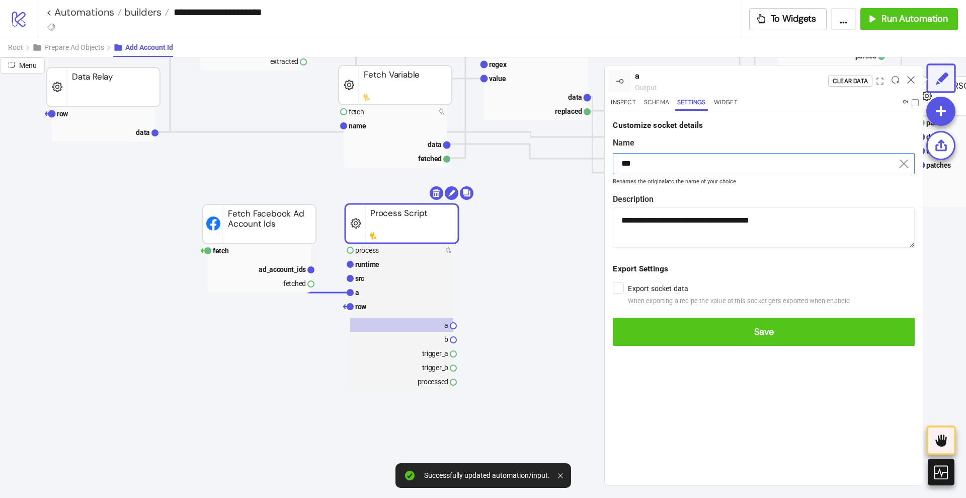
click at [613, 318] on button "Save" at bounding box center [764, 332] width 302 height 28
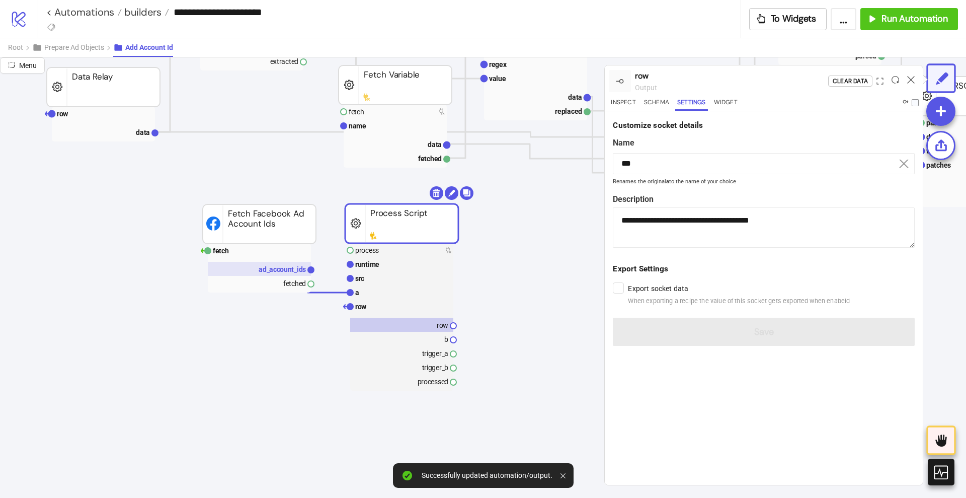
click at [289, 263] on rect at bounding box center [259, 269] width 103 height 14
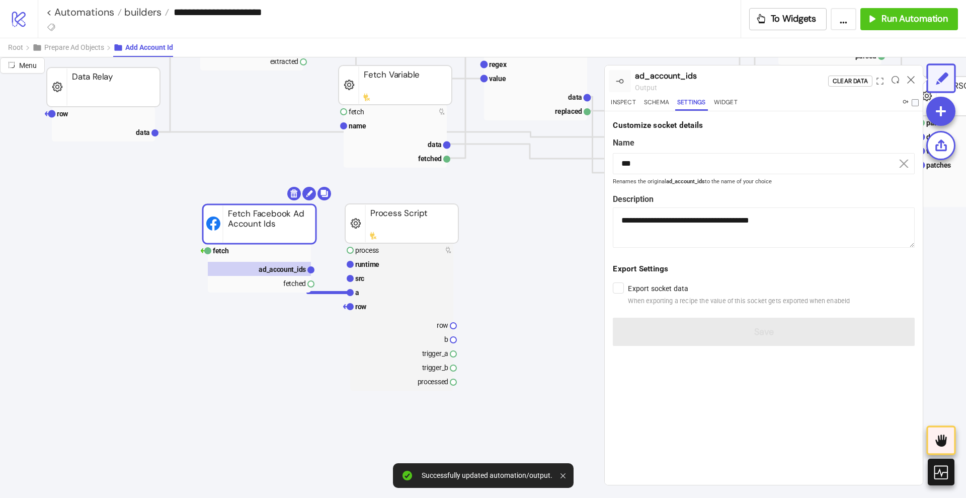
type input "**********"
type textarea "**********"
click at [672, 165] on input "**********" at bounding box center [764, 163] width 302 height 21
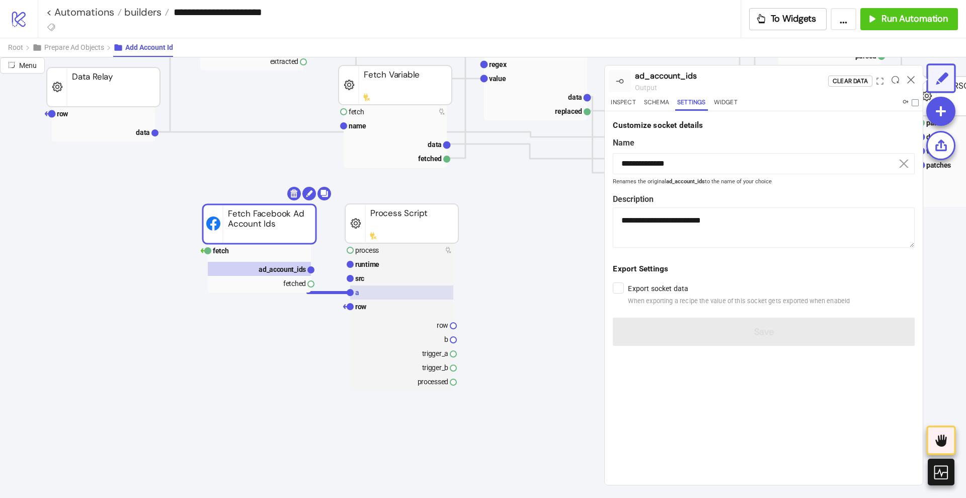
click at [370, 295] on rect at bounding box center [401, 292] width 103 height 14
type input "*"
type textarea "**********"
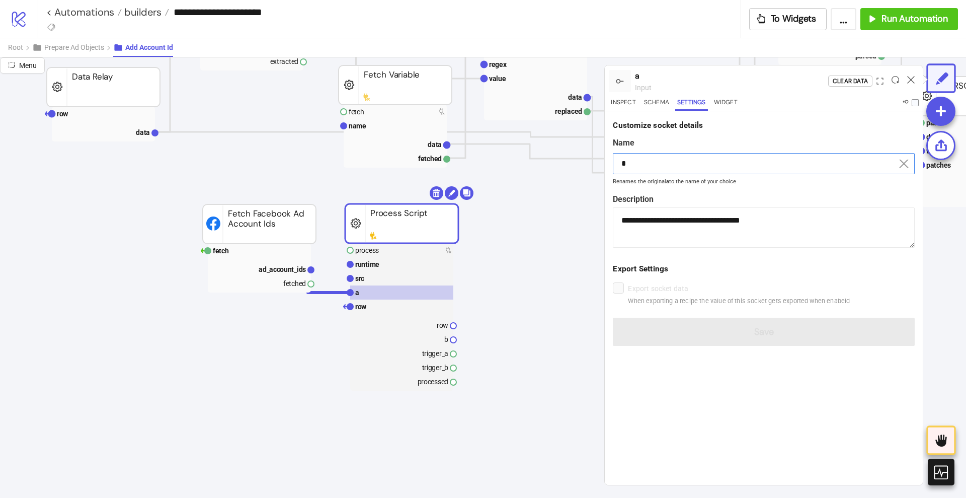
click at [660, 162] on input "*" at bounding box center [764, 163] width 302 height 21
paste input "**********"
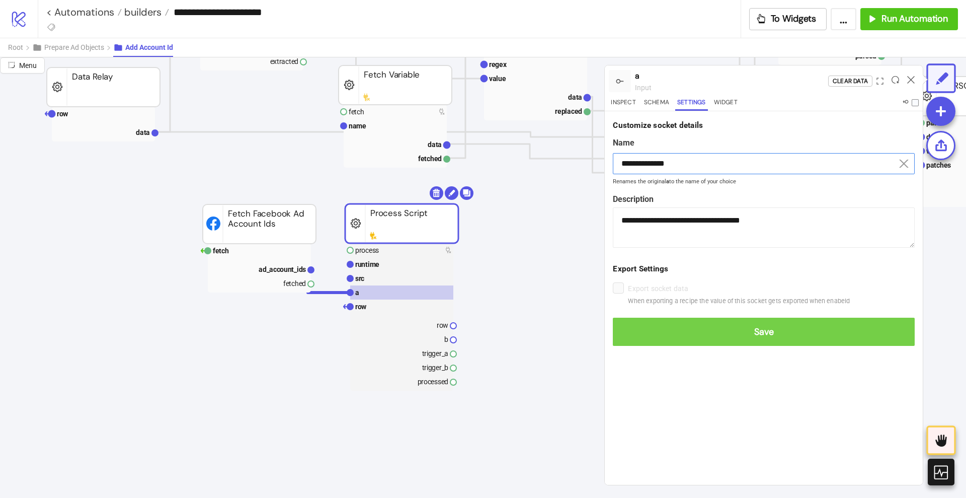
type input "**********"
click at [752, 334] on span "Save" at bounding box center [764, 332] width 286 height 12
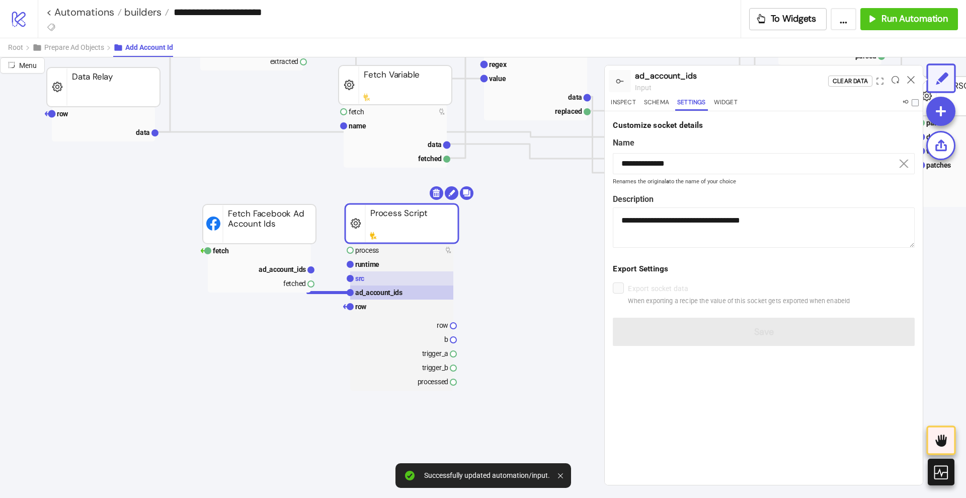
click at [404, 273] on rect at bounding box center [401, 278] width 103 height 14
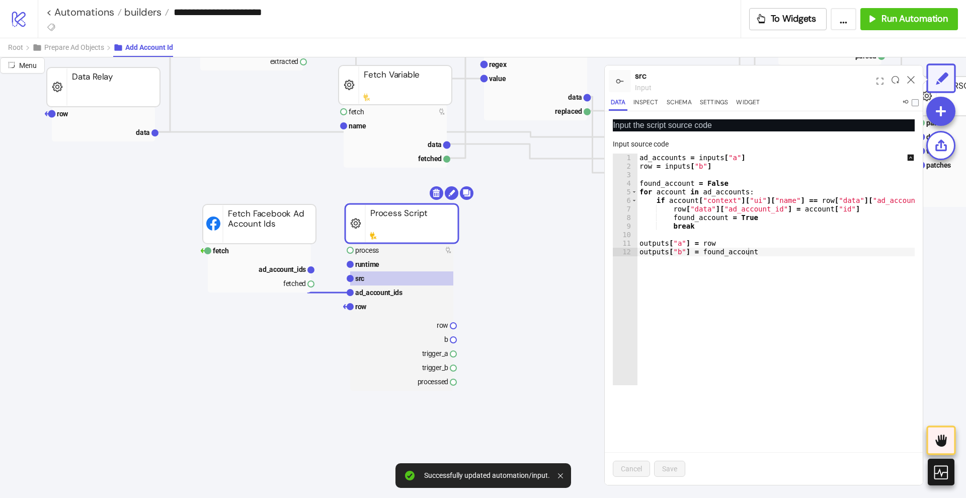
type textarea "**********"
click at [666, 158] on div "ad_accounts = inputs [ "a" ] row = inputs [ "b" ] found_account = False for acc…" at bounding box center [784, 277] width 292 height 249
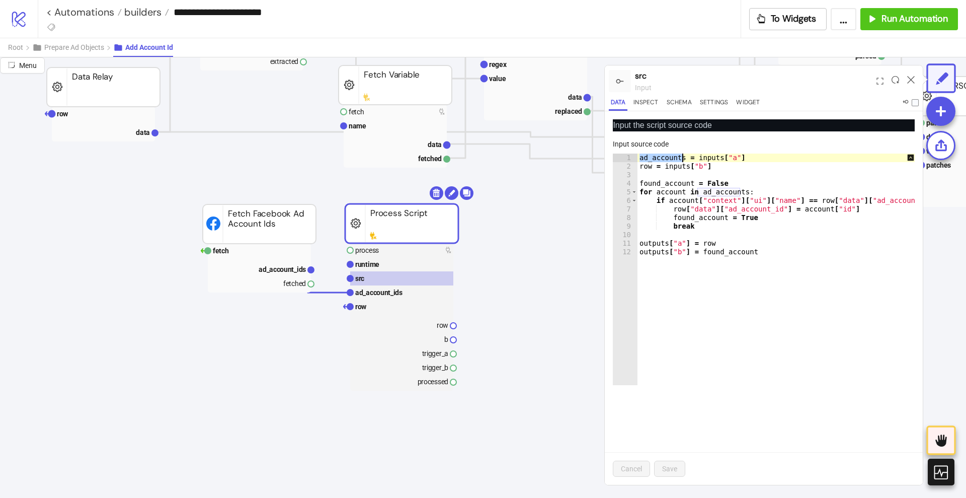
click at [733, 239] on div "ad_accounts = inputs [ "a" ] row = inputs [ "b" ] found_account = False for acc…" at bounding box center [784, 277] width 292 height 249
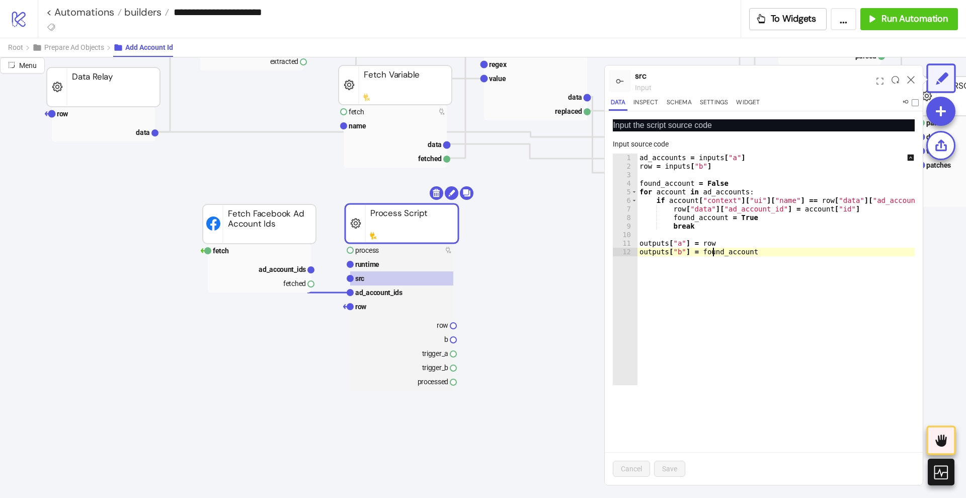
click at [712, 251] on div "ad_accounts = inputs [ "a" ] row = inputs [ "b" ] found_account = False for acc…" at bounding box center [784, 277] width 292 height 249
type textarea "**********"
click at [712, 251] on div "ad_accounts = inputs [ "a" ] row = inputs [ "b" ] found_account = False for acc…" at bounding box center [784, 277] width 292 height 249
click at [439, 338] on rect at bounding box center [401, 339] width 103 height 14
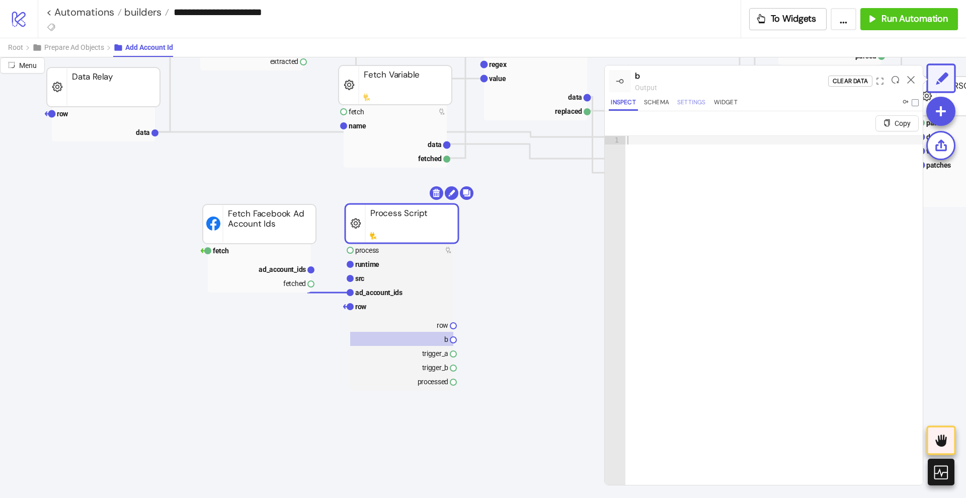
click at [697, 105] on button "Settings" at bounding box center [691, 104] width 33 height 14
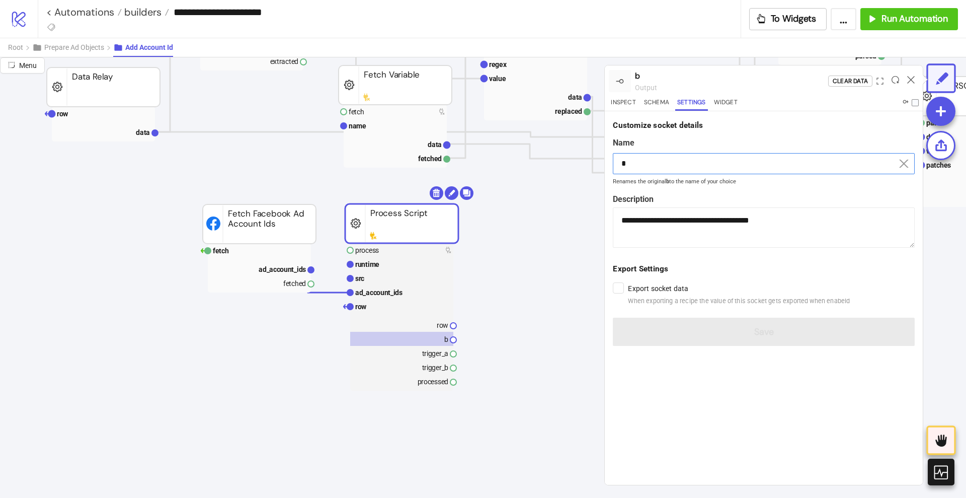
click at [683, 161] on input "*" at bounding box center [764, 163] width 302 height 21
drag, startPoint x: 683, startPoint y: 161, endPoint x: 714, endPoint y: 211, distance: 58.9
click at [683, 162] on input "*" at bounding box center [764, 163] width 302 height 21
paste input "**********"
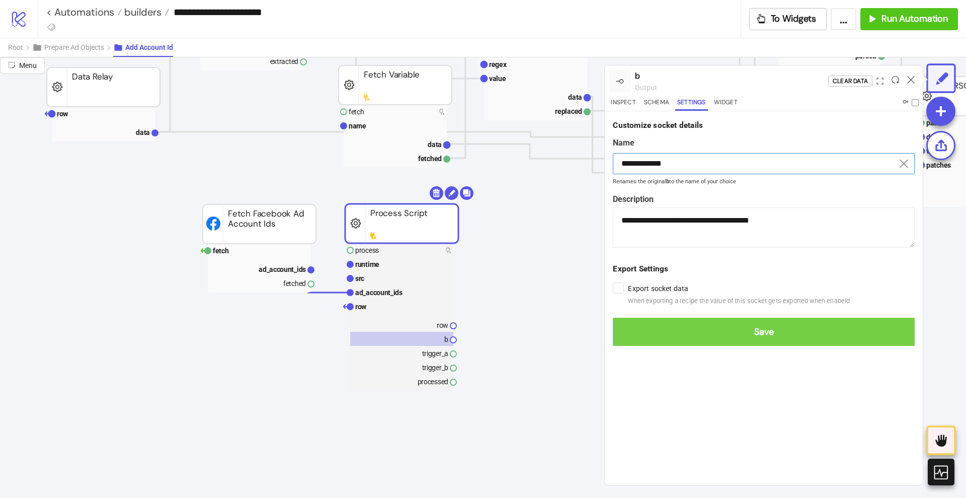
type input "**********"
click at [762, 331] on span "Save" at bounding box center [764, 332] width 286 height 12
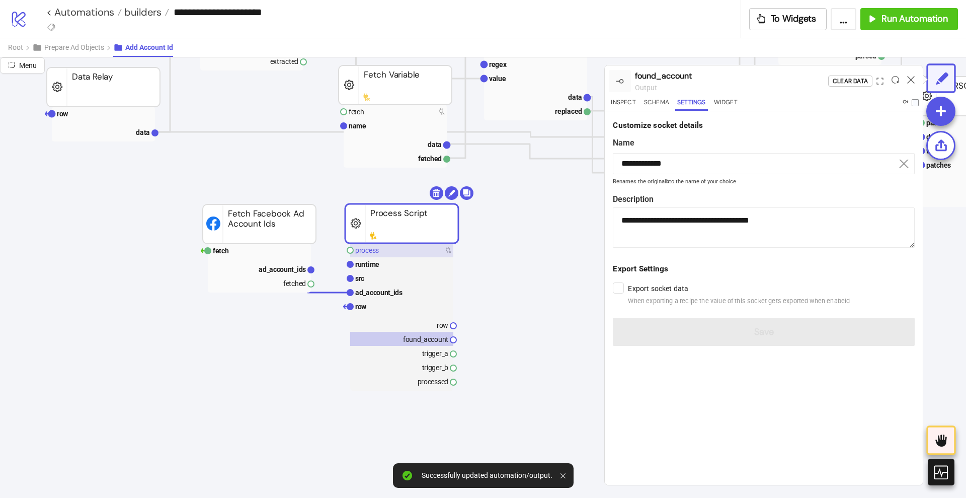
click at [389, 251] on rect at bounding box center [401, 250] width 103 height 14
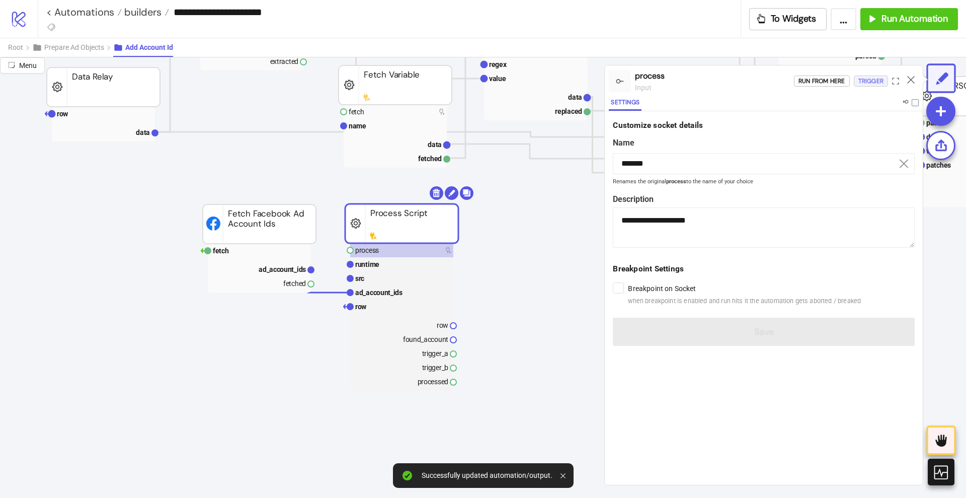
click at [876, 82] on div "Trigger" at bounding box center [870, 81] width 25 height 12
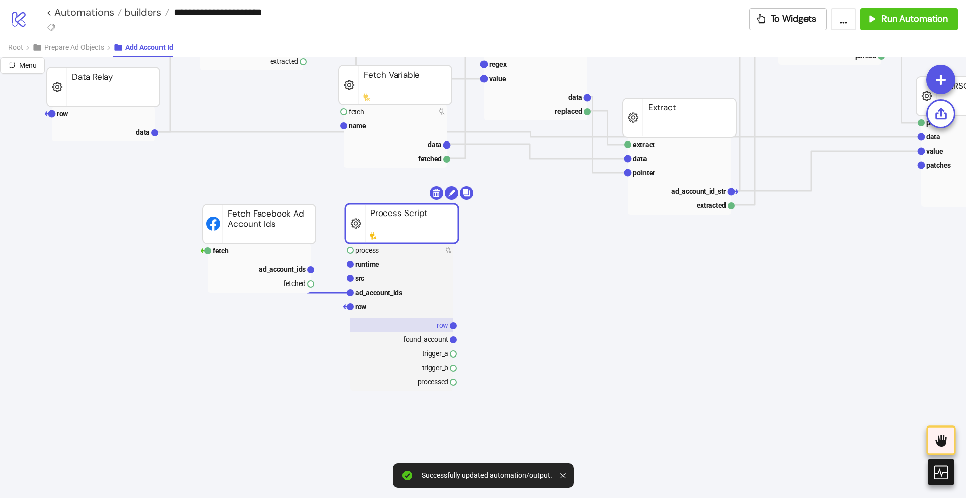
click at [442, 323] on text "row" at bounding box center [443, 325] width 12 height 8
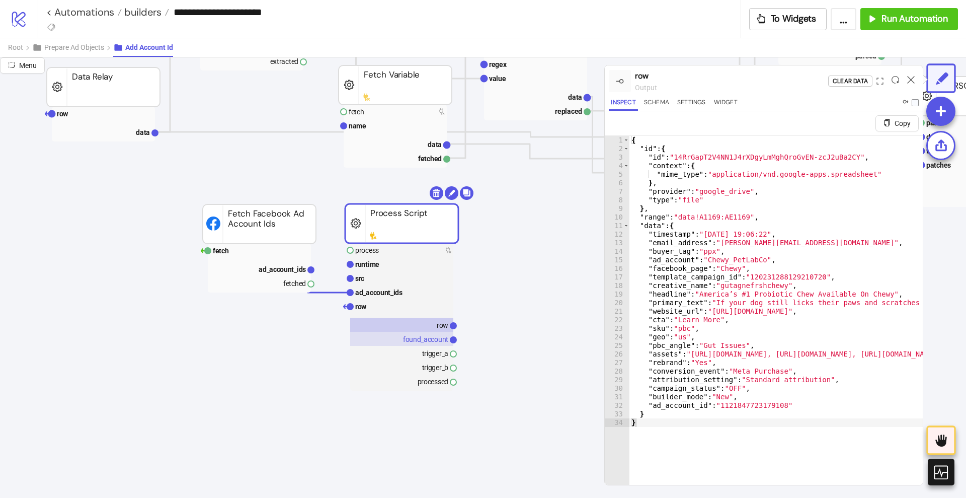
click at [431, 335] on text "found_account" at bounding box center [425, 339] width 45 height 8
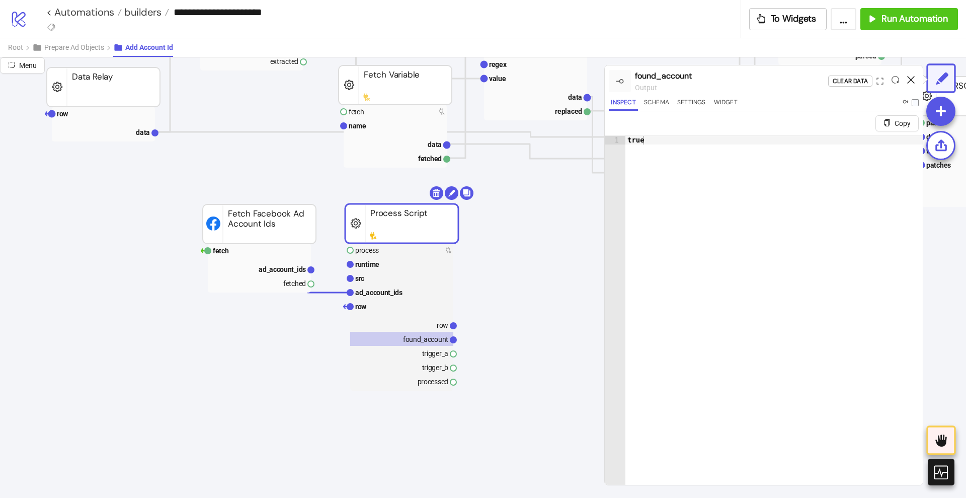
click at [910, 78] on icon at bounding box center [911, 80] width 8 height 8
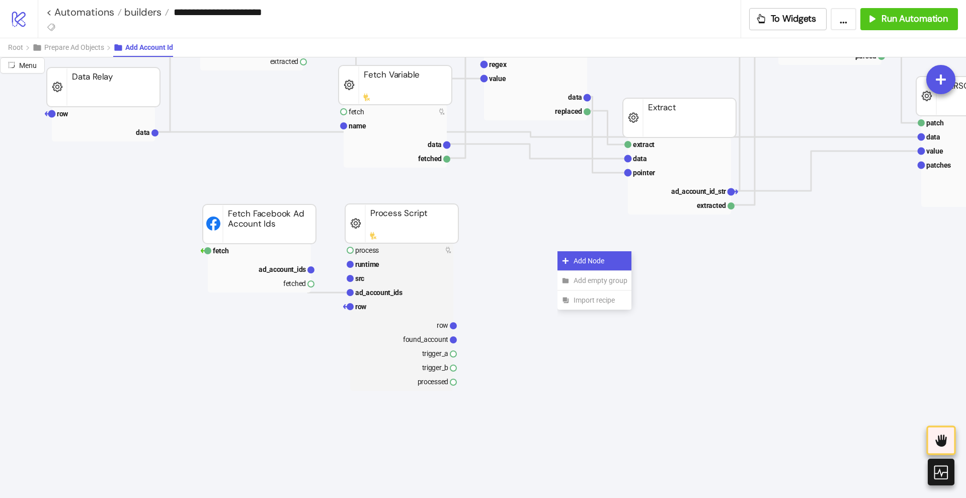
click at [564, 257] on icon at bounding box center [566, 261] width 8 height 8
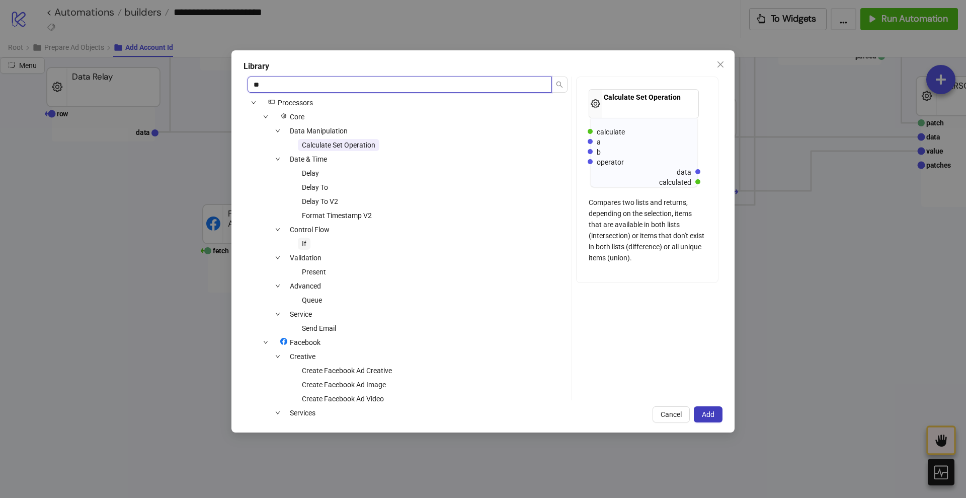
type input "**"
click at [306, 240] on span "If" at bounding box center [304, 244] width 5 height 8
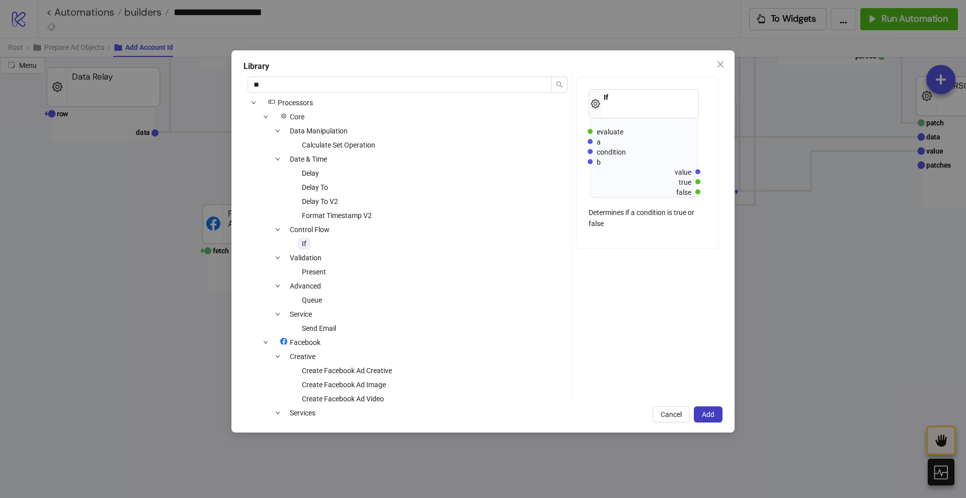
drag, startPoint x: 706, startPoint y: 410, endPoint x: 680, endPoint y: 388, distance: 33.9
click at [706, 408] on button "Add" at bounding box center [708, 414] width 29 height 16
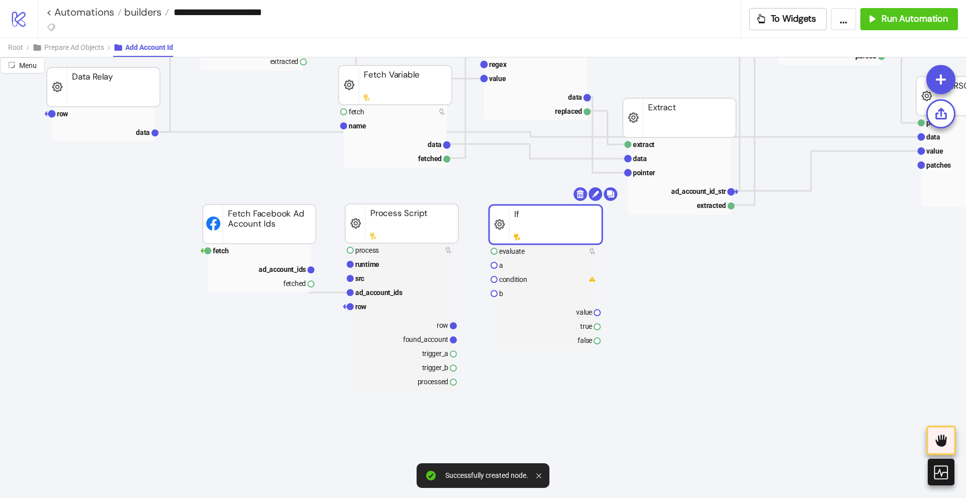
drag, startPoint x: 561, startPoint y: 260, endPoint x: 511, endPoint y: 229, distance: 58.9
click at [511, 229] on rect at bounding box center [545, 224] width 113 height 39
drag, startPoint x: 452, startPoint y: 341, endPoint x: 480, endPoint y: 343, distance: 27.3
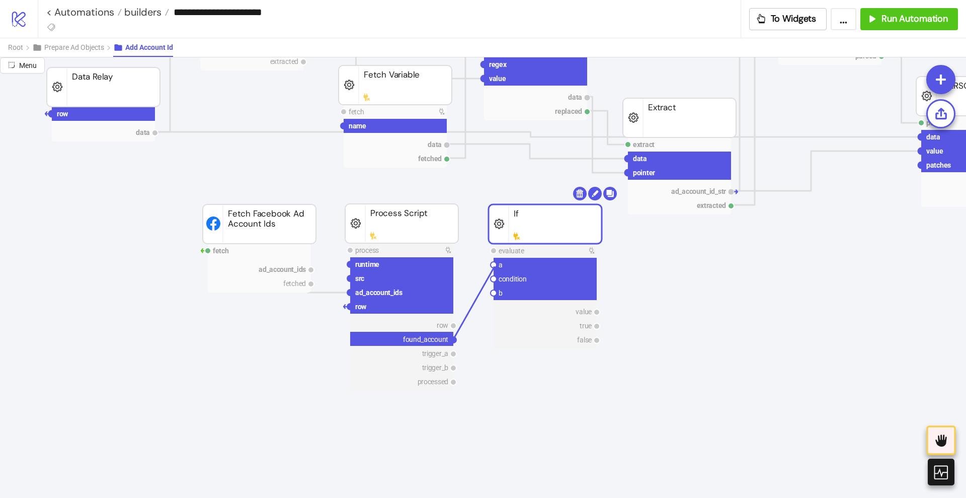
click at [495, 266] on circle at bounding box center [494, 265] width 6 height 6
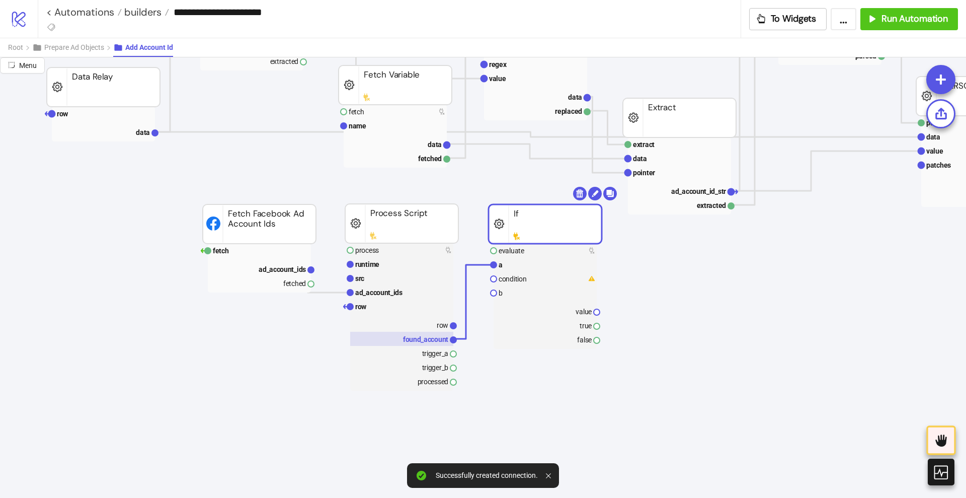
click at [437, 338] on text "found_account" at bounding box center [425, 339] width 45 height 8
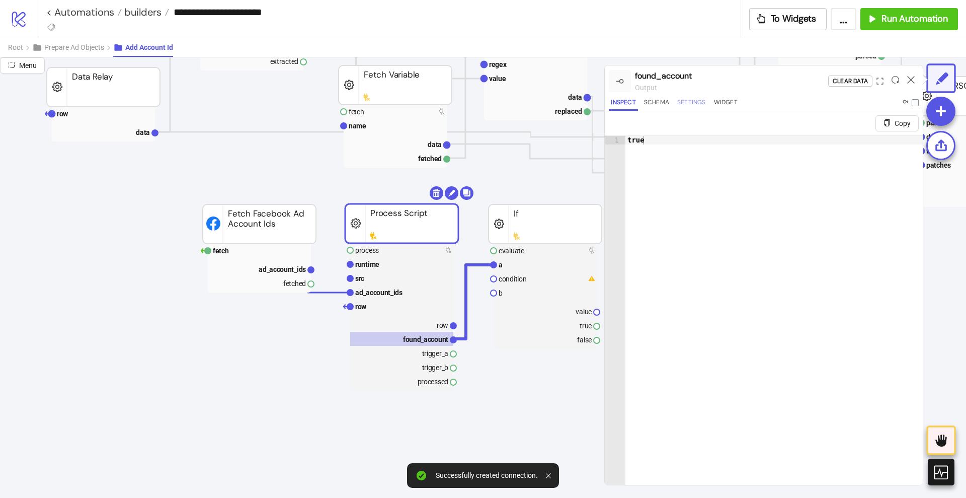
click at [695, 109] on button "Settings" at bounding box center [691, 104] width 33 height 14
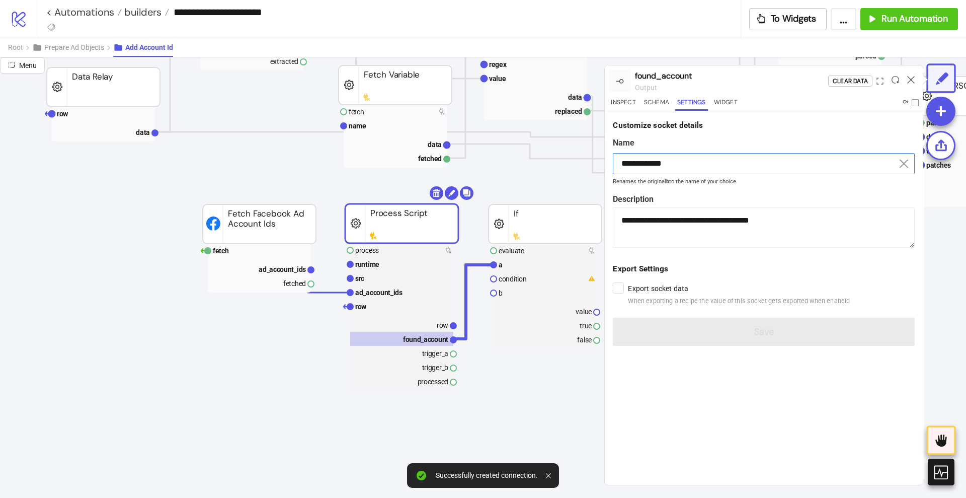
click at [658, 161] on input "**********" at bounding box center [764, 163] width 302 height 21
click at [516, 270] on rect at bounding box center [545, 265] width 103 height 14
type input "*"
type textarea "**********"
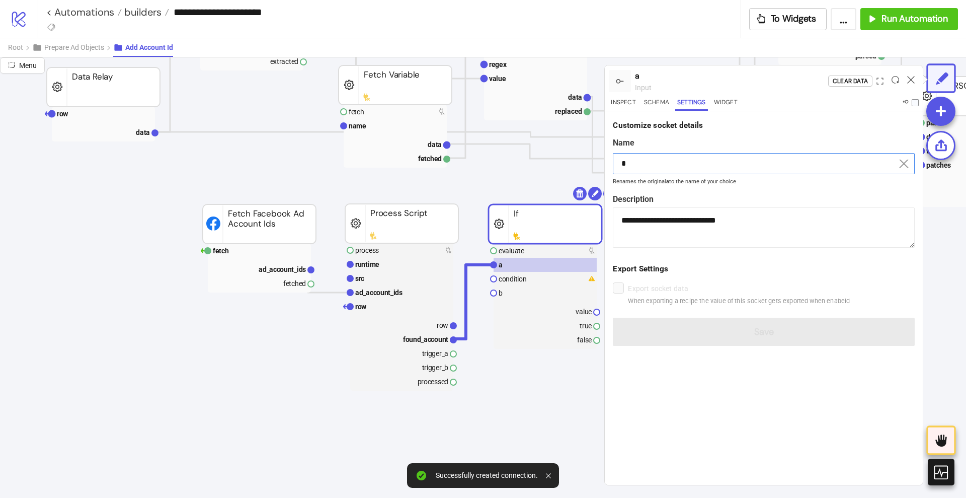
click at [681, 163] on input "*" at bounding box center [764, 163] width 302 height 21
paste input "**********"
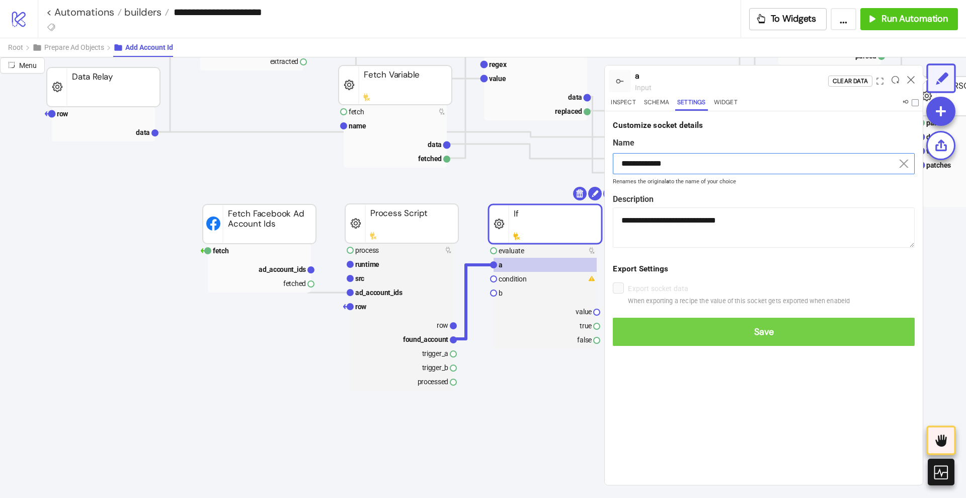
type input "**********"
click at [731, 327] on span "Save" at bounding box center [764, 332] width 286 height 12
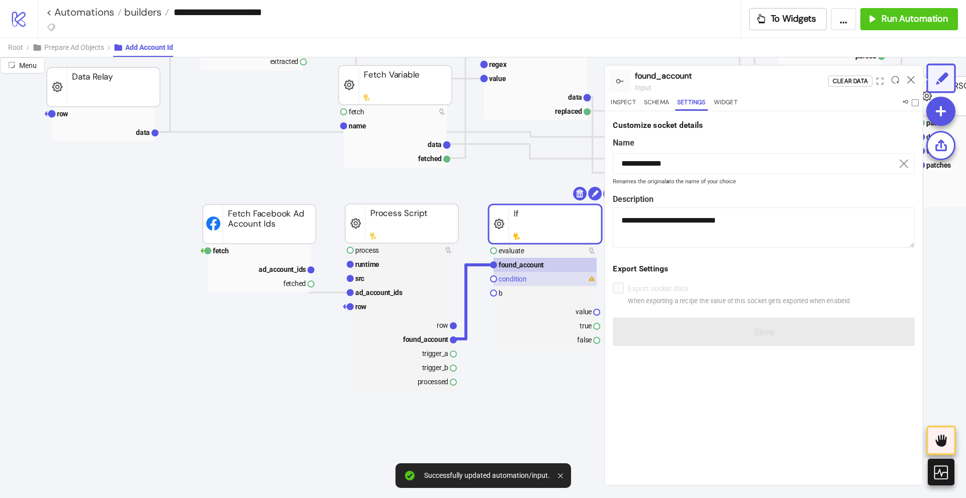
click at [541, 276] on rect at bounding box center [545, 279] width 103 height 14
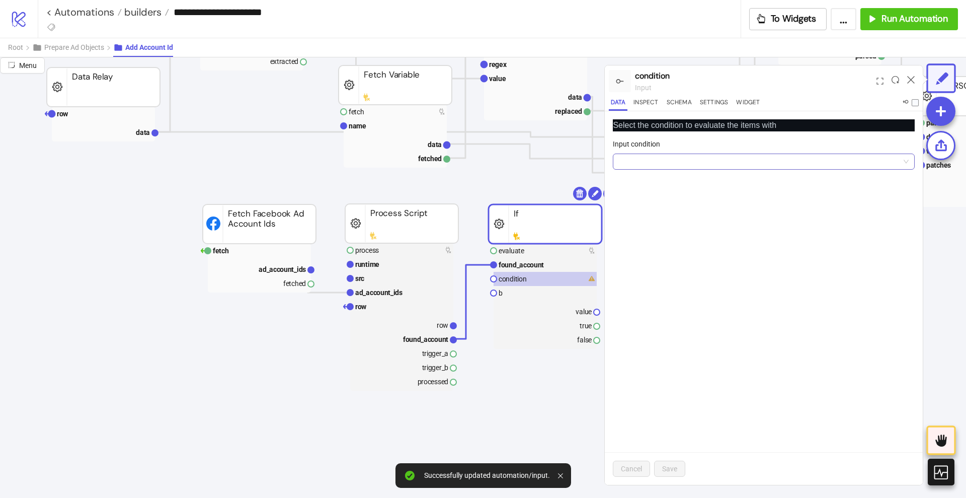
click at [652, 166] on input "Input condition" at bounding box center [759, 161] width 281 height 15
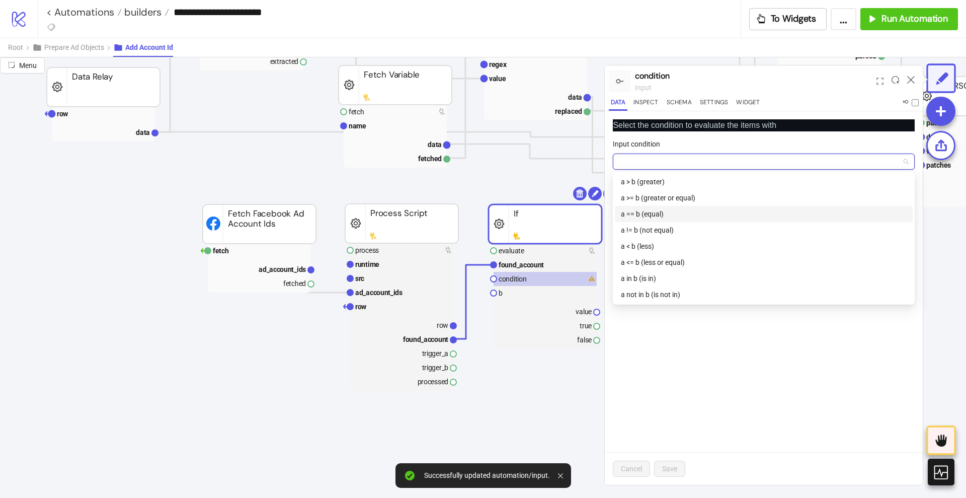
click at [664, 209] on div "a == b (equal)" at bounding box center [764, 213] width 286 height 11
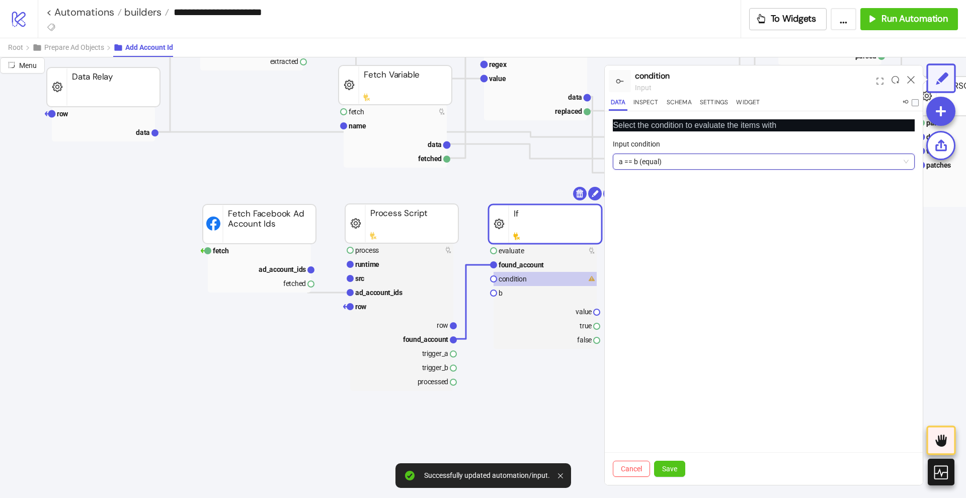
drag, startPoint x: 678, startPoint y: 463, endPoint x: 627, endPoint y: 391, distance: 88.5
click at [677, 463] on button "Save" at bounding box center [669, 468] width 31 height 16
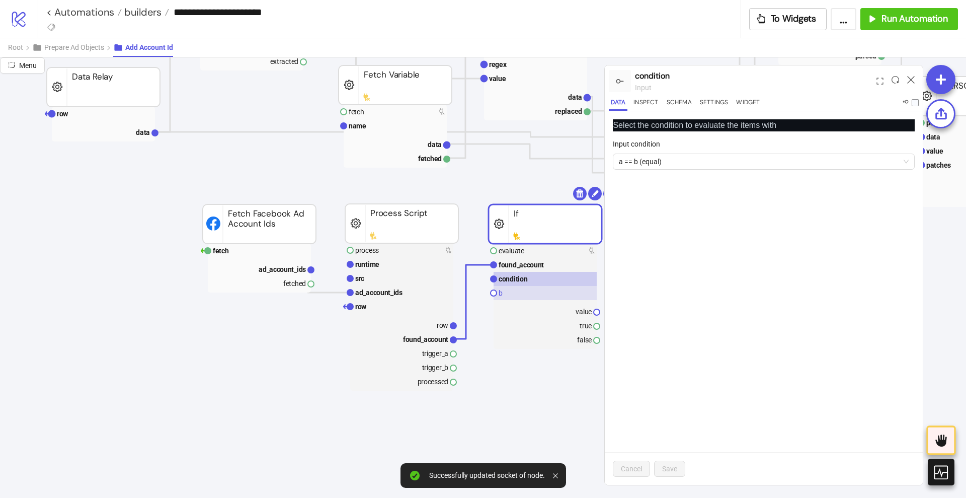
click at [521, 293] on rect at bounding box center [545, 293] width 103 height 14
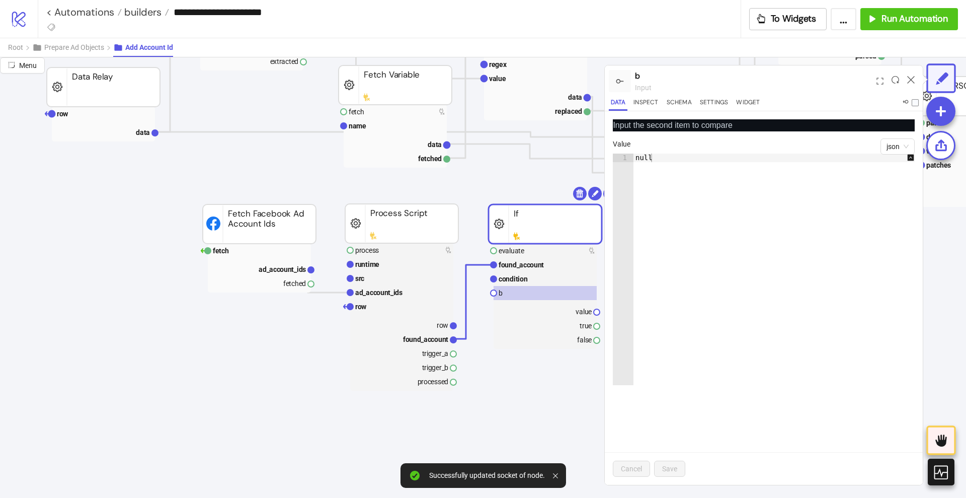
click at [898, 137] on div "Input the second item to compare json Value 1 null XXXXXXXXXXXXXXXXXXXXXXXXXXXX…" at bounding box center [764, 297] width 318 height 373
click at [899, 143] on span "json" at bounding box center [898, 146] width 22 height 15
click at [898, 212] on div "boolean" at bounding box center [898, 214] width 18 height 11
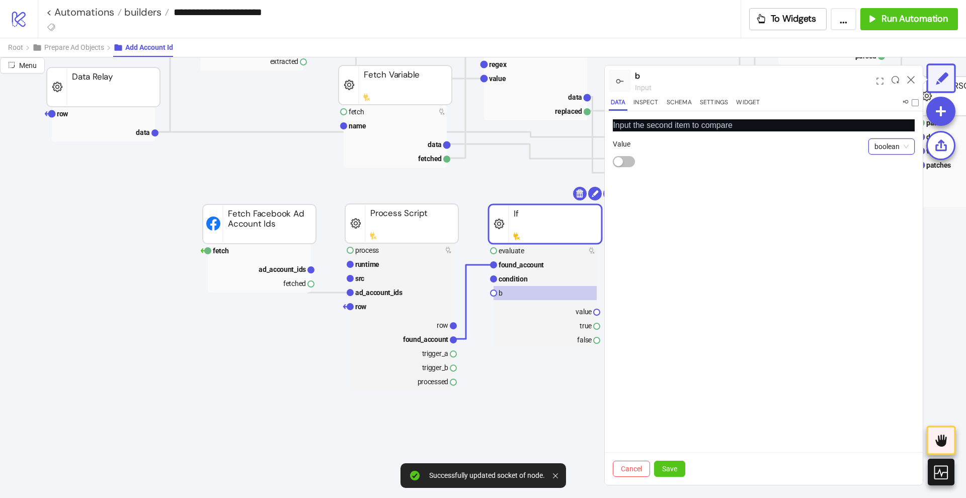
click at [638, 163] on div at bounding box center [764, 161] width 302 height 12
click at [628, 163] on span "button" at bounding box center [624, 161] width 22 height 11
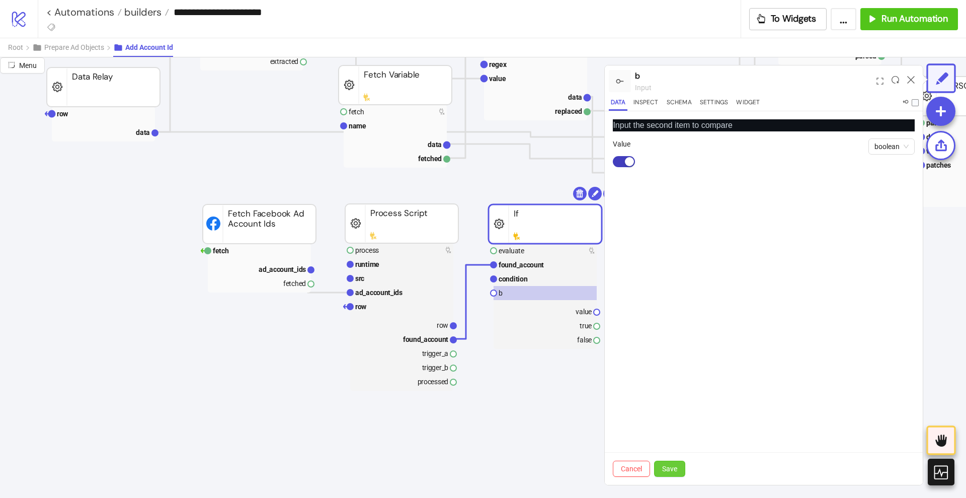
click at [672, 467] on span "Save" at bounding box center [669, 468] width 15 height 8
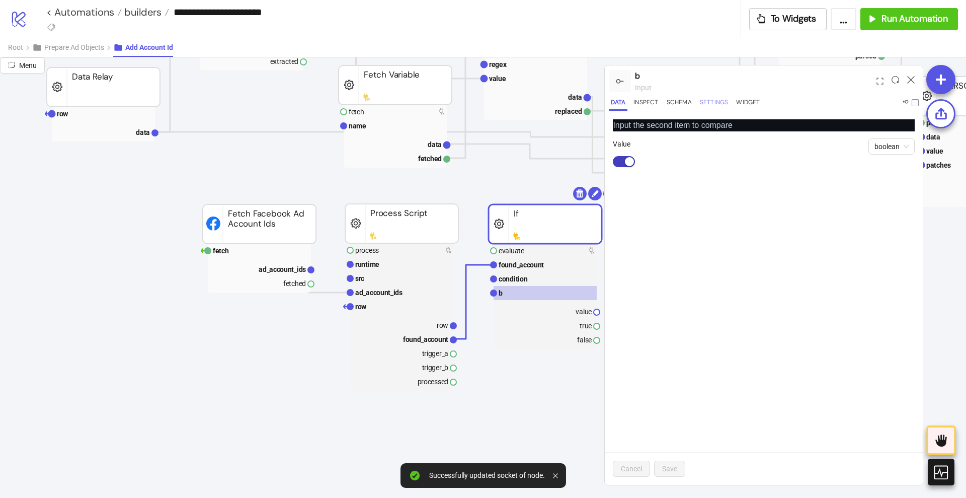
click at [713, 100] on button "Settings" at bounding box center [714, 104] width 33 height 14
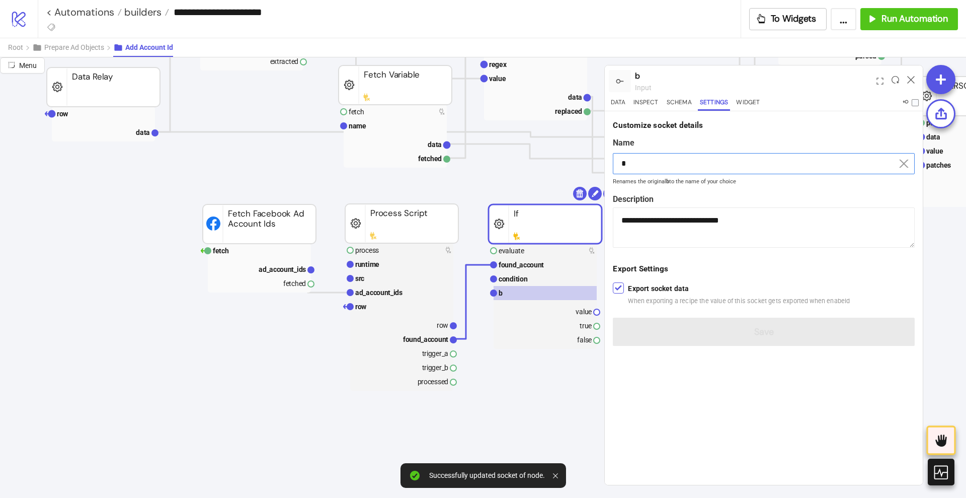
click at [645, 155] on input "*" at bounding box center [764, 163] width 302 height 21
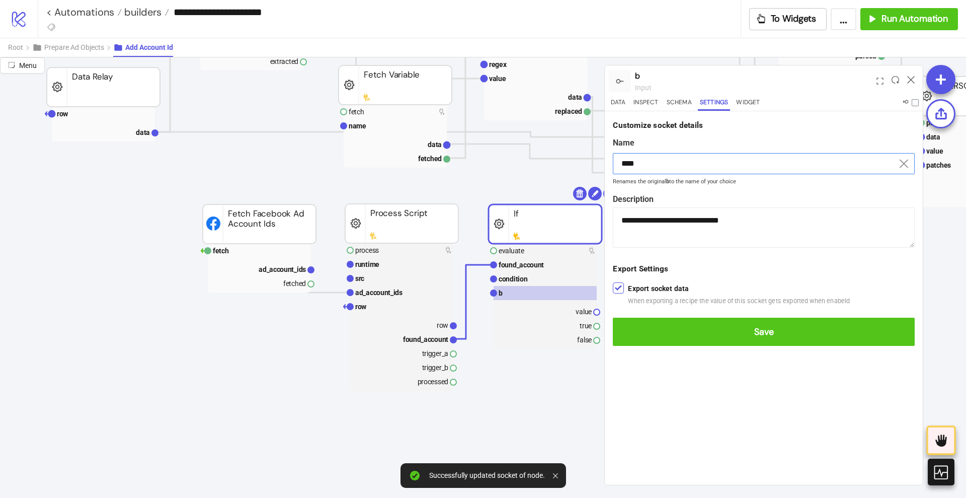
type input "****"
click at [613, 318] on button "Save" at bounding box center [764, 332] width 302 height 28
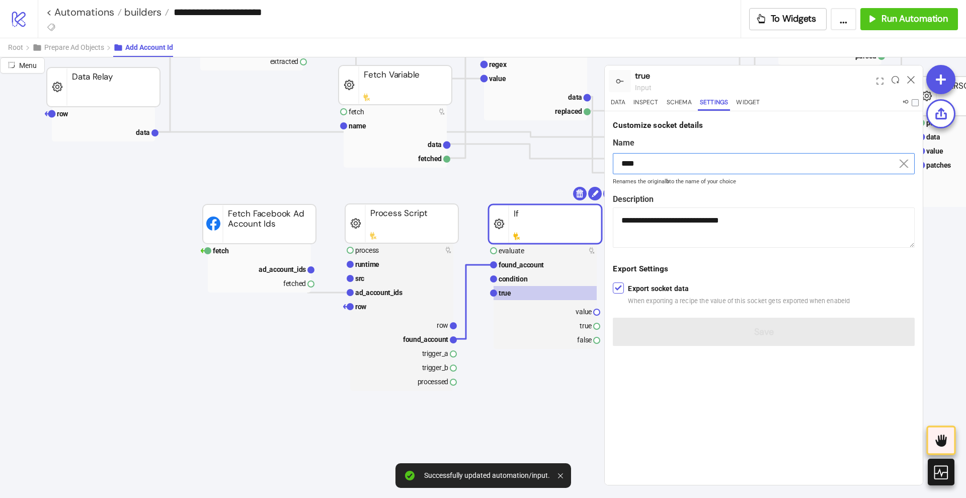
drag, startPoint x: 454, startPoint y: 379, endPoint x: 491, endPoint y: 354, distance: 44.8
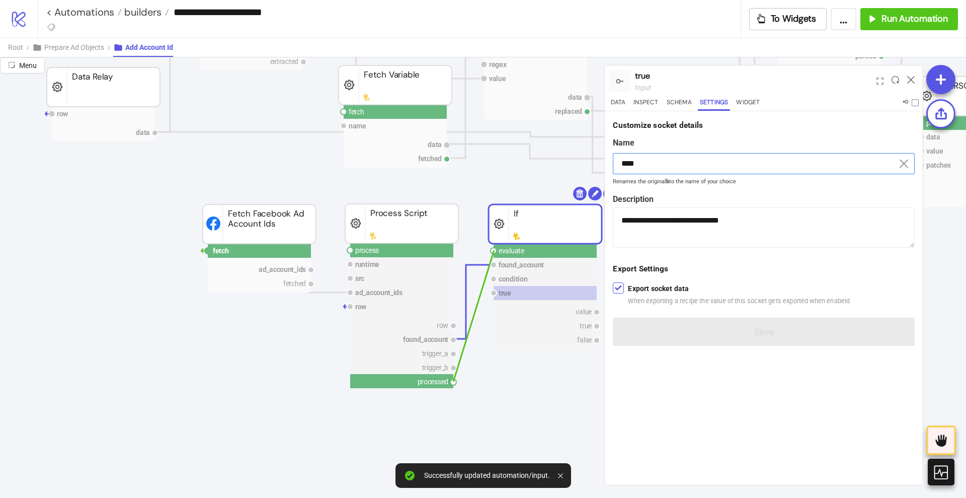
click at [494, 250] on circle at bounding box center [494, 251] width 6 height 6
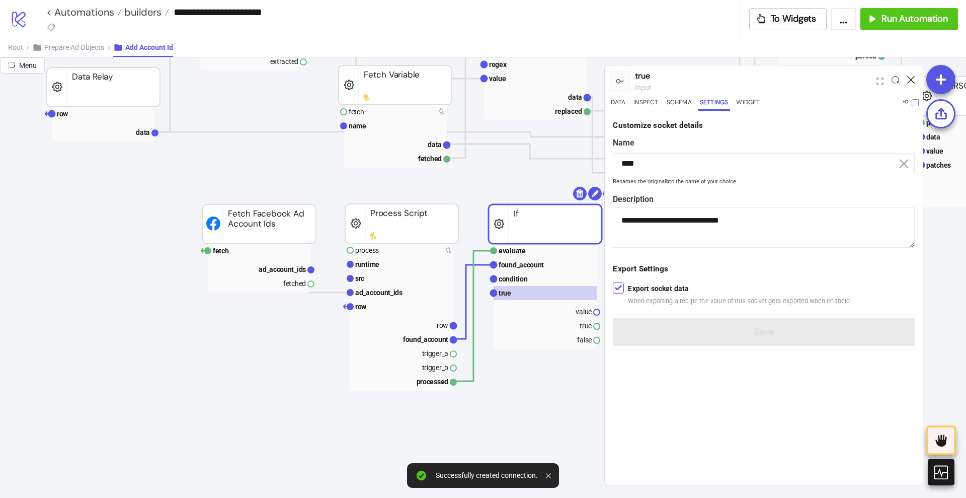
click at [910, 78] on icon at bounding box center [911, 80] width 8 height 8
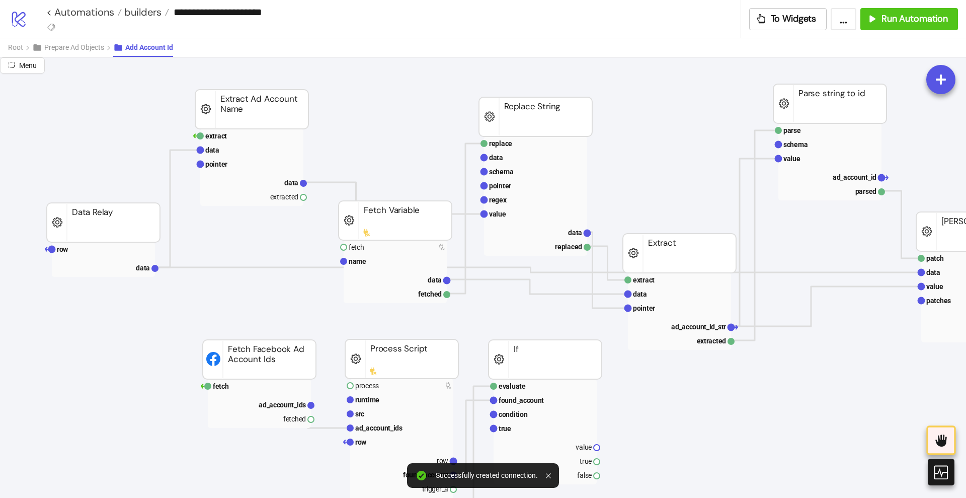
scroll to position [314, 0]
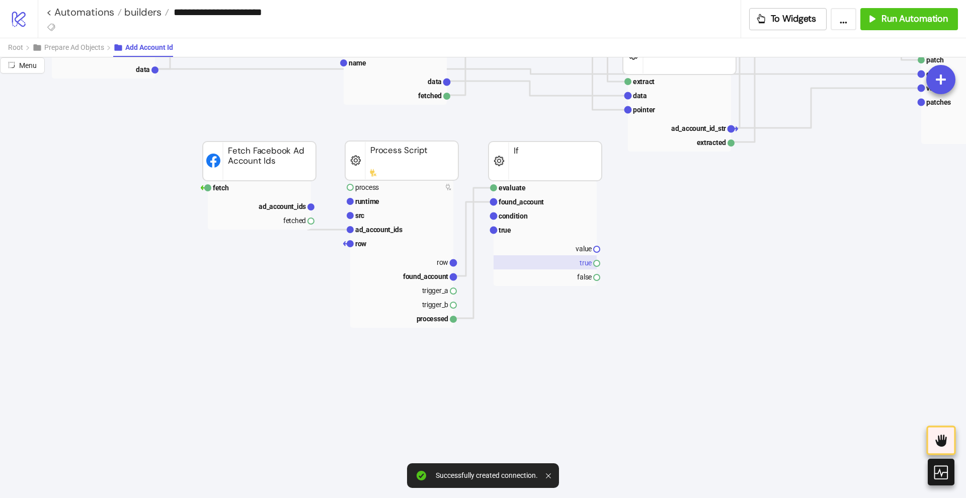
drag, startPoint x: 578, startPoint y: 261, endPoint x: 589, endPoint y: 264, distance: 11.5
click at [578, 262] on rect at bounding box center [545, 262] width 103 height 14
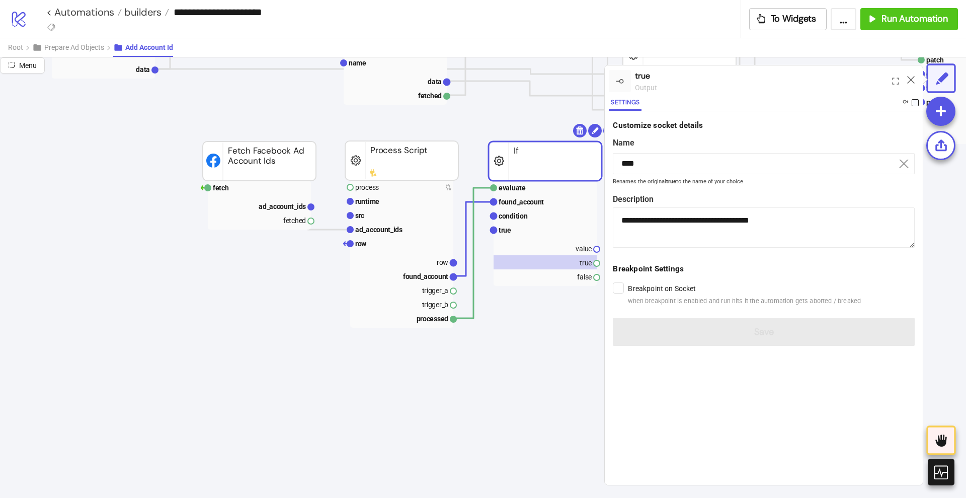
click at [913, 103] on span at bounding box center [915, 102] width 7 height 7
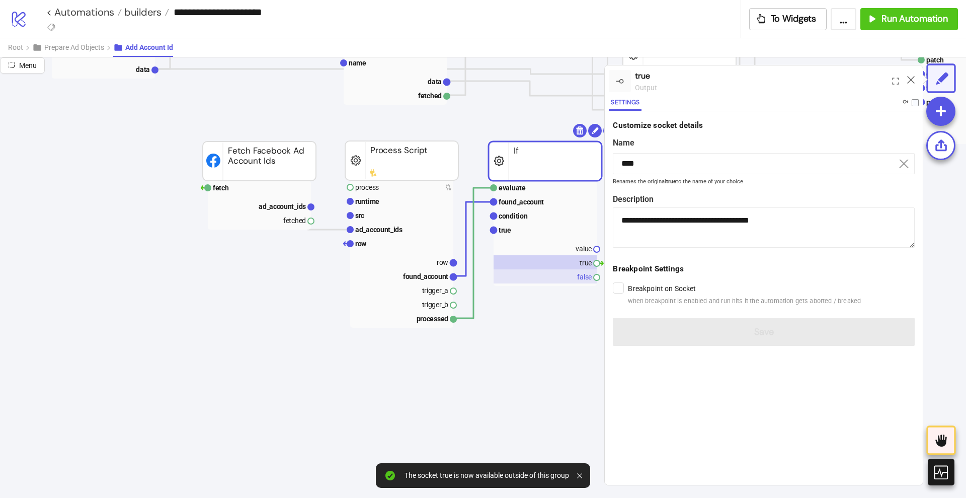
click at [590, 274] on rect at bounding box center [545, 276] width 103 height 14
type input "*****"
type textarea "**********"
click at [914, 101] on span at bounding box center [915, 102] width 7 height 7
click at [434, 264] on rect at bounding box center [401, 262] width 103 height 14
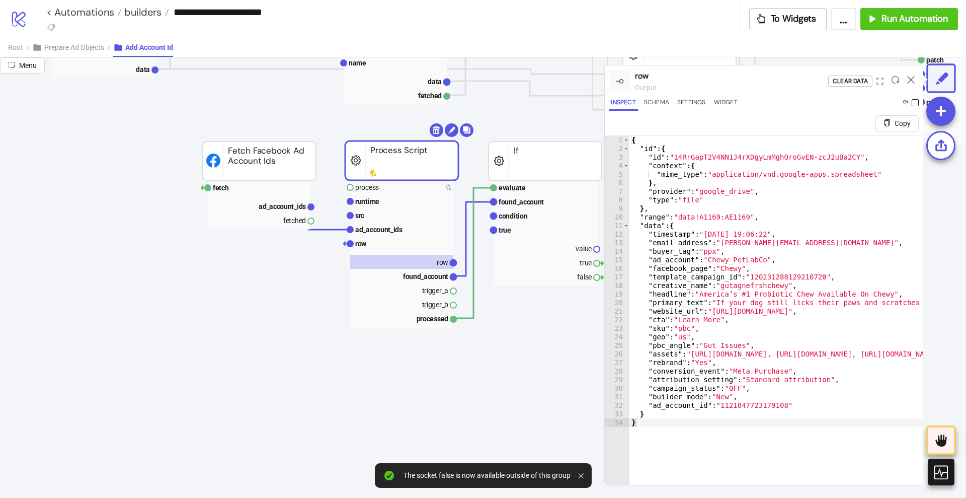
click at [913, 102] on span at bounding box center [915, 102] width 7 height 7
click at [910, 79] on icon at bounding box center [911, 80] width 8 height 8
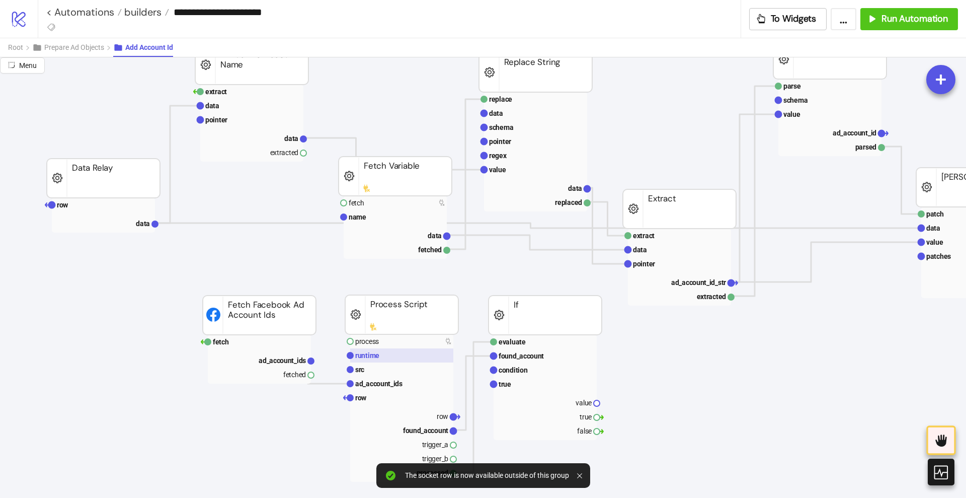
scroll to position [252, 0]
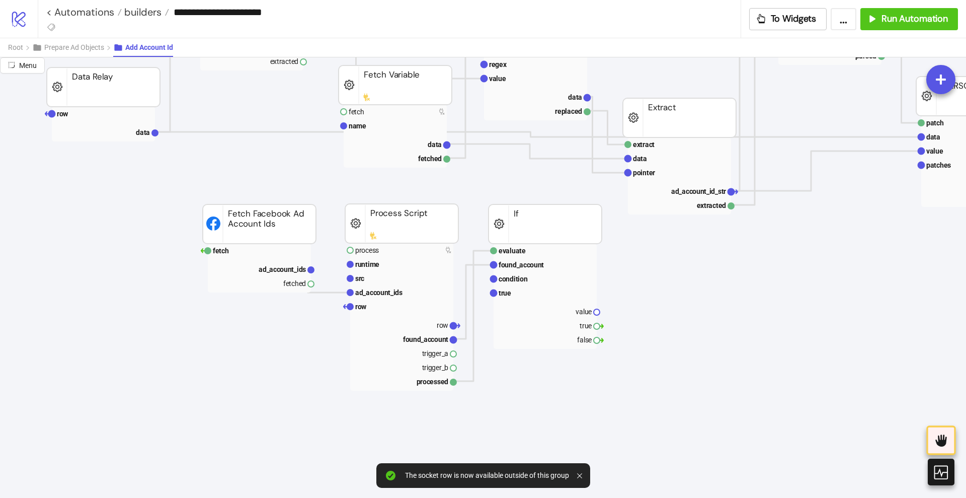
drag, startPoint x: 318, startPoint y: 288, endPoint x: 334, endPoint y: 284, distance: 16.7
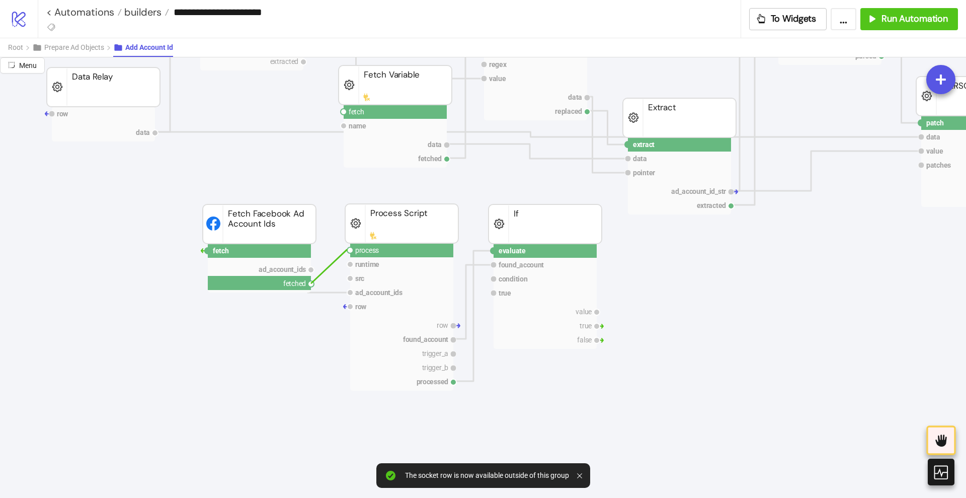
click at [349, 250] on circle at bounding box center [350, 250] width 6 height 6
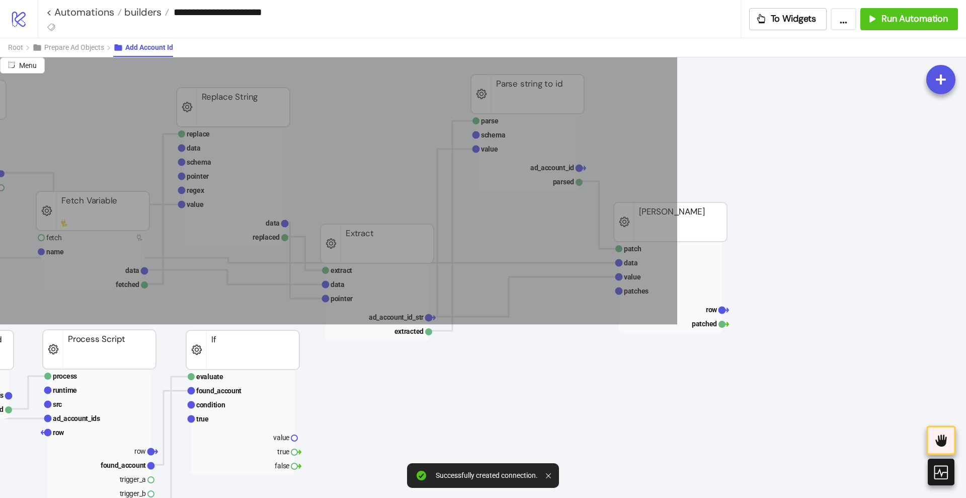
scroll to position [126, 314]
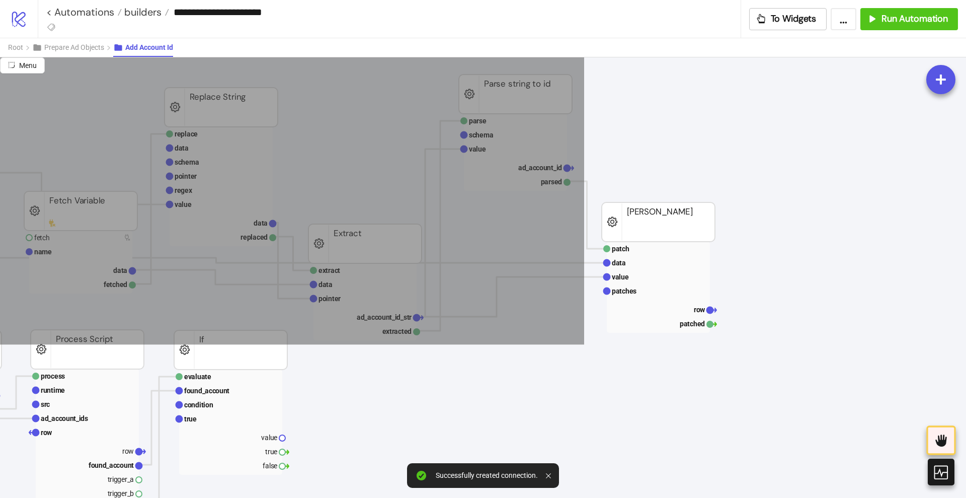
drag, startPoint x: 45, startPoint y: 172, endPoint x: 584, endPoint y: 344, distance: 565.9
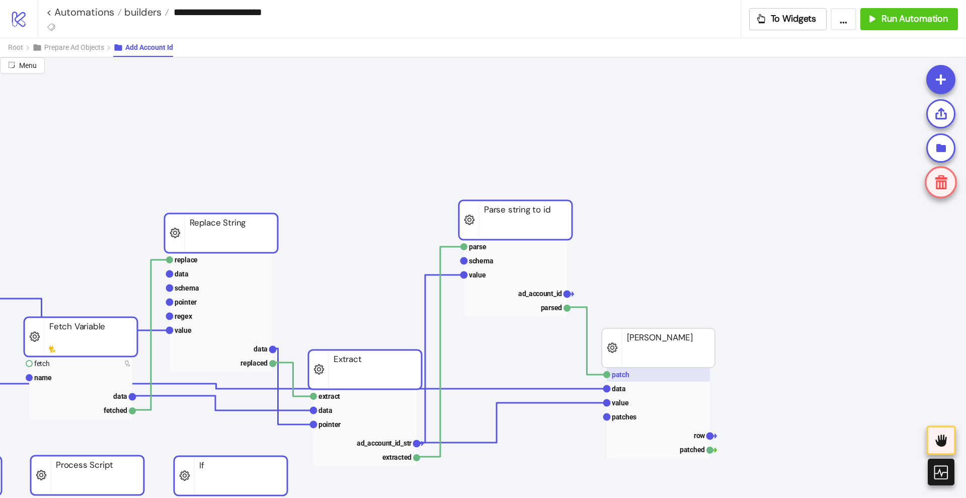
scroll to position [189, 314]
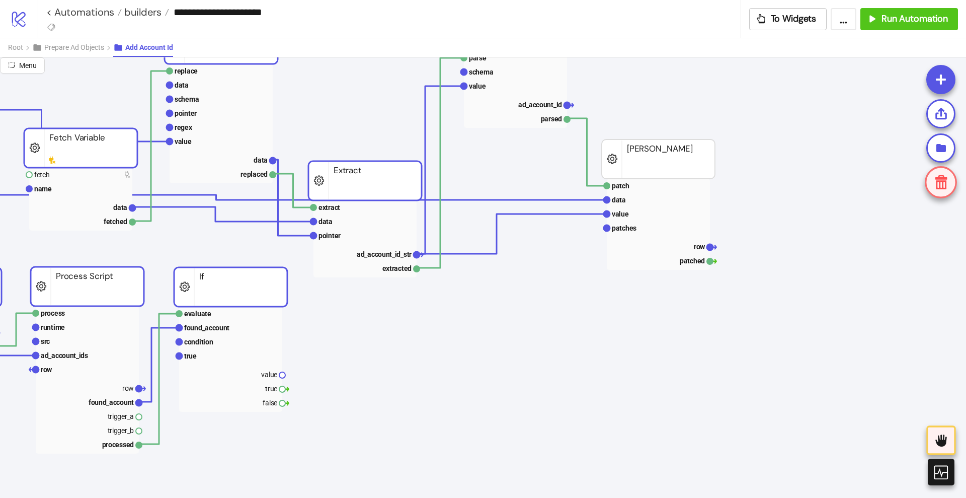
drag, startPoint x: 641, startPoint y: 146, endPoint x: 642, endPoint y: 169, distance: 22.7
click at [643, 147] on rect at bounding box center [658, 158] width 113 height 39
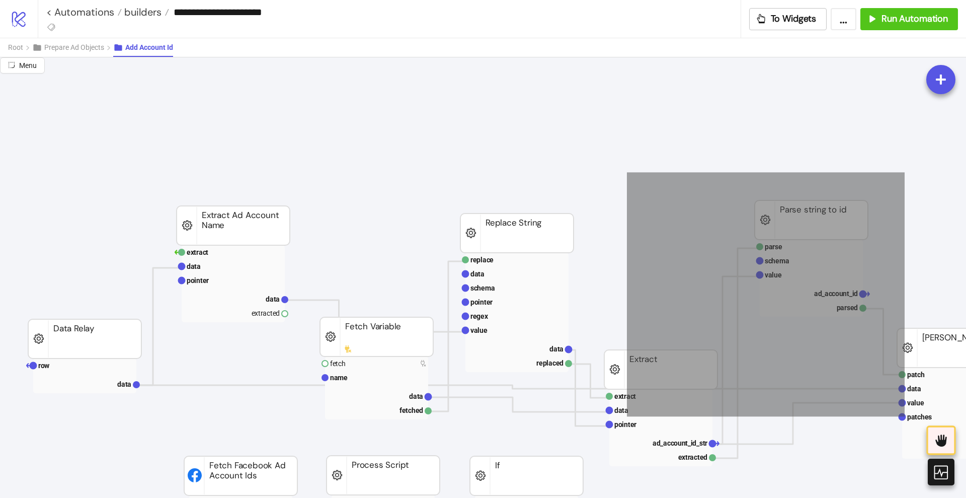
scroll to position [0, 0]
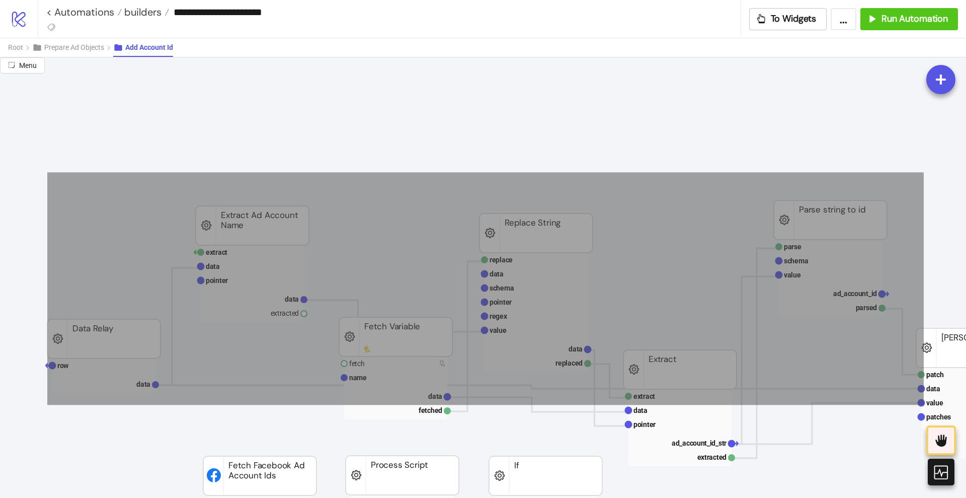
drag, startPoint x: 609, startPoint y: 172, endPoint x: 45, endPoint y: 404, distance: 609.7
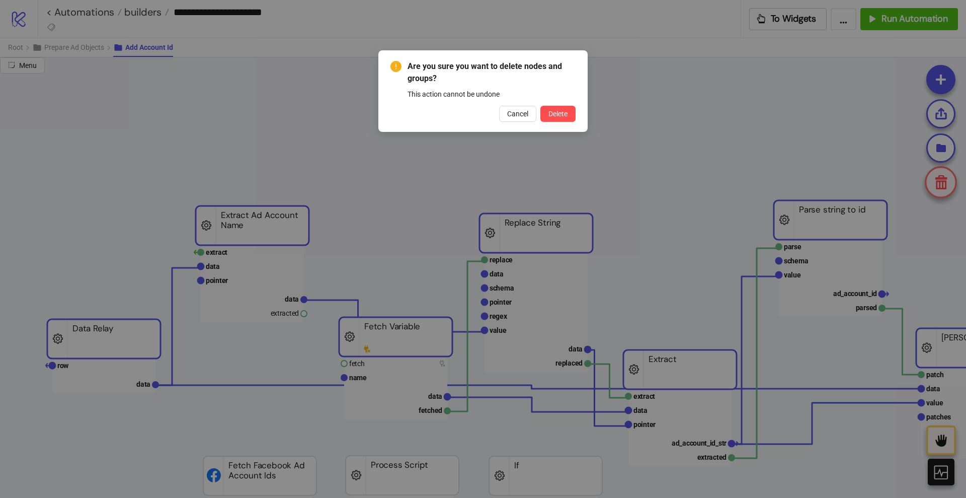
click at [540, 106] on button "Delete" at bounding box center [557, 114] width 35 height 16
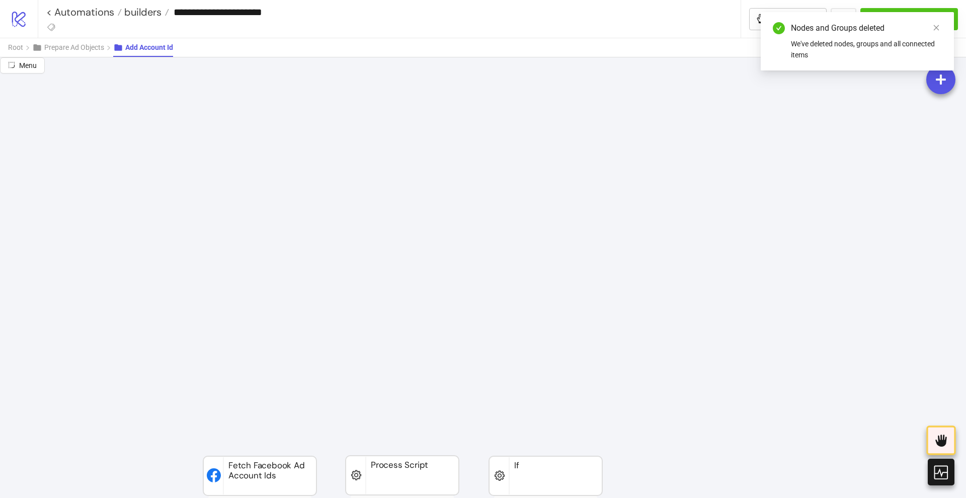
scroll to position [252, 0]
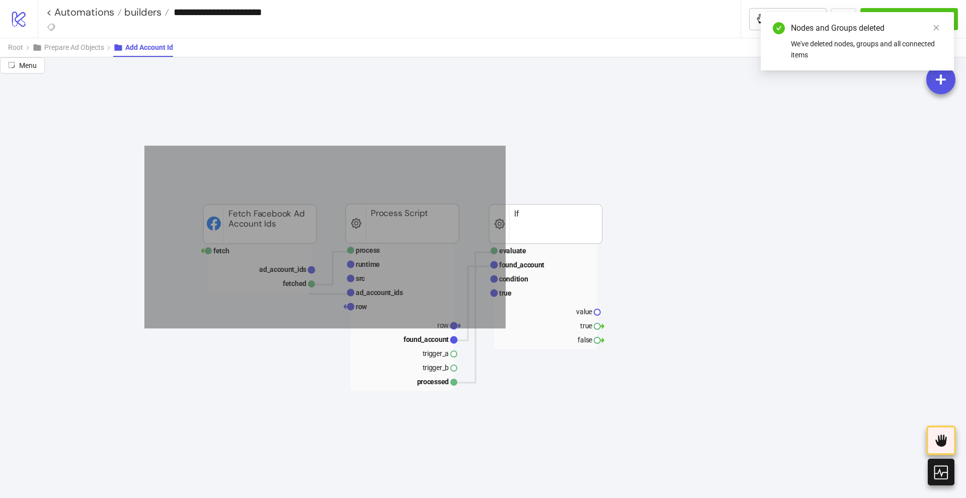
drag, startPoint x: 297, startPoint y: 221, endPoint x: 737, endPoint y: 381, distance: 468.0
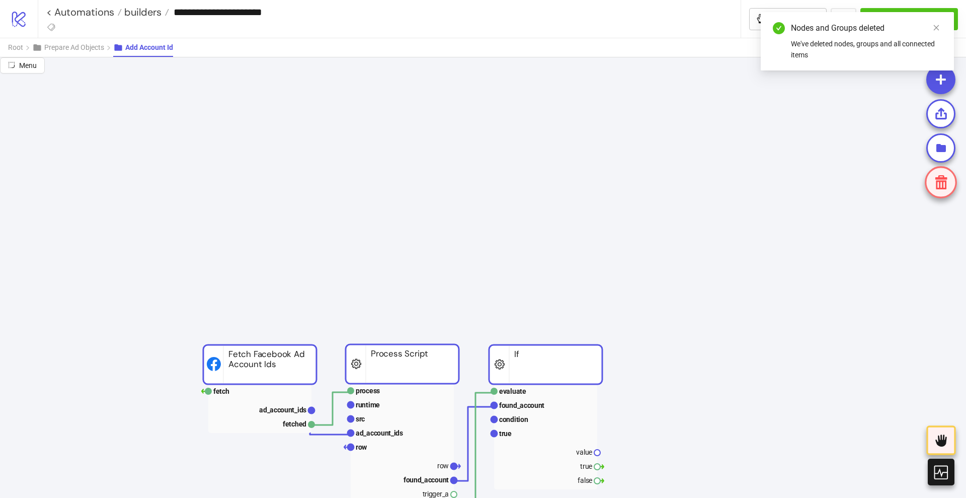
scroll to position [63, 0]
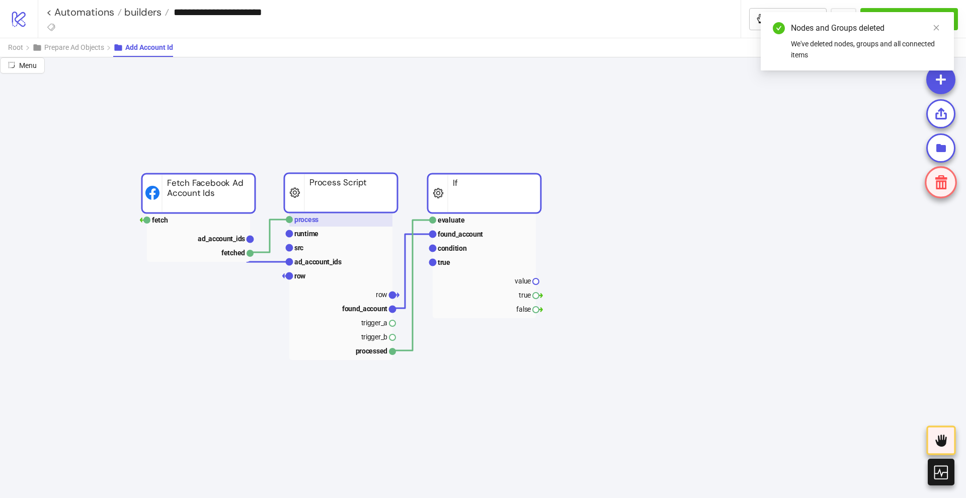
drag, startPoint x: 409, startPoint y: 397, endPoint x: 409, endPoint y: 189, distance: 208.3
click at [381, 173] on rect at bounding box center [340, 192] width 113 height 39
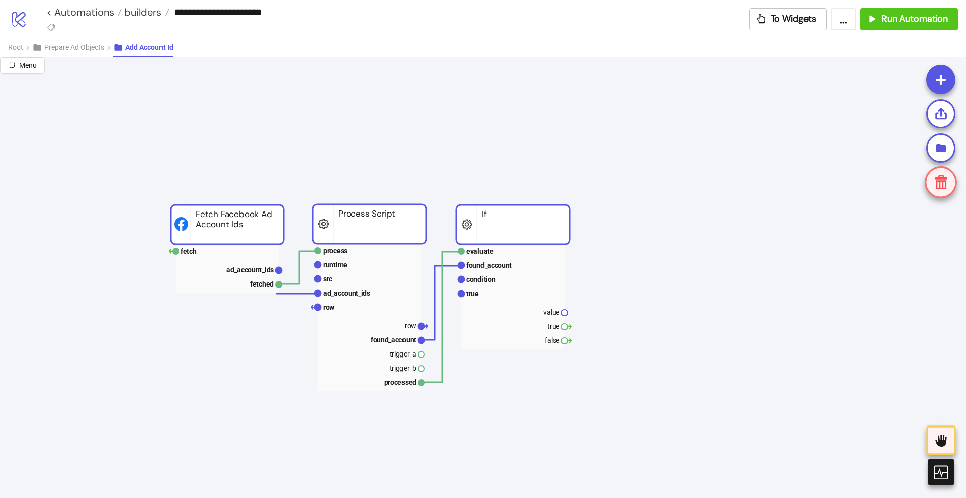
scroll to position [0, 0]
click at [81, 49] on span "Prepare Ad Objects" at bounding box center [74, 47] width 60 height 8
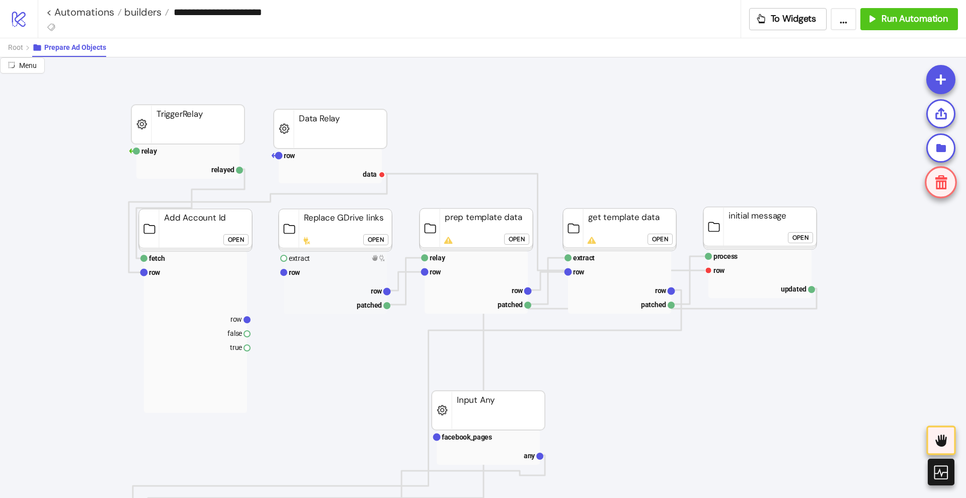
scroll to position [63, 0]
drag, startPoint x: 252, startPoint y: 352, endPoint x: 259, endPoint y: 363, distance: 13.4
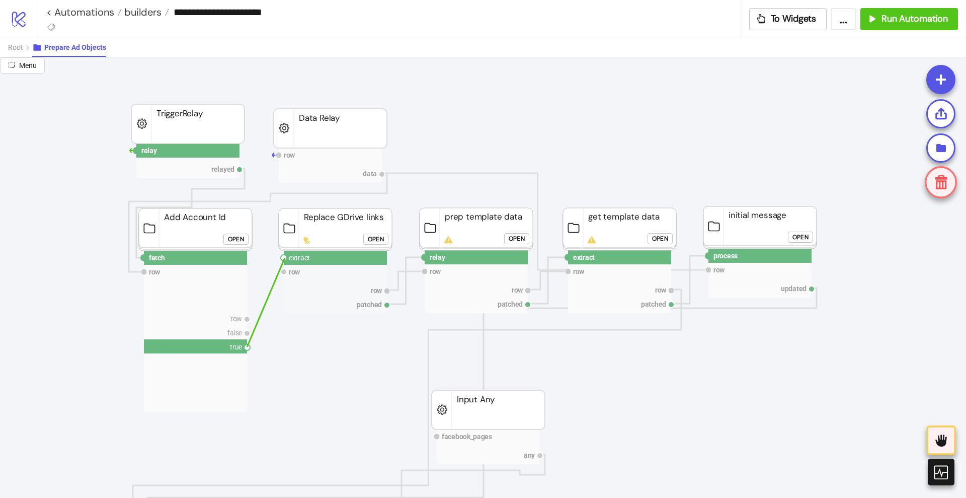
click at [284, 258] on circle at bounding box center [284, 258] width 6 height 6
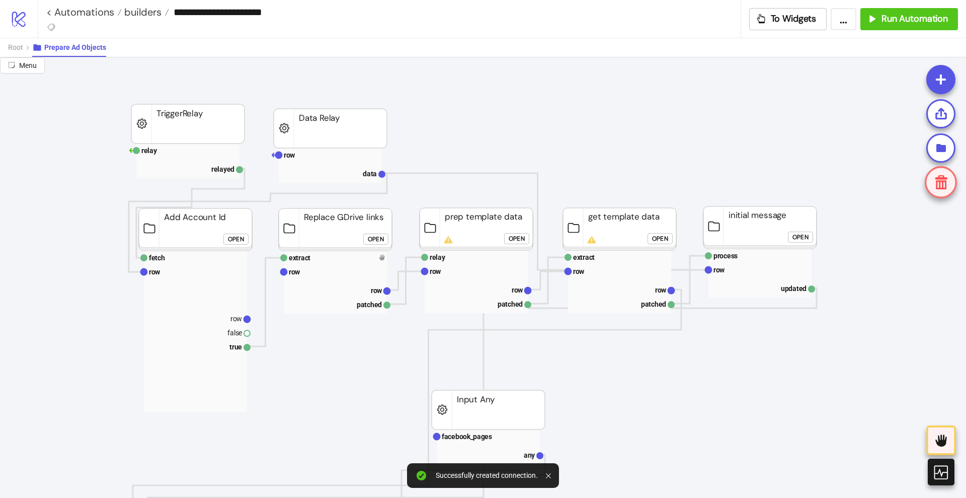
drag, startPoint x: 250, startPoint y: 317, endPoint x: 264, endPoint y: 329, distance: 18.9
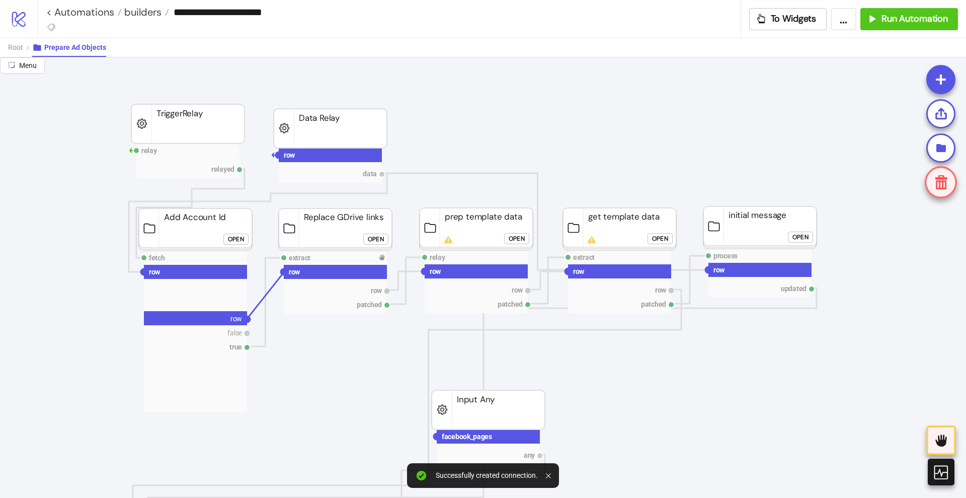
drag, startPoint x: 283, startPoint y: 273, endPoint x: 282, endPoint y: 299, distance: 26.7
click at [284, 273] on circle at bounding box center [284, 272] width 6 height 6
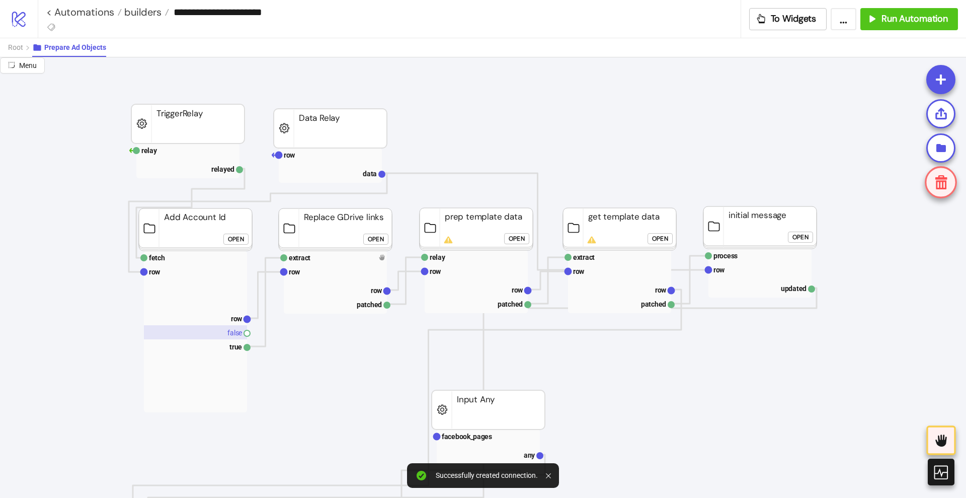
click at [227, 332] on rect at bounding box center [195, 332] width 103 height 14
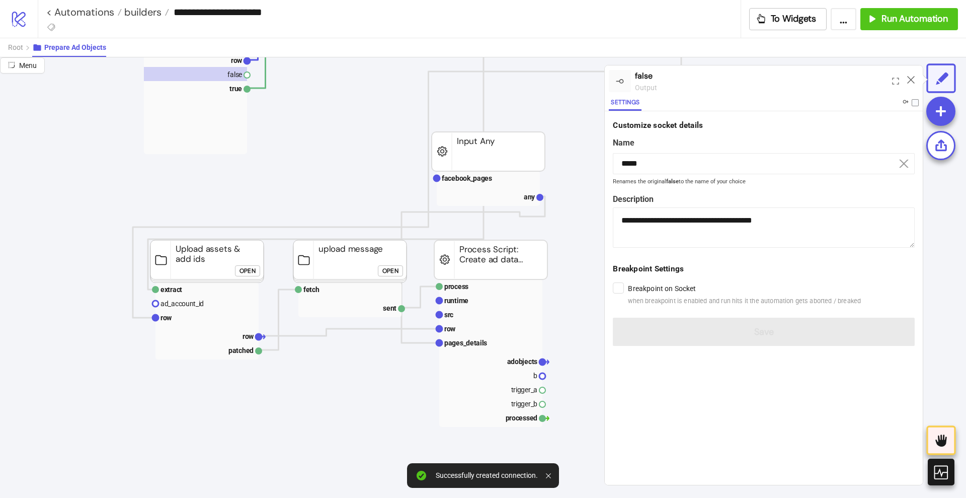
scroll to position [377, 0]
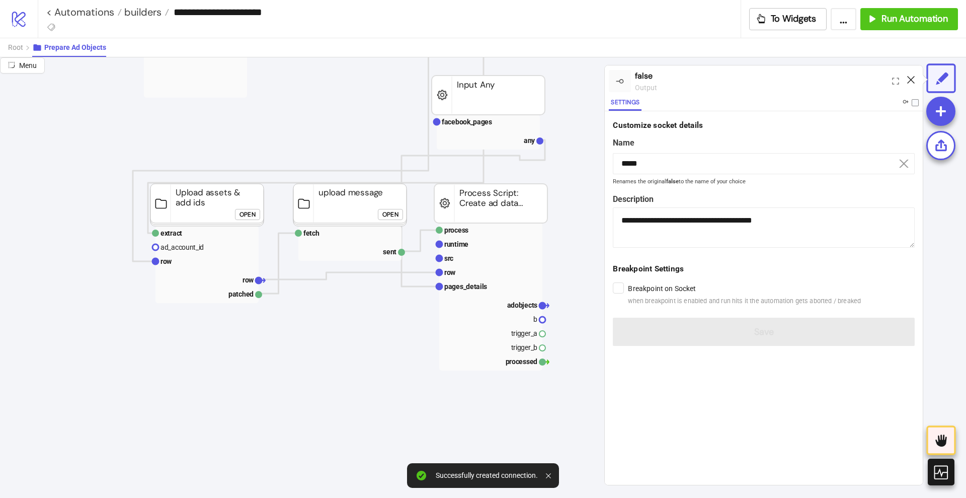
click at [909, 80] on icon at bounding box center [911, 80] width 8 height 8
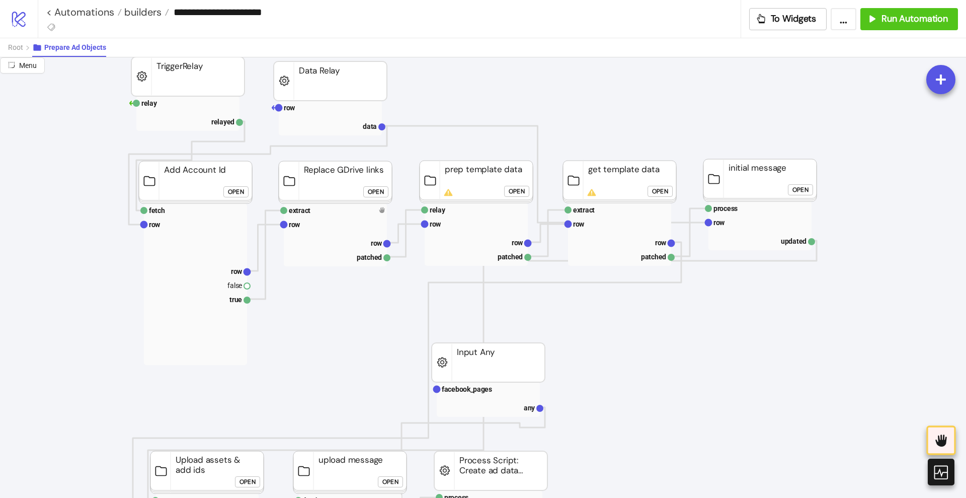
scroll to position [63, 0]
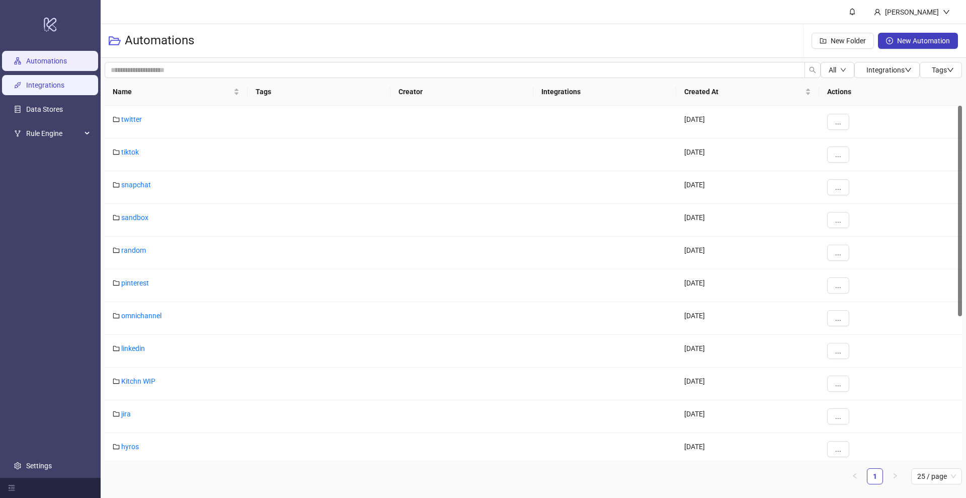
click at [27, 89] on link "Integrations" at bounding box center [45, 85] width 38 height 8
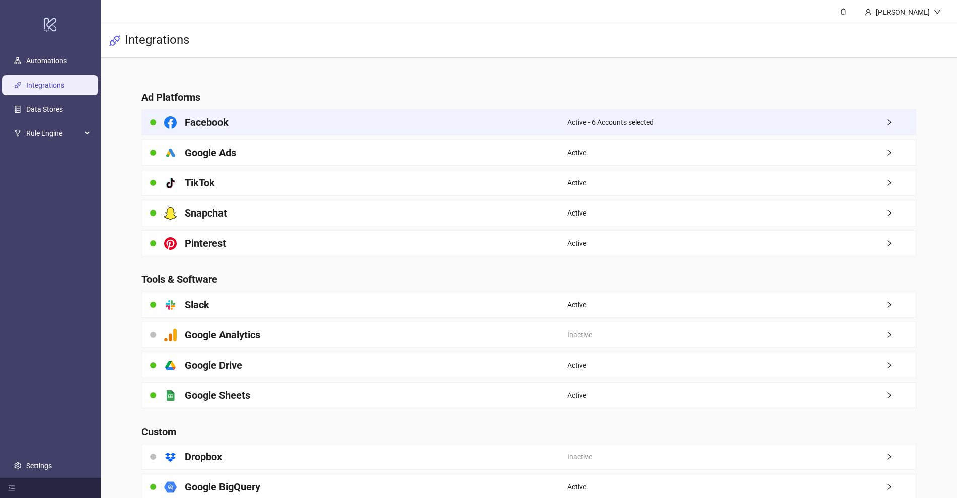
click at [571, 121] on span "Active - 6 Accounts selected" at bounding box center [610, 122] width 87 height 11
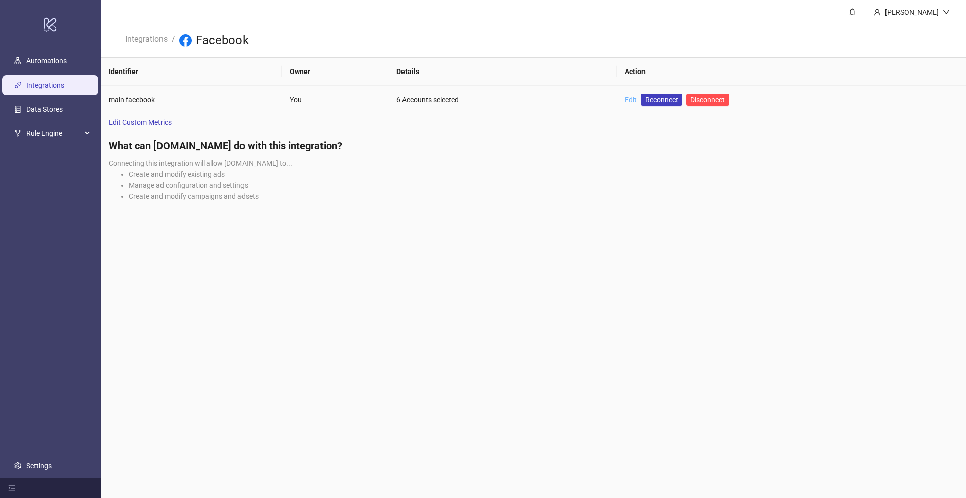
click at [631, 99] on link "Edit" at bounding box center [631, 100] width 12 height 8
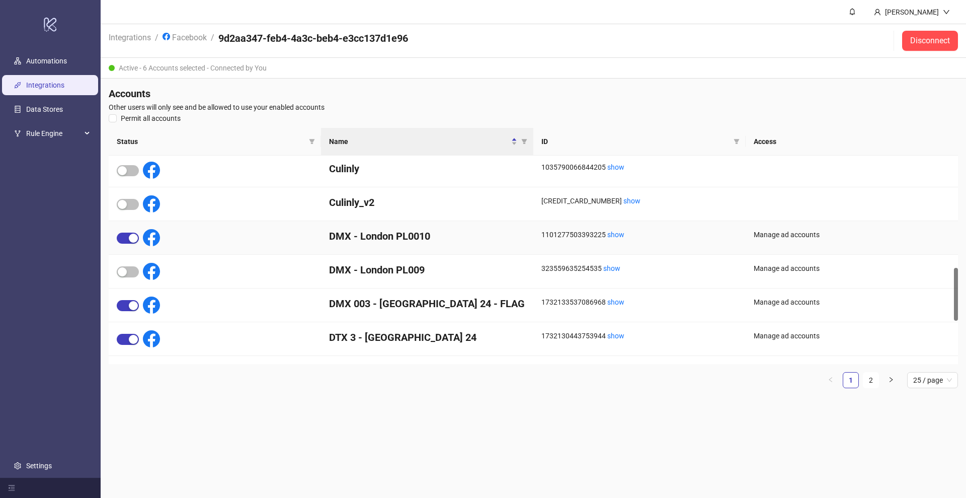
scroll to position [314, 0]
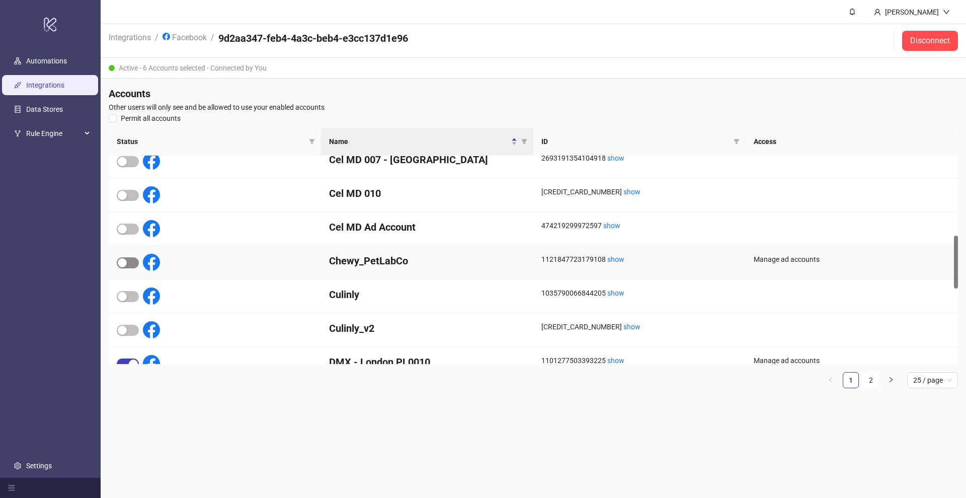
click at [131, 265] on span "button" at bounding box center [128, 262] width 22 height 11
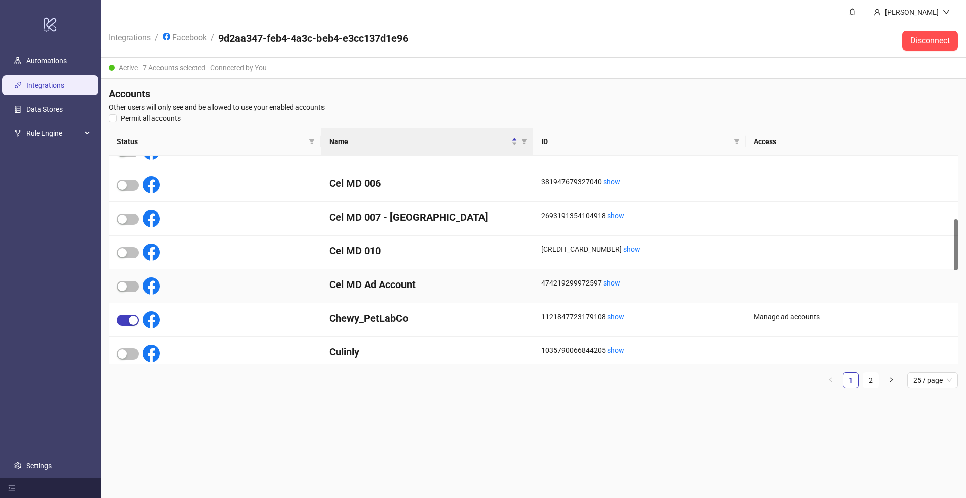
scroll to position [0, 0]
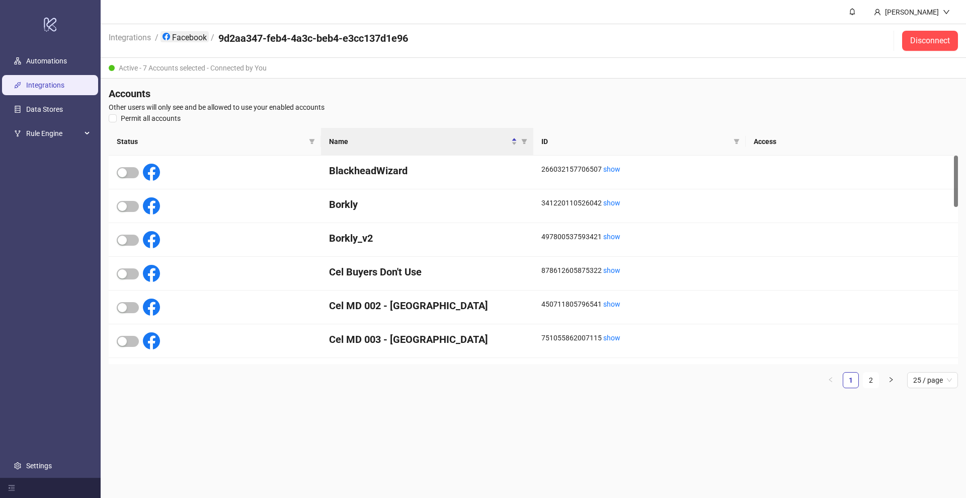
click at [191, 35] on link "Facebook" at bounding box center [185, 36] width 48 height 11
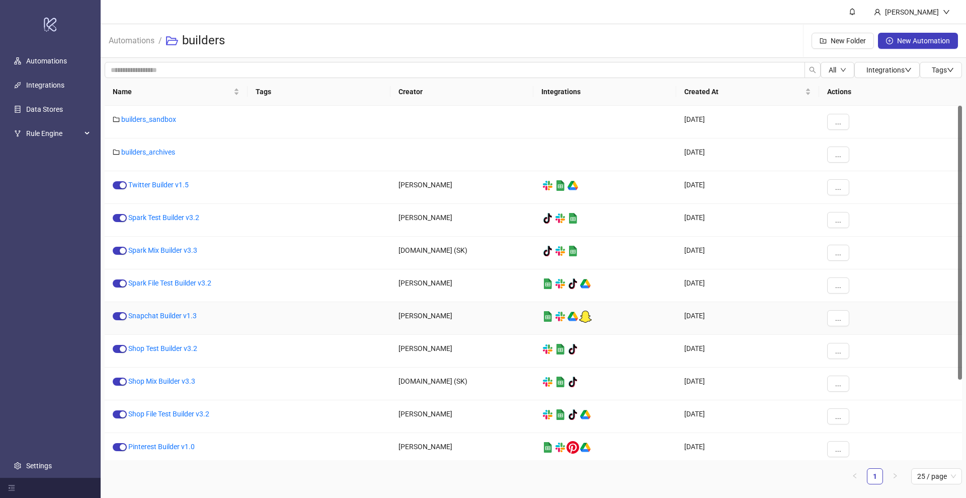
scroll to position [104, 0]
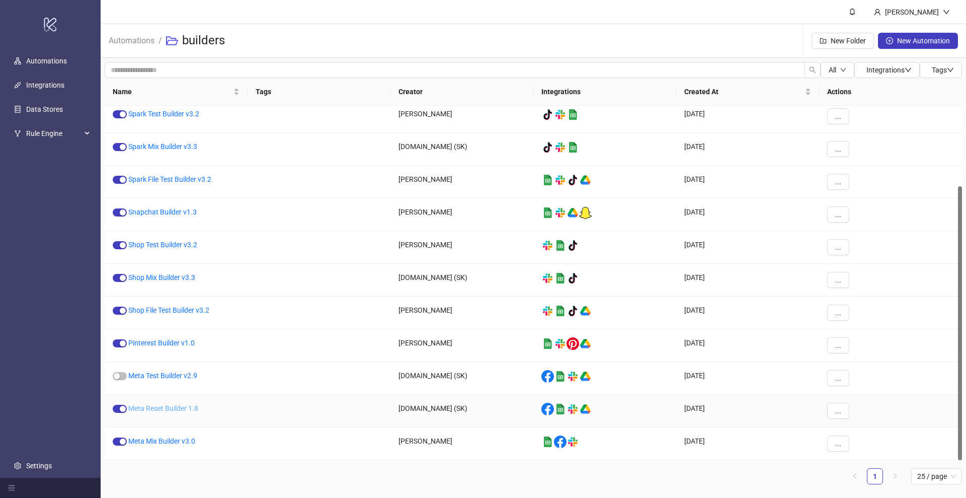
click at [162, 407] on link "Meta Reset Builder 1.8" at bounding box center [163, 408] width 70 height 8
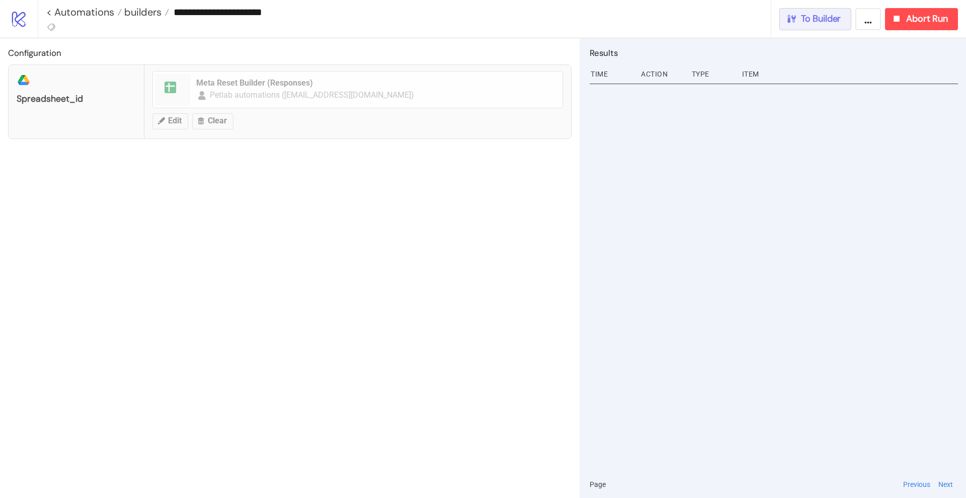
drag, startPoint x: 814, startPoint y: 27, endPoint x: 810, endPoint y: 39, distance: 12.9
click at [808, 35] on div "**********" at bounding box center [502, 19] width 928 height 38
click at [805, 21] on span "To Builder" at bounding box center [821, 19] width 40 height 12
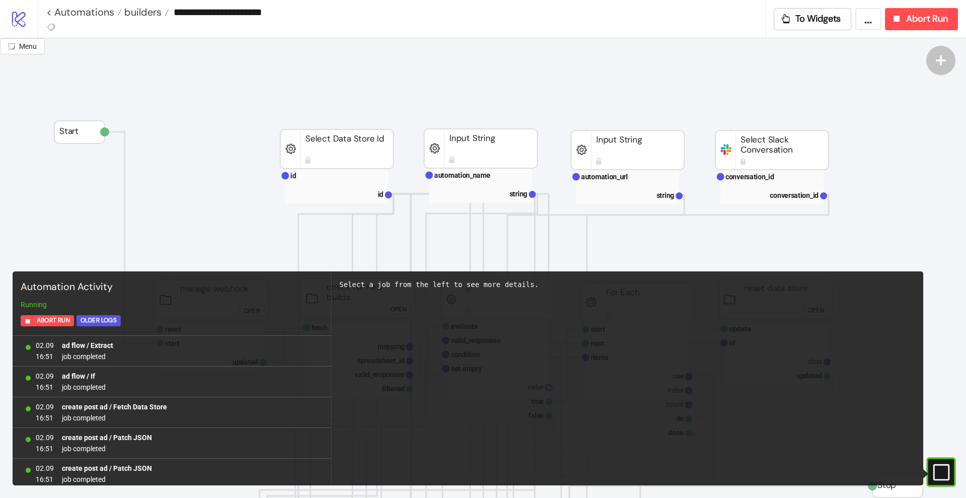
scroll to position [863, 0]
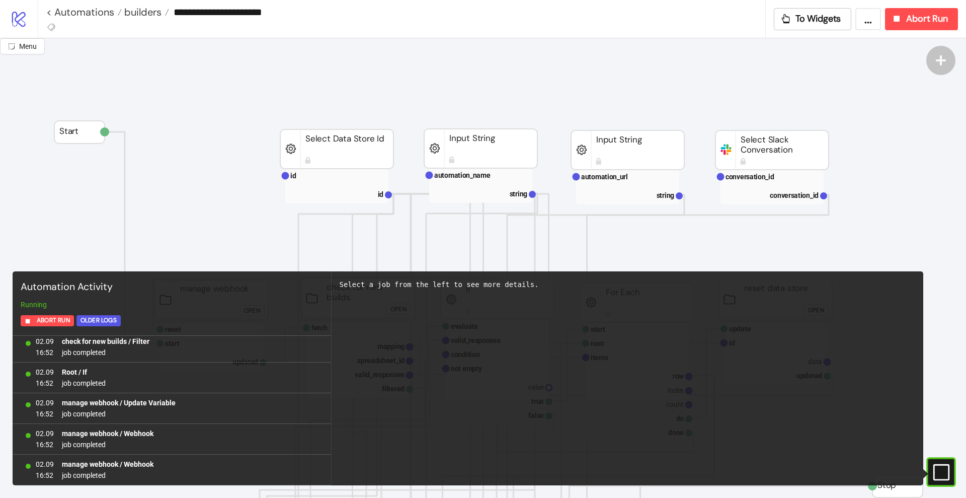
click at [941, 467] on icon "#e9k1n36qviq57_to { animation: e9k1n36qviq57_to__to 2000ms linear infinite norm…" at bounding box center [941, 472] width 18 height 18
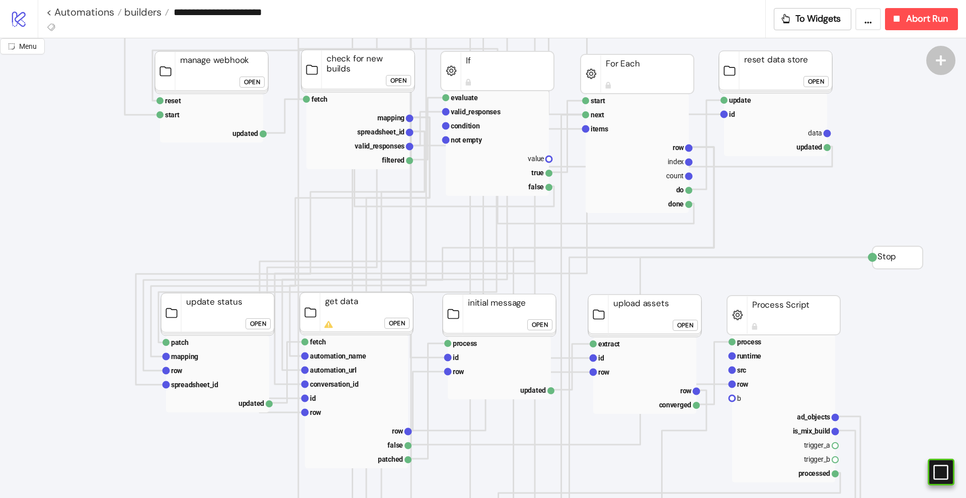
scroll to position [189, 0]
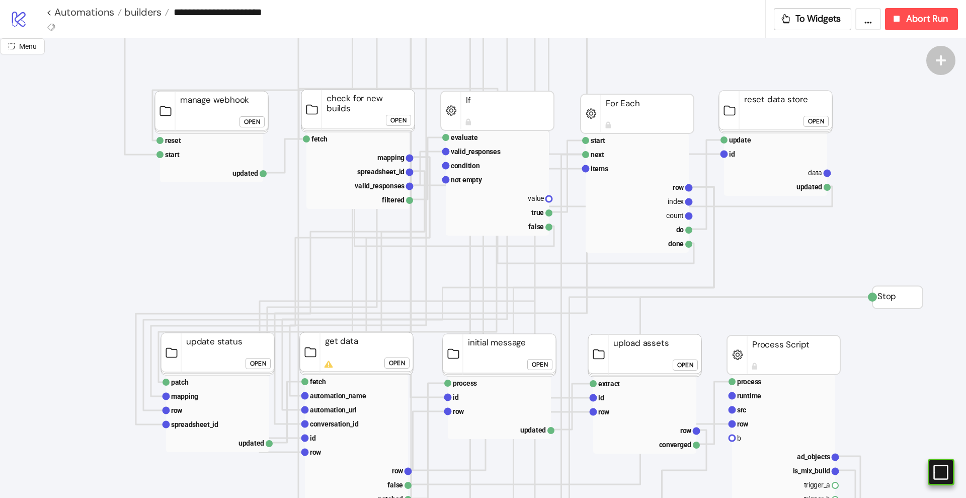
click at [394, 364] on div "Open" at bounding box center [397, 363] width 16 height 12
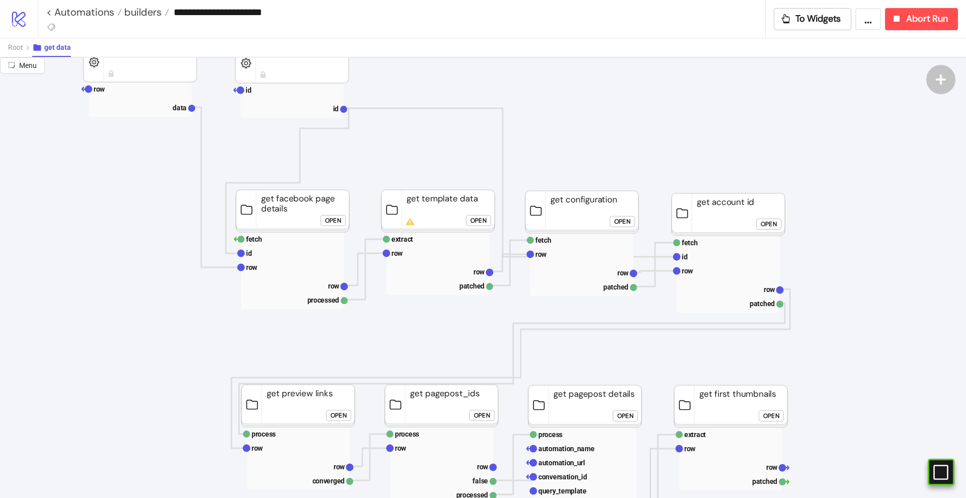
scroll to position [63, 0]
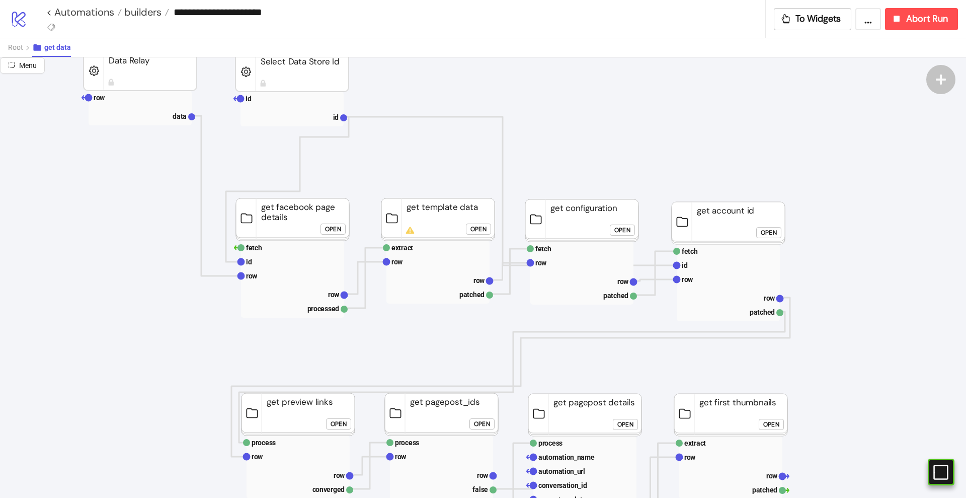
click at [780, 227] on button "Open" at bounding box center [768, 232] width 25 height 11
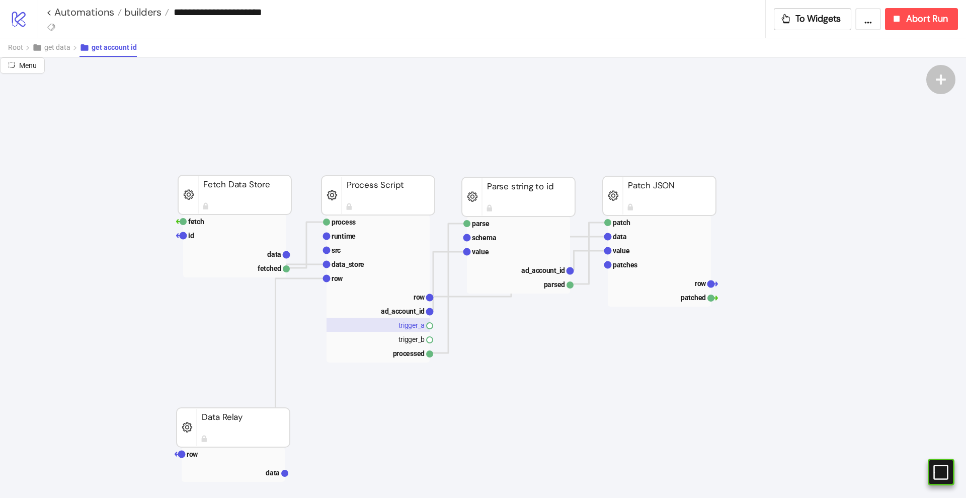
scroll to position [0, 0]
click at [203, 241] on rect at bounding box center [234, 237] width 103 height 14
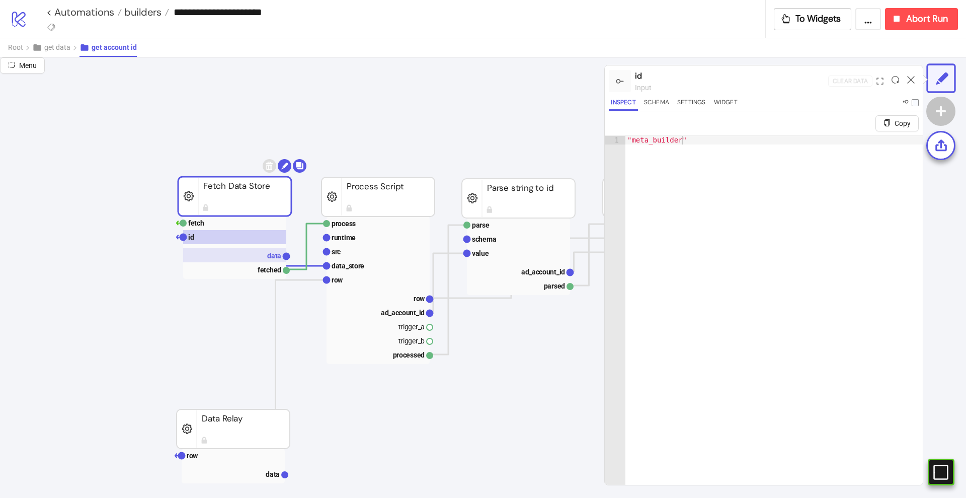
click at [267, 257] on rect at bounding box center [234, 255] width 103 height 14
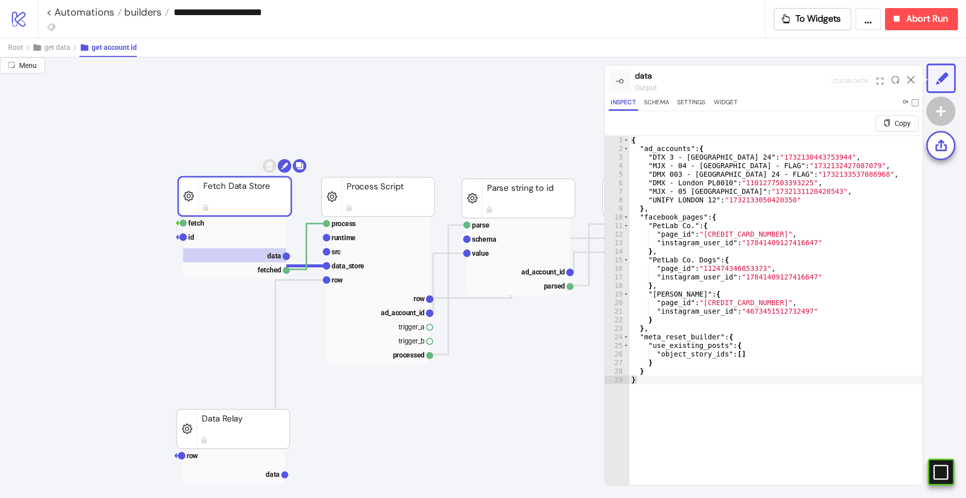
click at [910, 76] on icon at bounding box center [911, 80] width 8 height 8
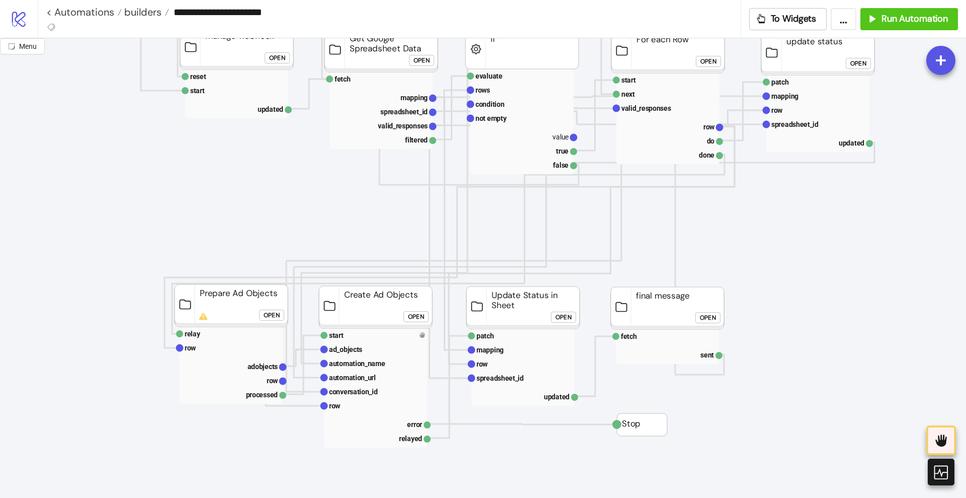
scroll to position [252, 0]
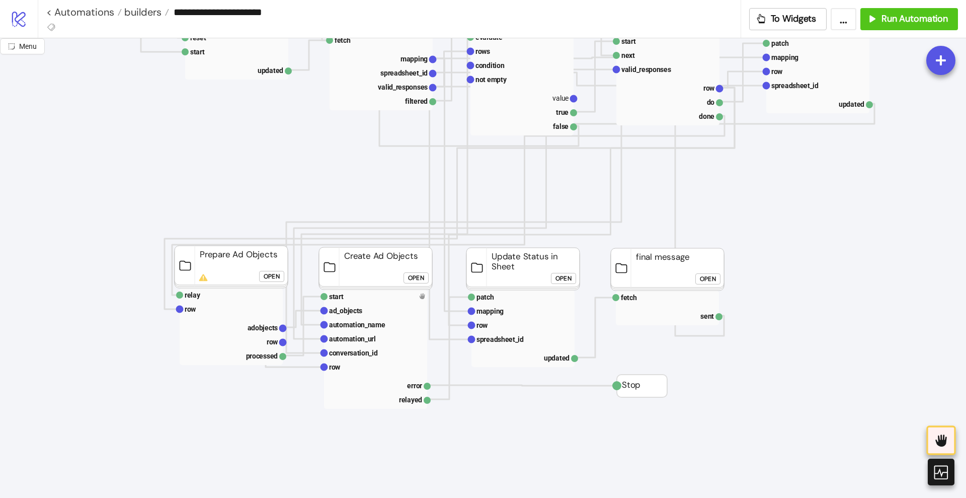
click at [941, 469] on icon at bounding box center [941, 472] width 18 height 18
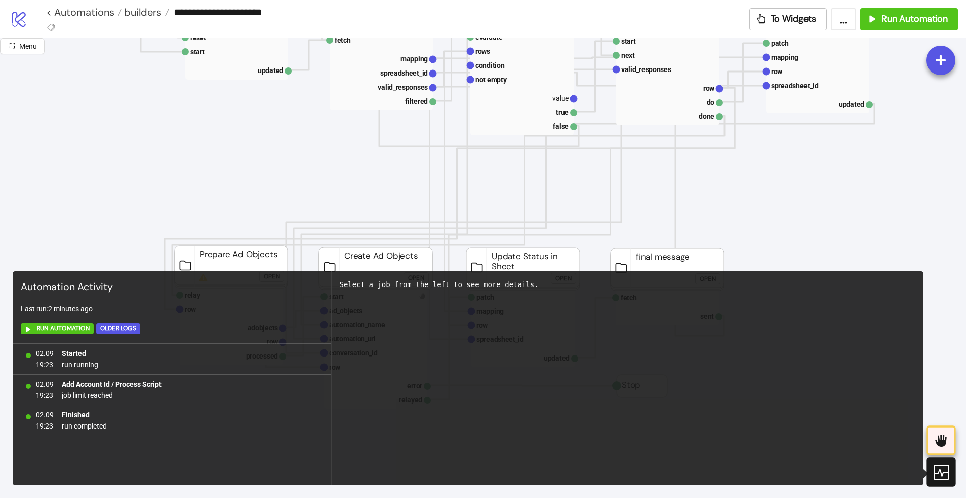
click at [941, 469] on icon at bounding box center [941, 472] width 18 height 18
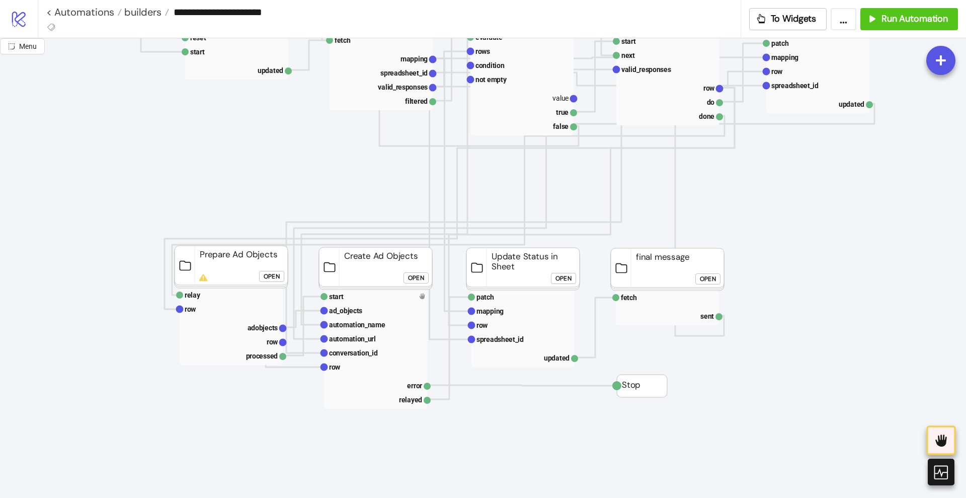
click at [265, 274] on div "Open" at bounding box center [272, 277] width 16 height 12
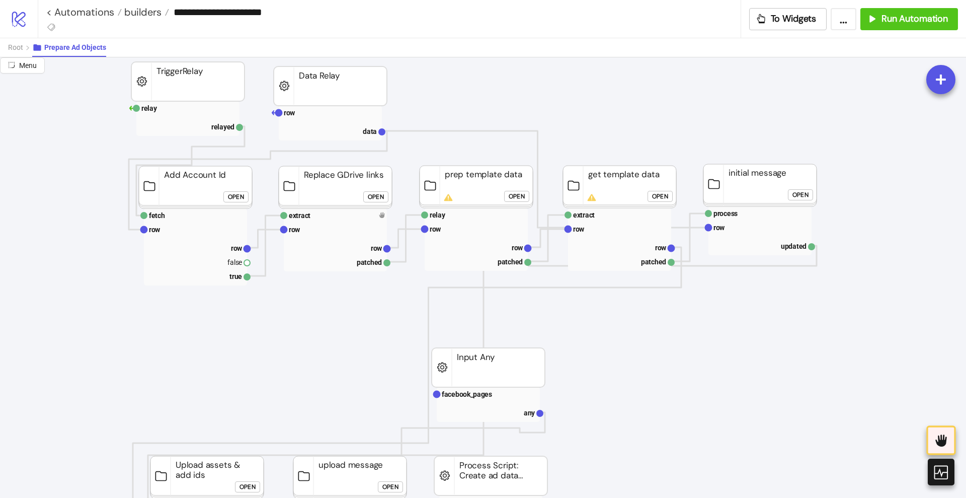
scroll to position [0, 0]
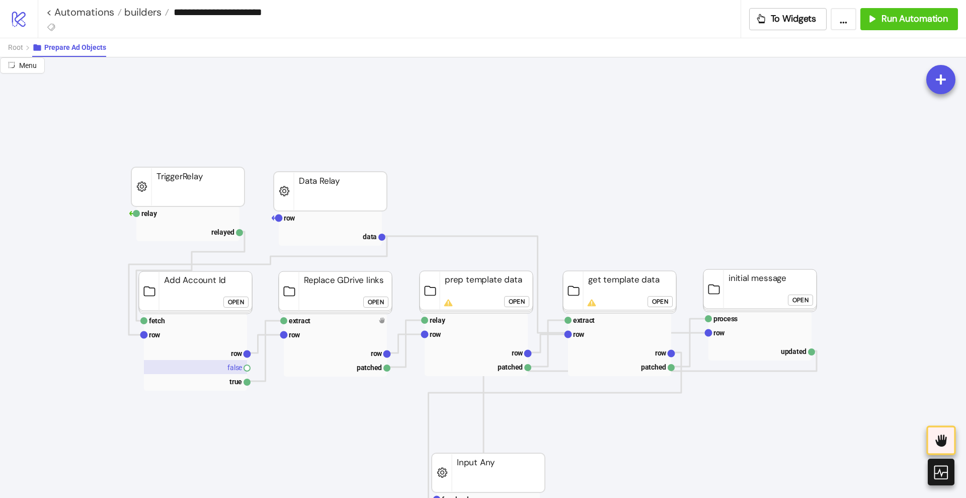
click at [232, 370] on rect at bounding box center [195, 367] width 103 height 14
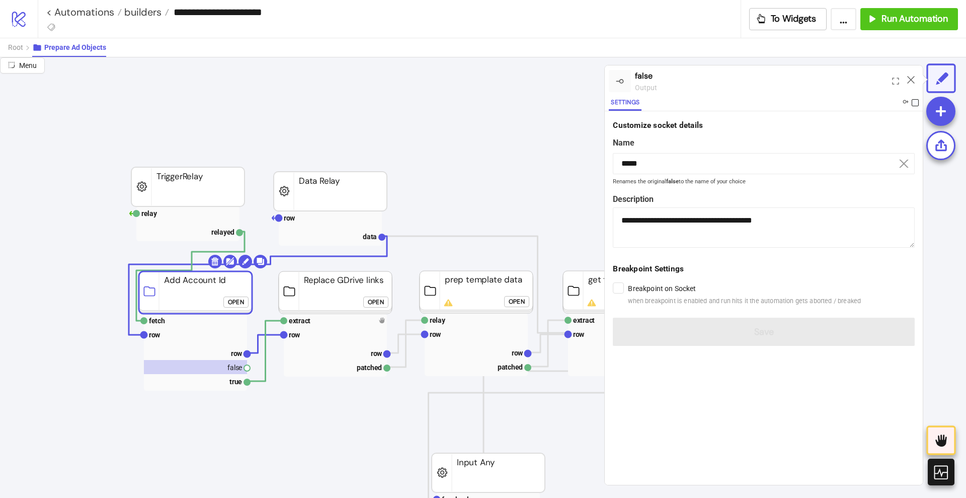
click at [916, 100] on span at bounding box center [915, 102] width 7 height 7
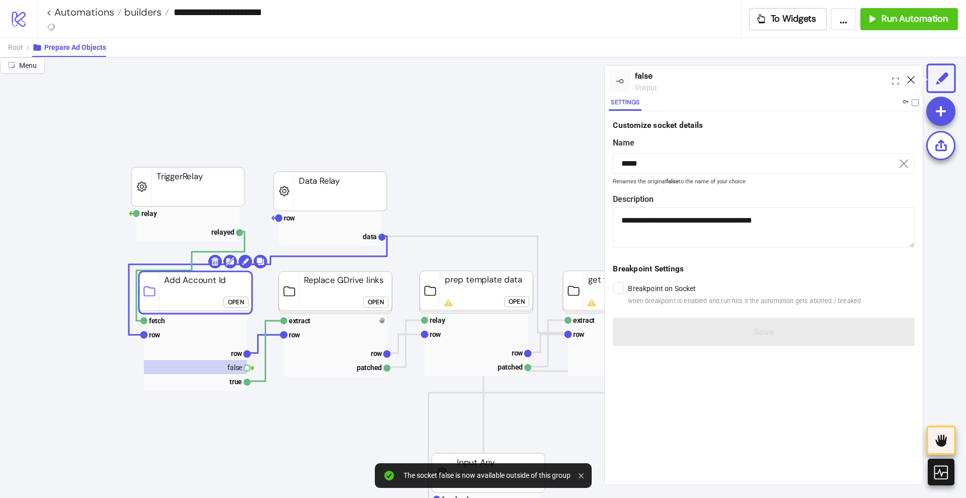
click at [911, 78] on icon at bounding box center [911, 80] width 8 height 8
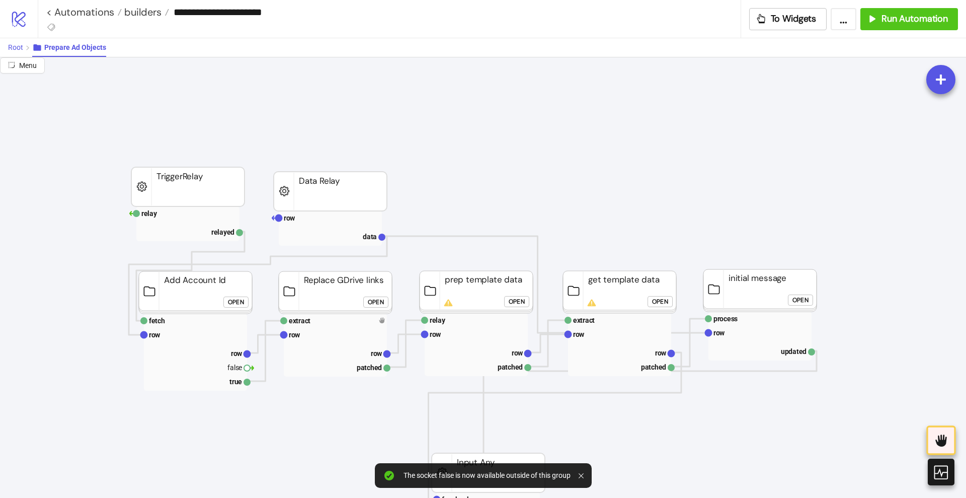
click at [16, 54] on button "Root" at bounding box center [20, 47] width 24 height 19
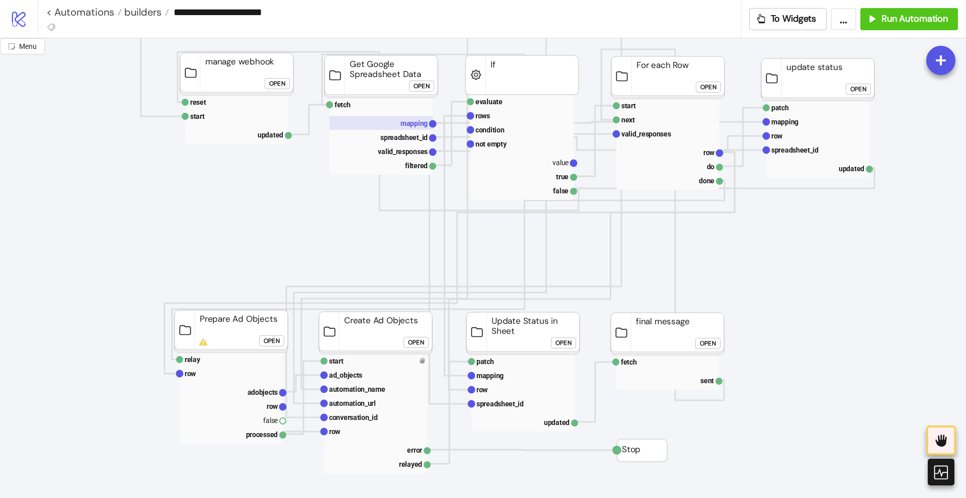
scroll to position [189, 0]
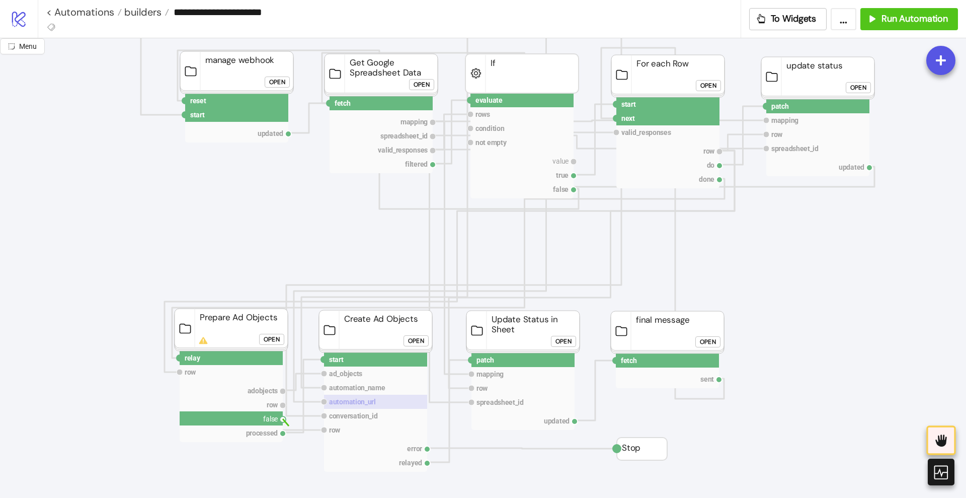
drag, startPoint x: 283, startPoint y: 418, endPoint x: 393, endPoint y: 399, distance: 111.8
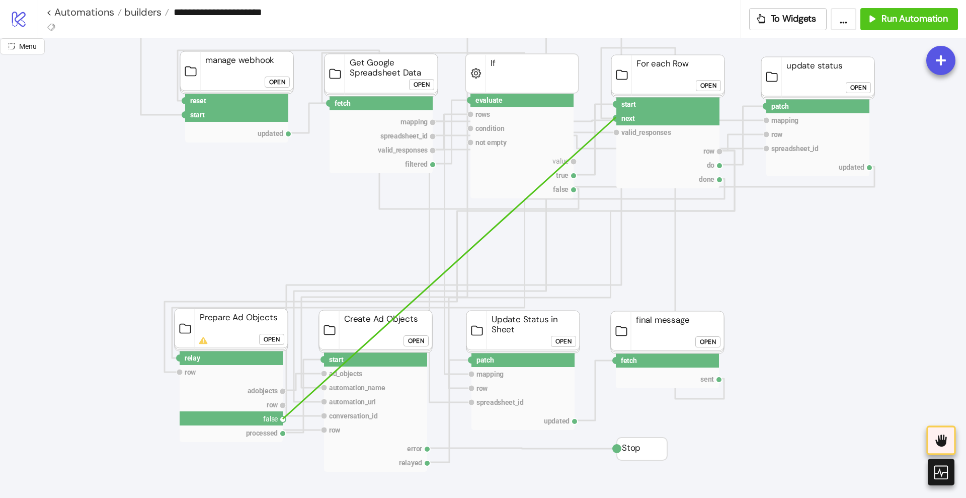
click at [616, 117] on circle at bounding box center [616, 118] width 6 height 6
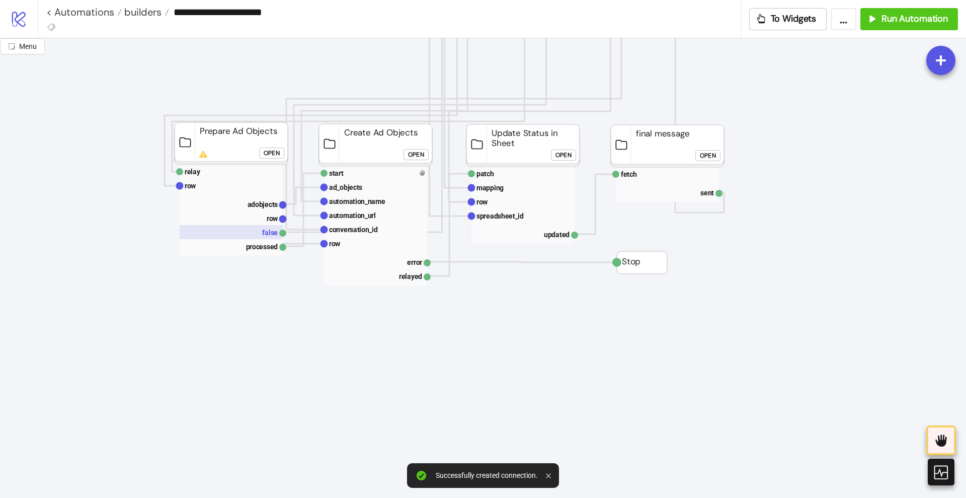
scroll to position [377, 0]
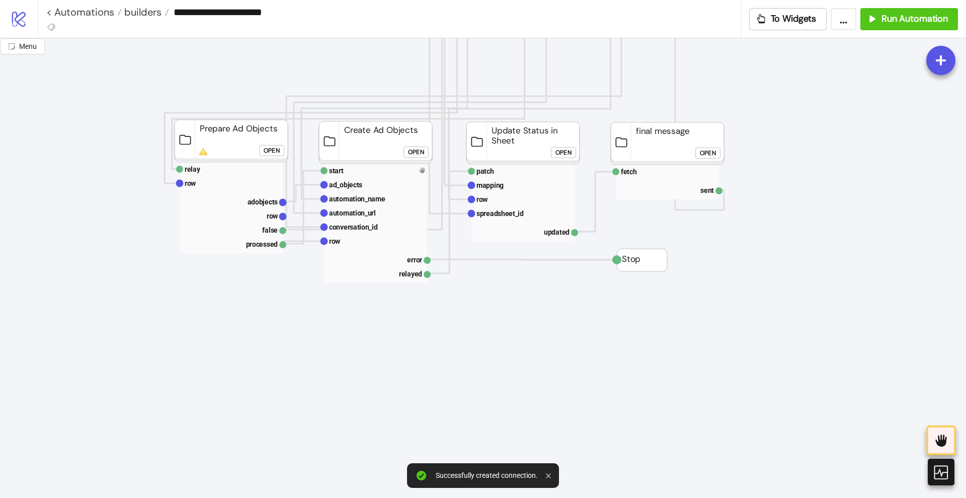
click at [268, 151] on div "Open" at bounding box center [272, 151] width 16 height 12
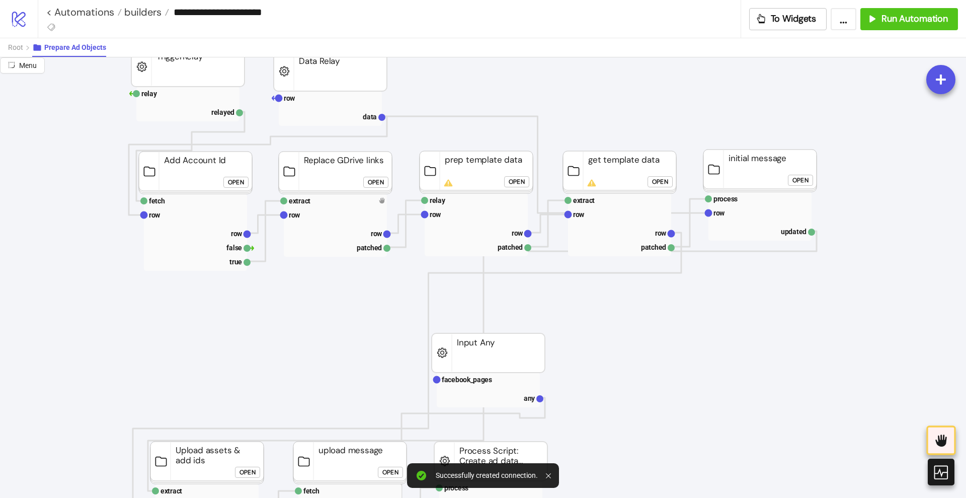
scroll to position [63, 0]
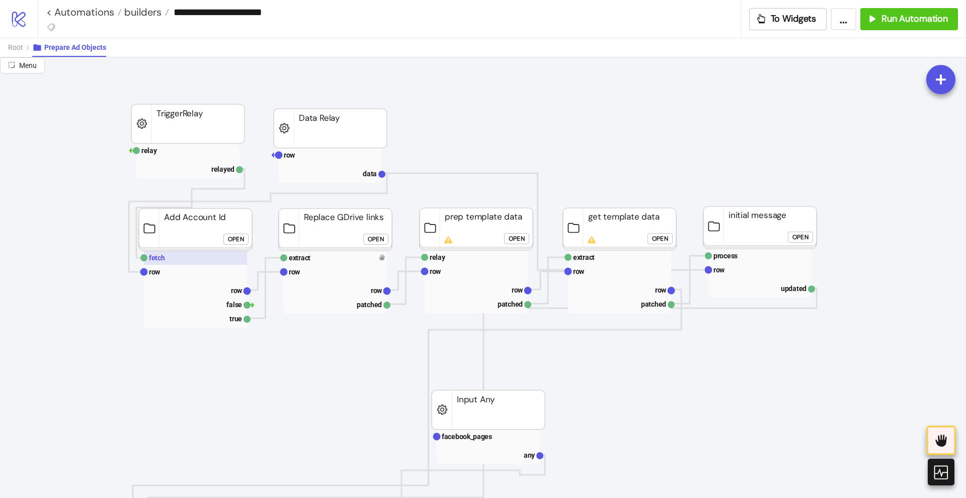
click at [175, 257] on rect at bounding box center [195, 258] width 103 height 14
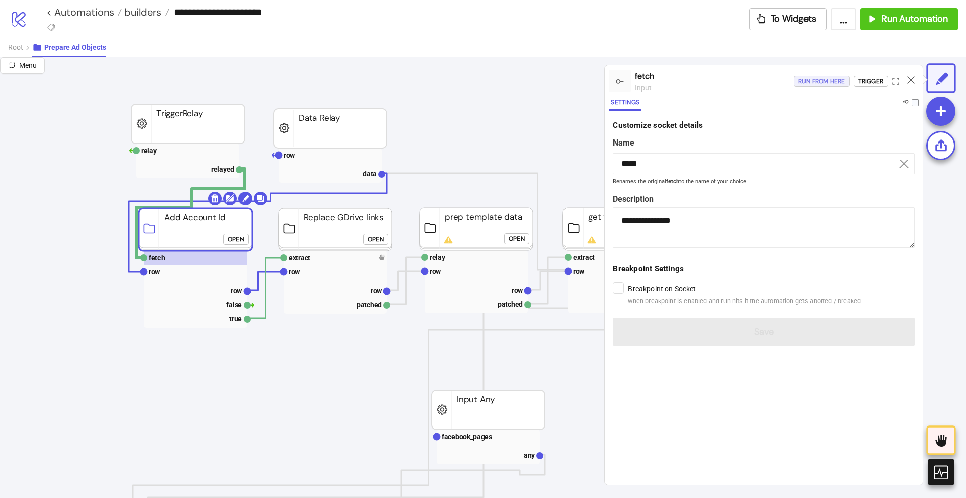
click at [817, 82] on div "Run from here" at bounding box center [822, 81] width 47 height 12
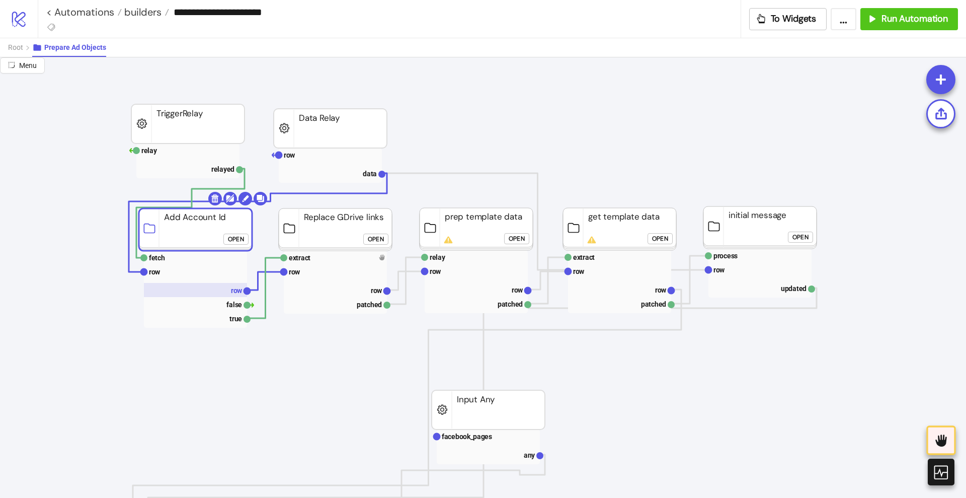
click at [234, 290] on text "row" at bounding box center [237, 290] width 12 height 8
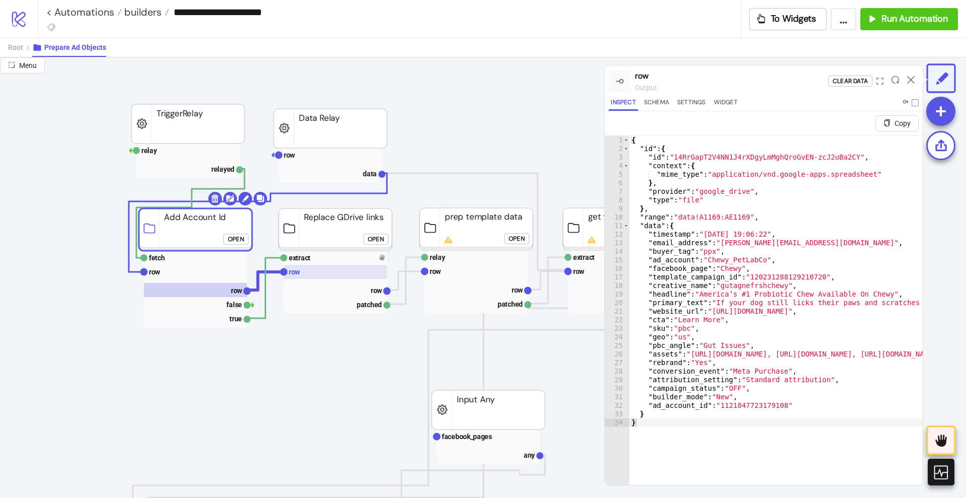
click at [323, 271] on rect at bounding box center [335, 272] width 103 height 14
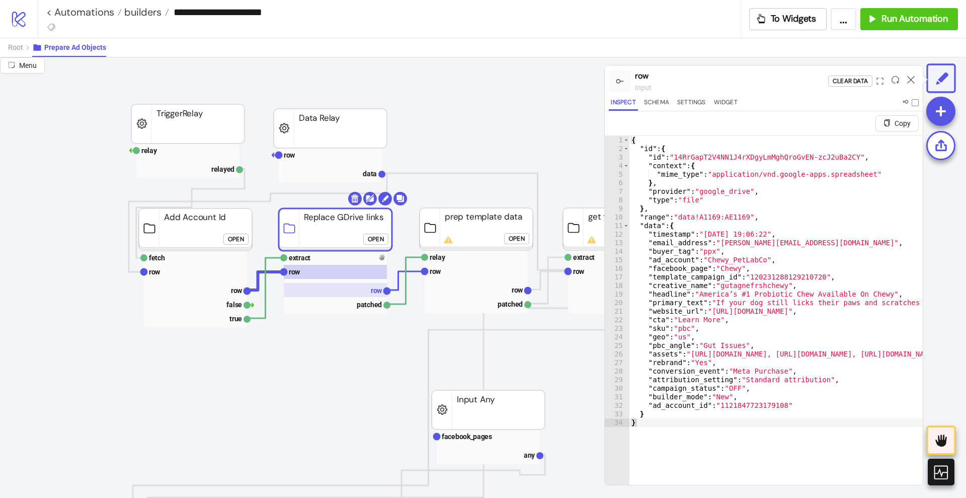
click at [371, 292] on text "row" at bounding box center [377, 290] width 12 height 8
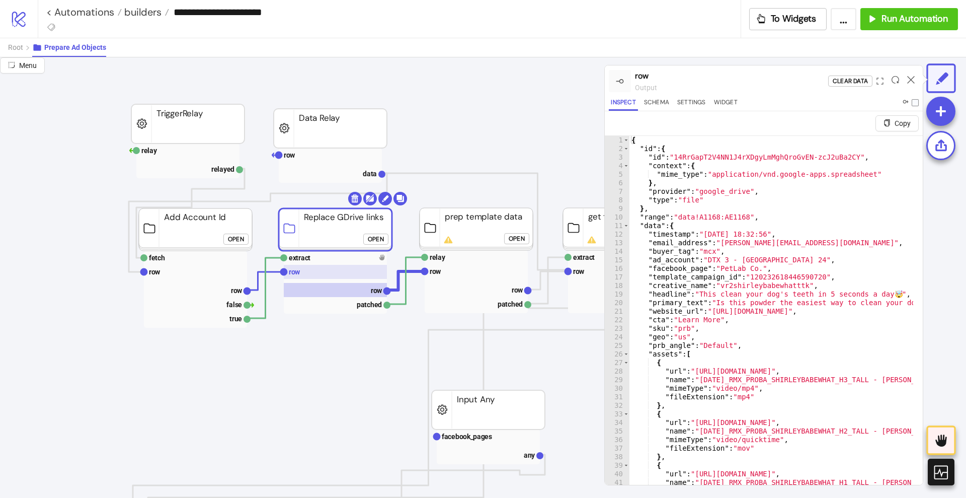
click at [317, 270] on rect at bounding box center [335, 272] width 103 height 14
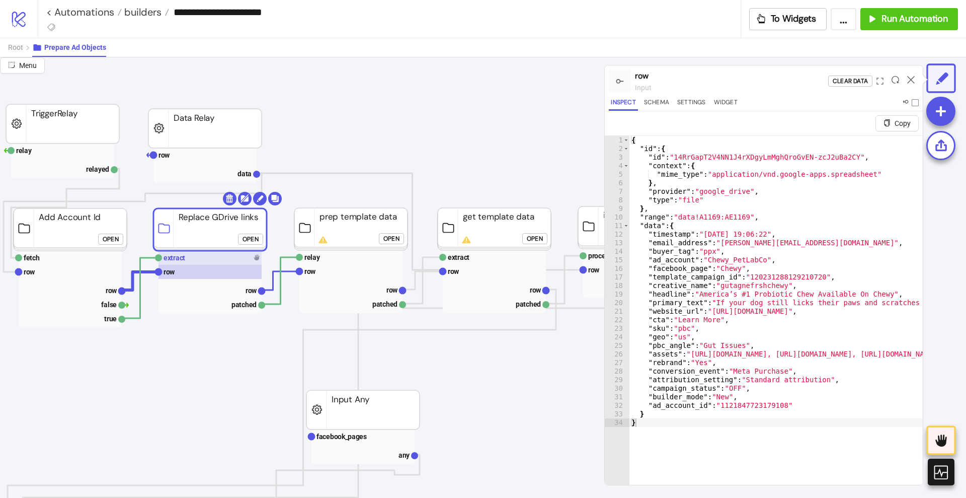
scroll to position [63, 126]
click at [344, 288] on rect at bounding box center [350, 289] width 103 height 14
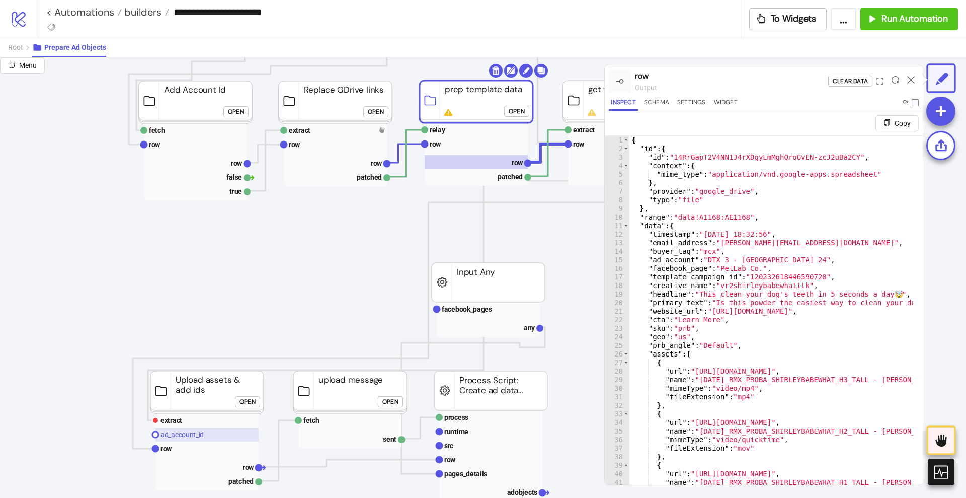
scroll to position [189, 0]
click at [185, 435] on text "ad_account_id" at bounding box center [182, 436] width 43 height 8
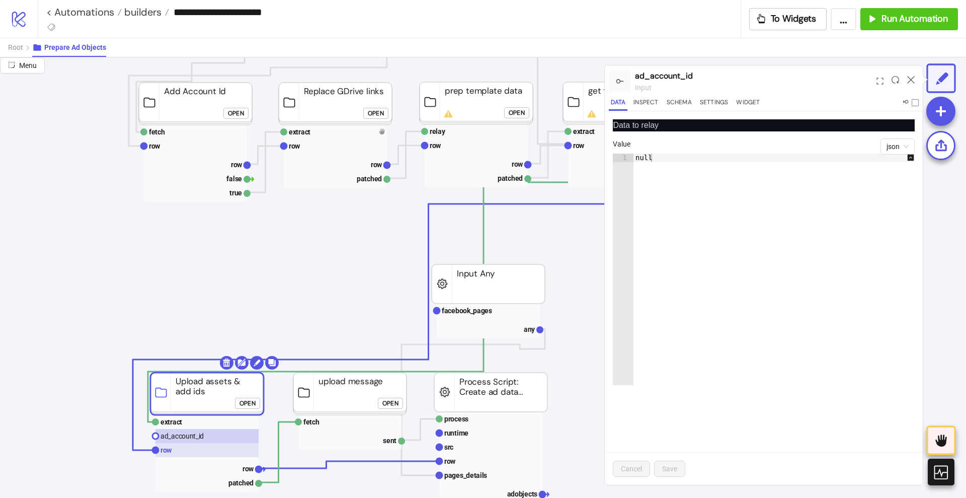
click at [183, 448] on rect at bounding box center [206, 450] width 103 height 14
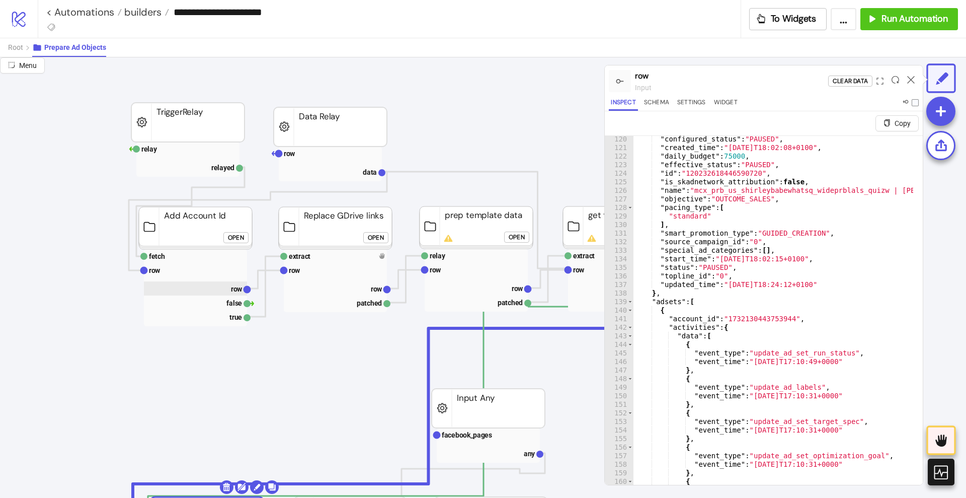
scroll to position [63, 0]
click at [237, 237] on div "Open" at bounding box center [236, 239] width 16 height 12
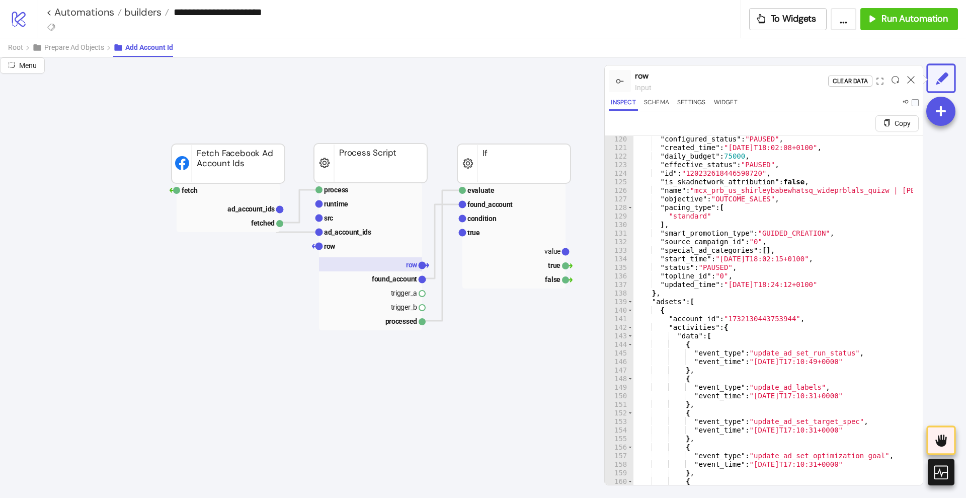
click at [384, 264] on rect at bounding box center [370, 264] width 103 height 14
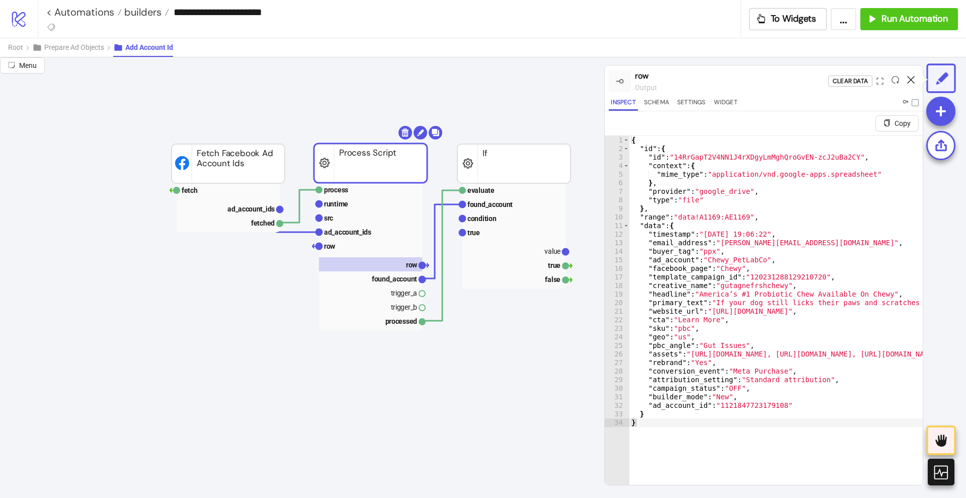
click at [913, 79] on icon at bounding box center [911, 80] width 8 height 8
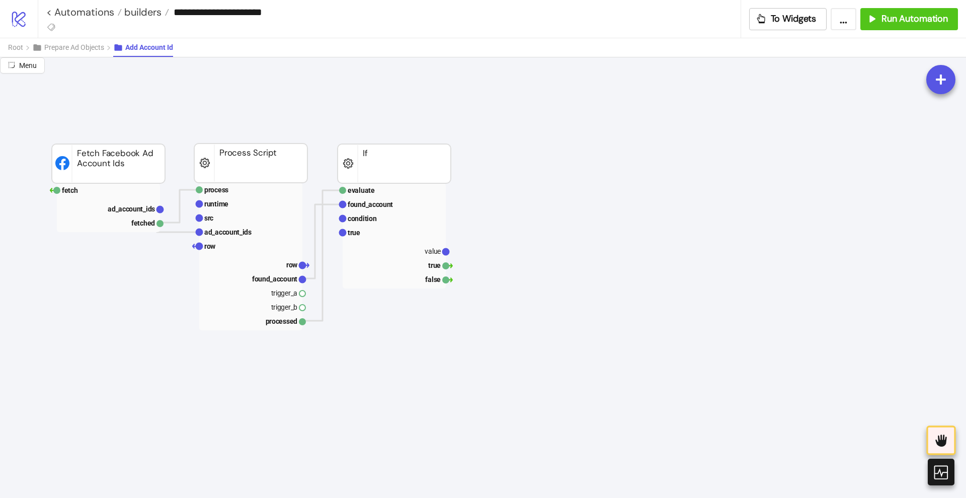
scroll to position [63, 126]
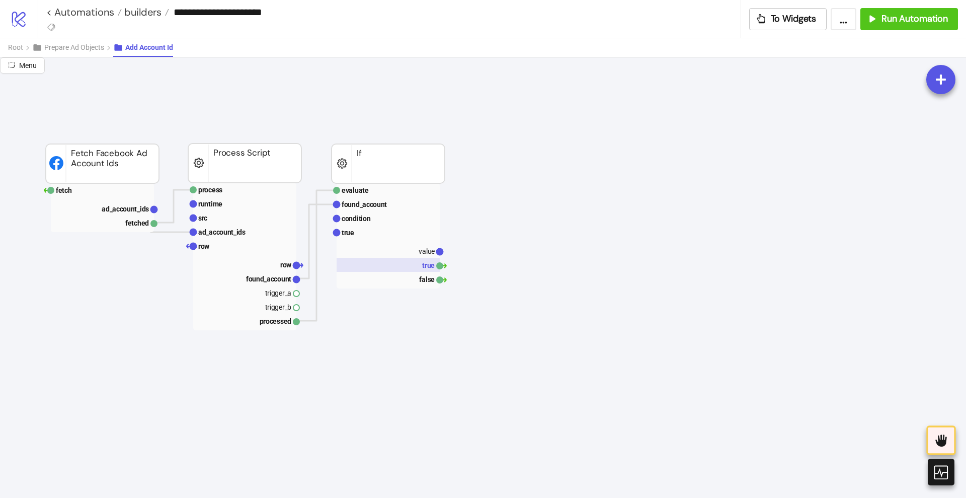
click at [422, 265] on rect at bounding box center [388, 265] width 103 height 14
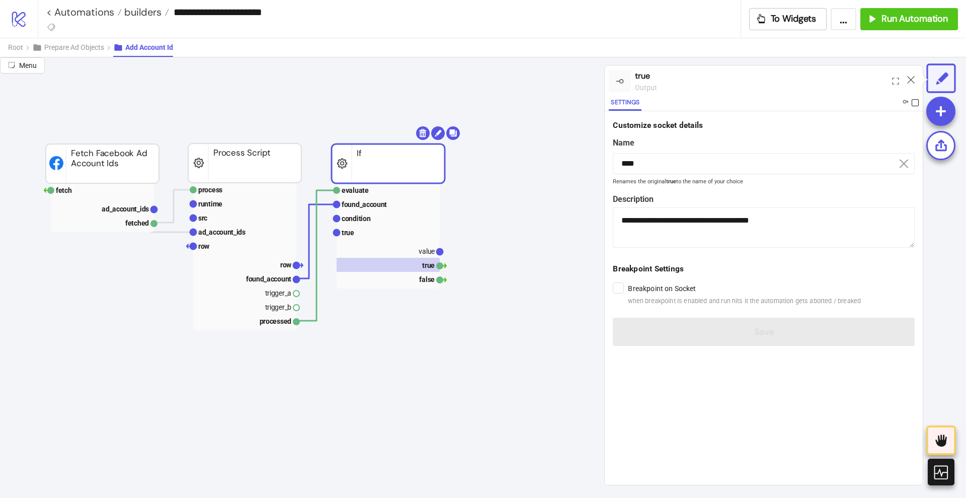
click at [915, 103] on span at bounding box center [915, 102] width 7 height 7
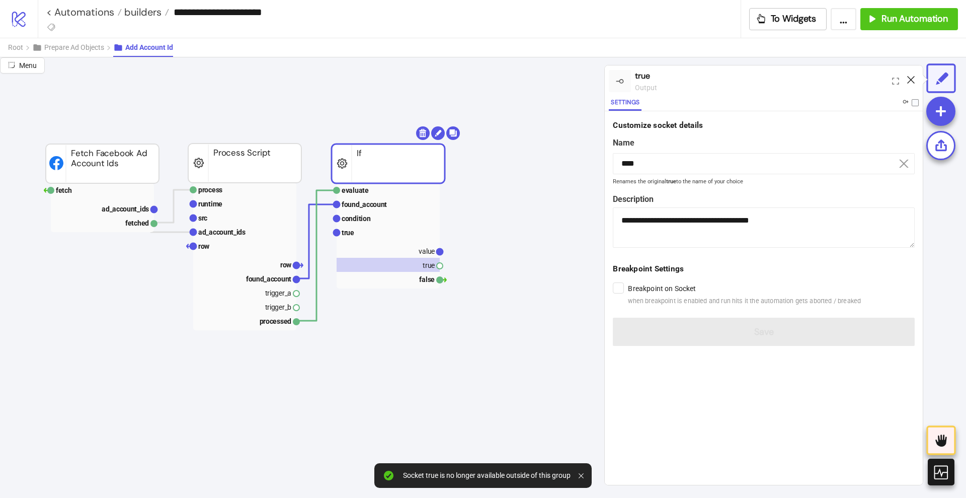
click at [911, 82] on icon at bounding box center [911, 80] width 8 height 8
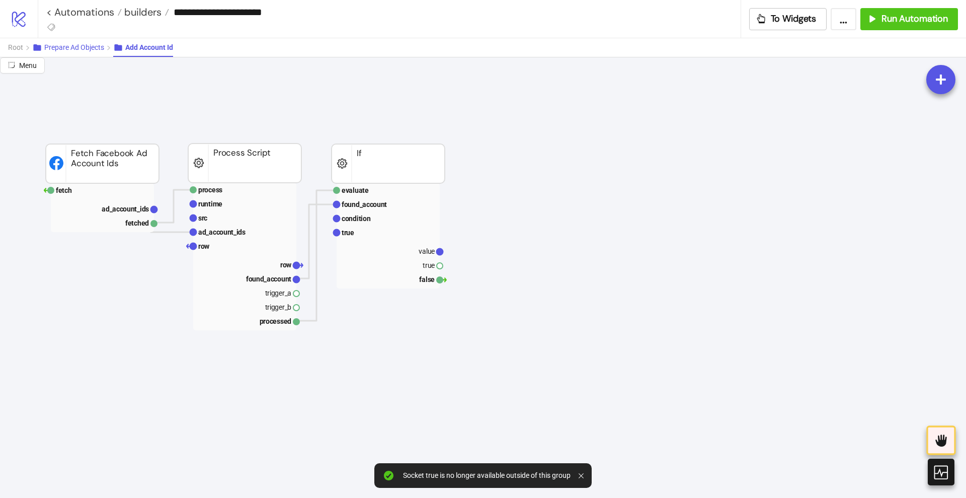
click at [85, 46] on span "Prepare Ad Objects" at bounding box center [74, 47] width 60 height 8
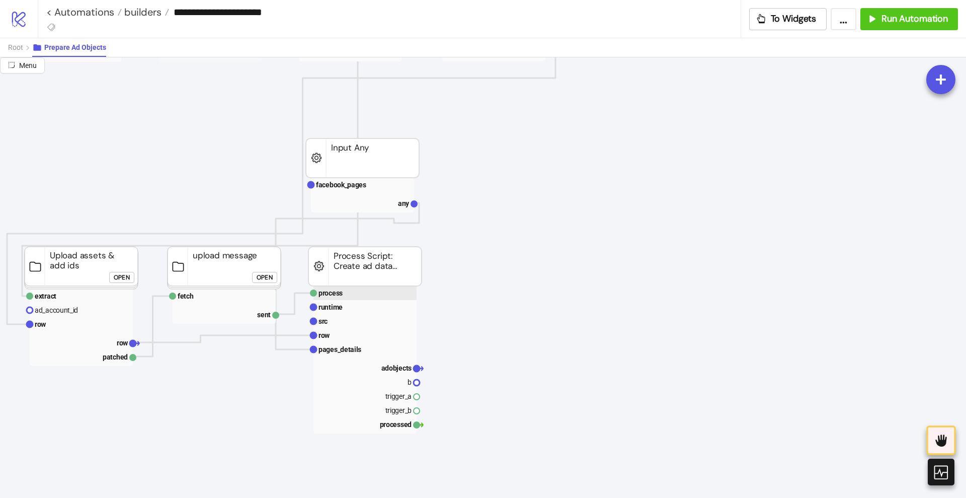
scroll to position [314, 0]
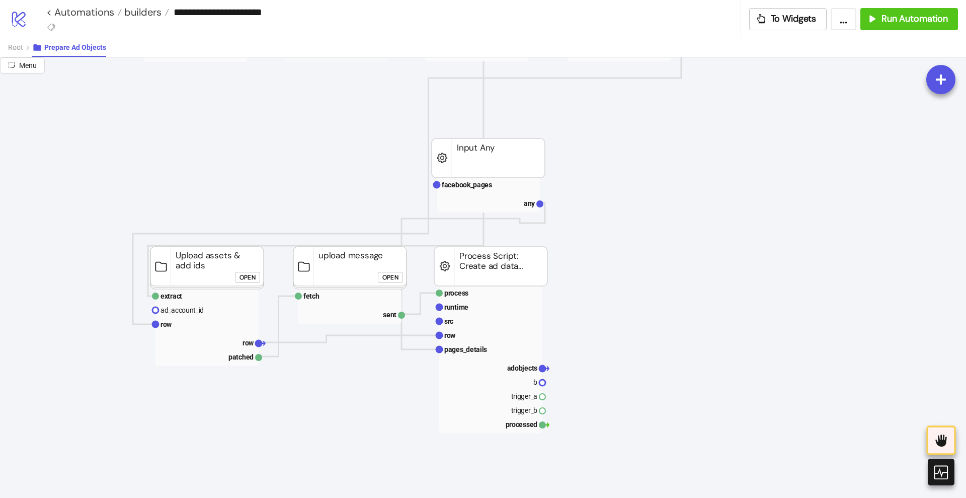
click at [259, 274] on button "Open" at bounding box center [247, 277] width 25 height 11
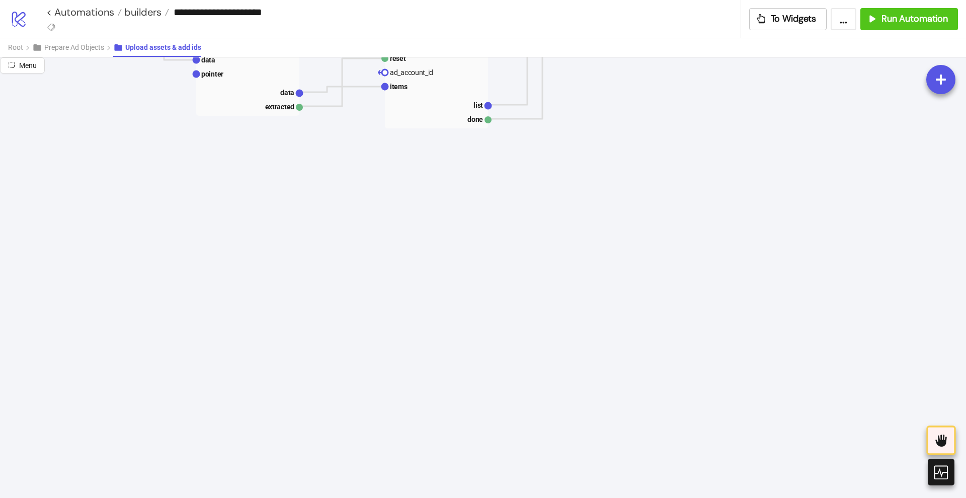
scroll to position [0, 0]
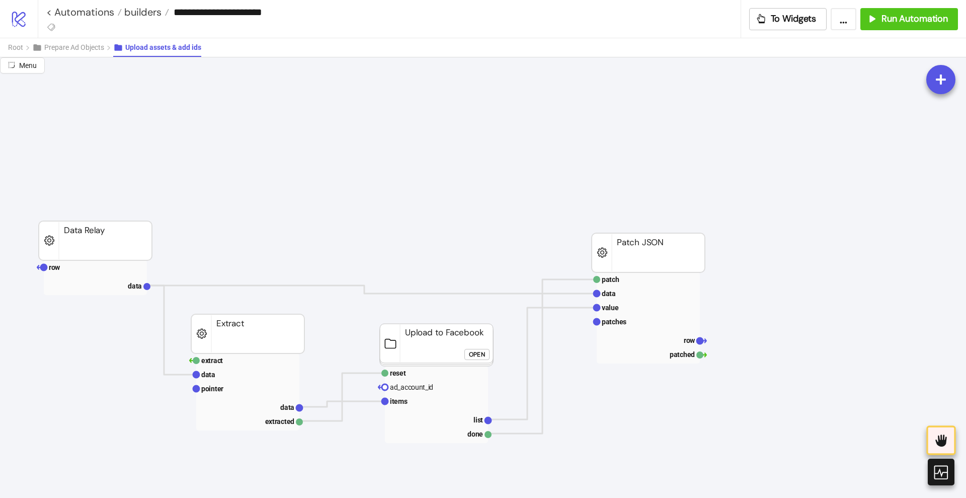
click at [471, 361] on foreignobject "Open" at bounding box center [479, 358] width 30 height 20
click at [470, 353] on div "Open" at bounding box center [477, 354] width 16 height 12
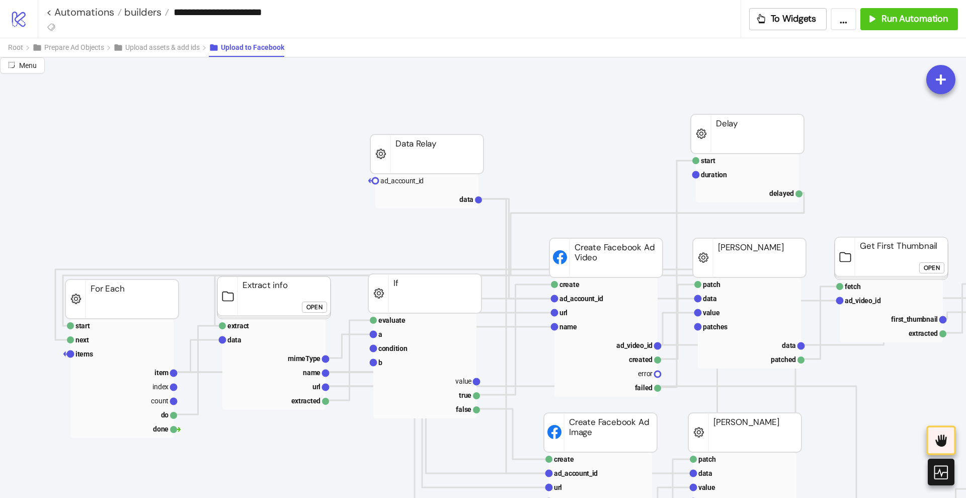
click at [436, 190] on rect at bounding box center [426, 191] width 103 height 35
click at [428, 183] on rect at bounding box center [426, 181] width 103 height 14
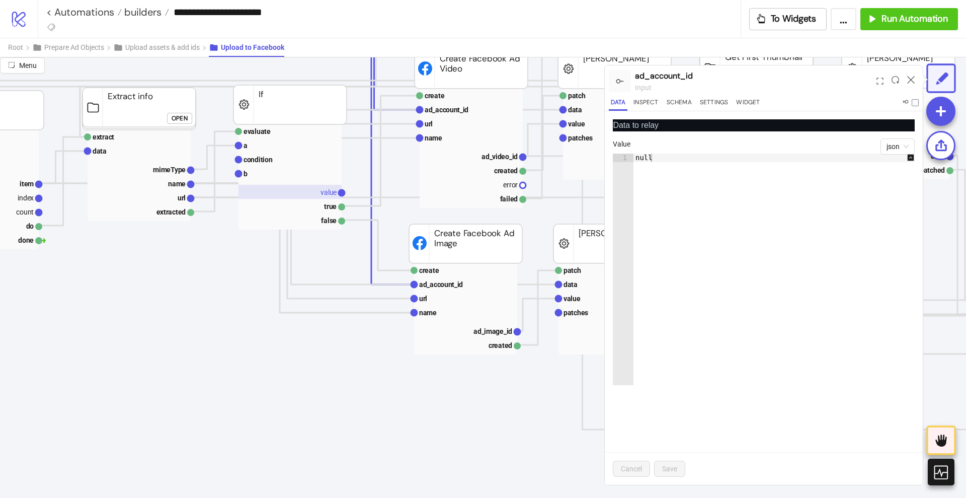
scroll to position [189, 189]
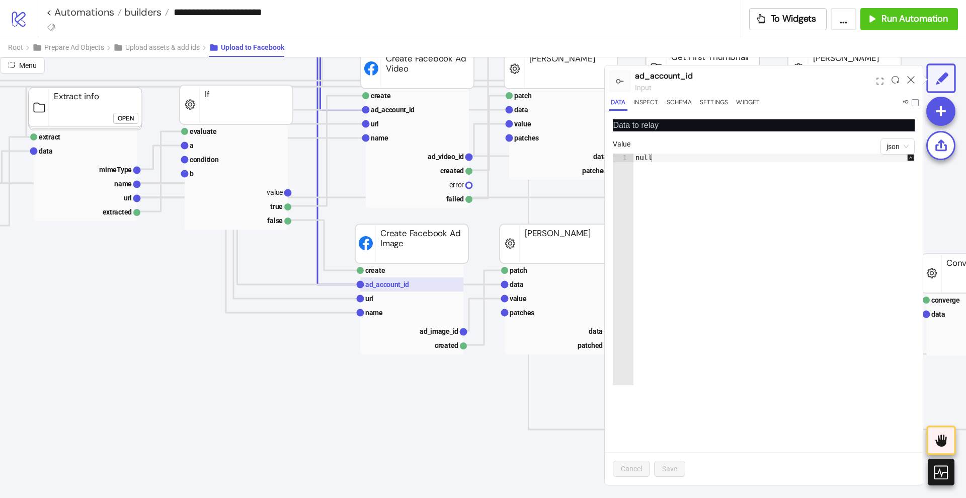
click at [389, 280] on text "ad_account_id" at bounding box center [387, 284] width 44 height 8
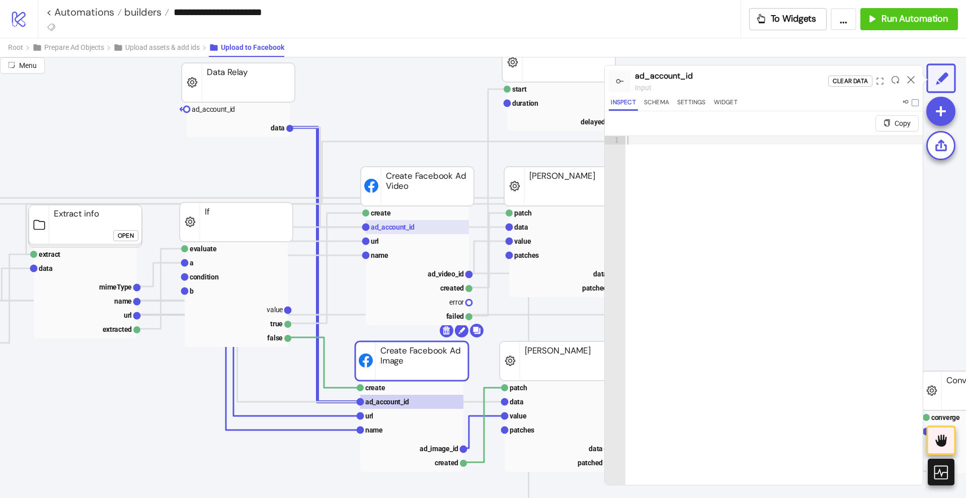
scroll to position [63, 189]
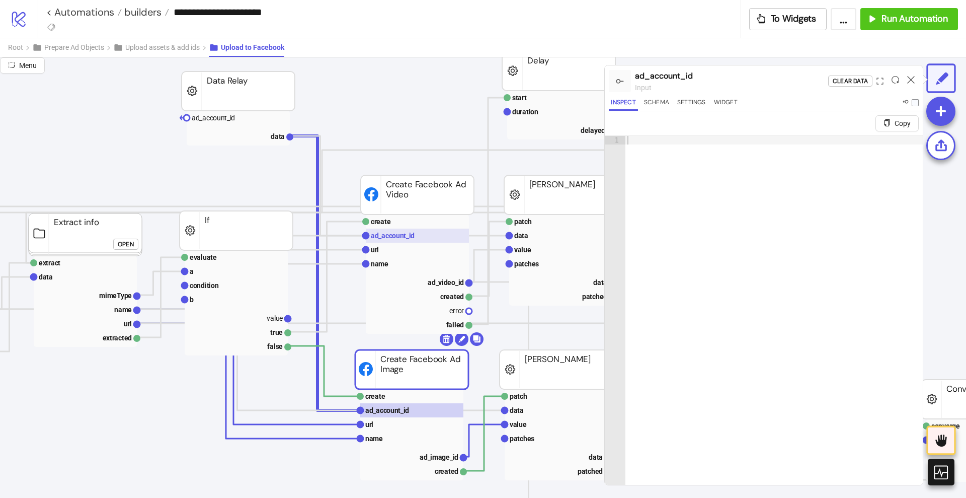
click at [401, 238] on text "ad_account_id" at bounding box center [393, 235] width 44 height 8
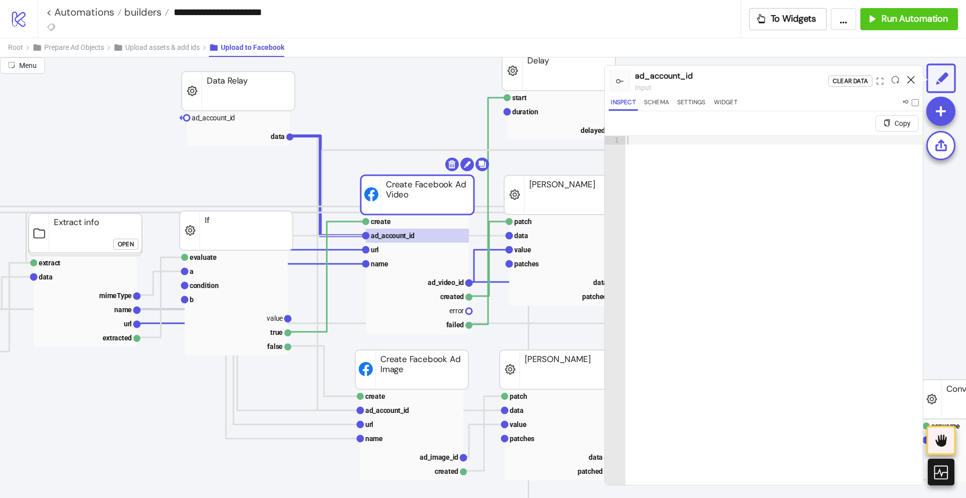
click at [909, 80] on icon at bounding box center [911, 80] width 8 height 8
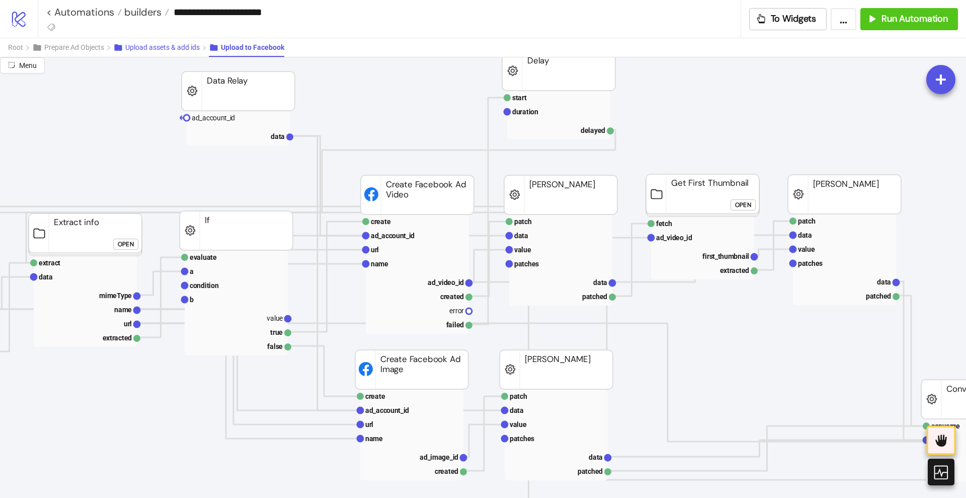
click at [130, 51] on button "Upload assets & add ids" at bounding box center [161, 47] width 96 height 19
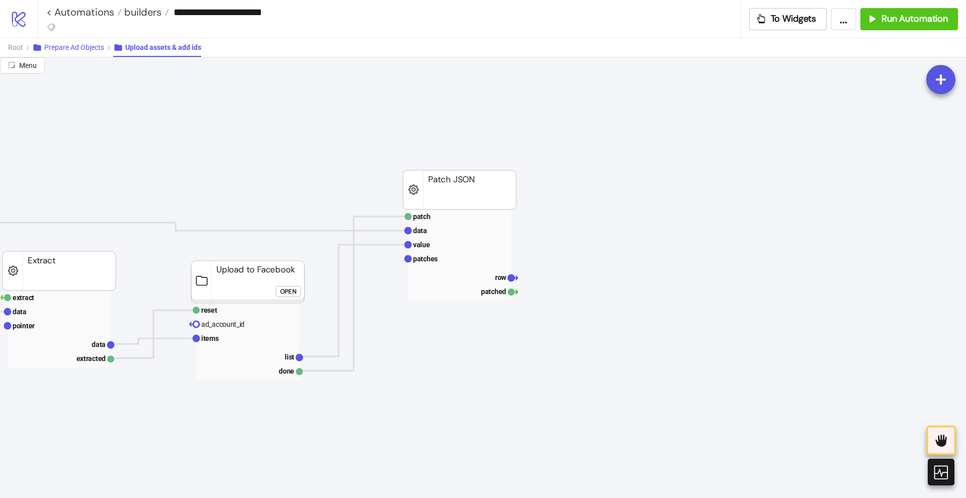
click at [79, 48] on span "Prepare Ad Objects" at bounding box center [74, 47] width 60 height 8
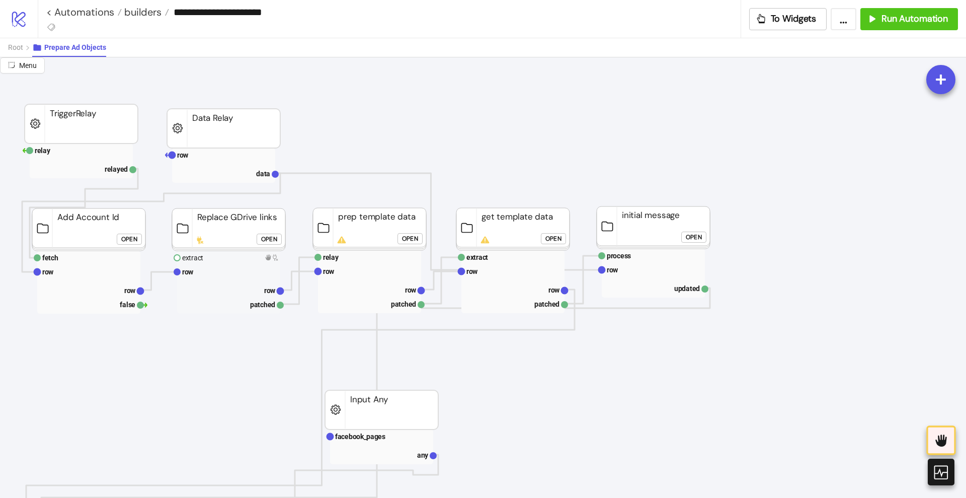
scroll to position [63, 0]
